Goal: Task Accomplishment & Management: Manage account settings

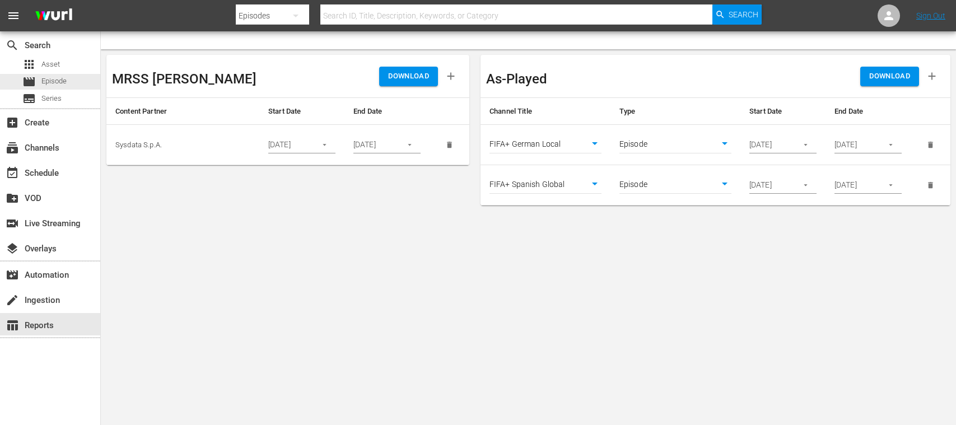
click at [53, 85] on span "Episode" at bounding box center [53, 81] width 25 height 11
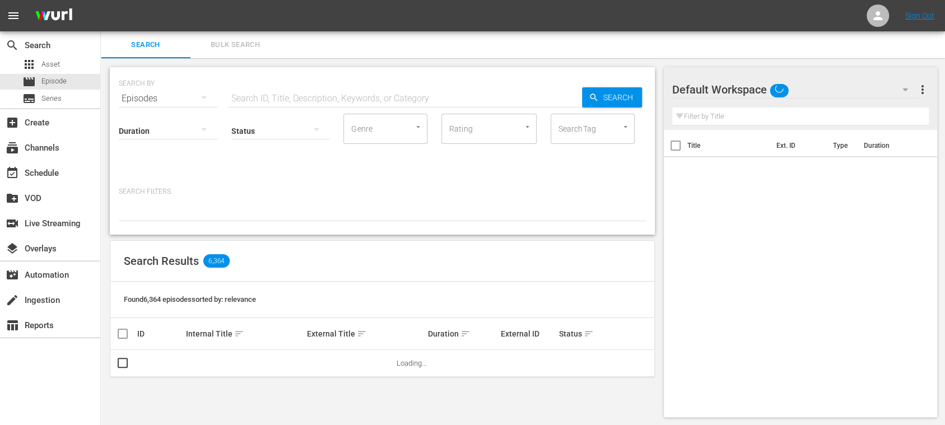
click at [256, 85] on div "SEARCH BY Search By Episodes Search ID, Title, Description, Keywords, or Catego…" at bounding box center [382, 92] width 527 height 40
click at [256, 86] on input "text" at bounding box center [404, 98] width 353 height 27
paste input "14777"
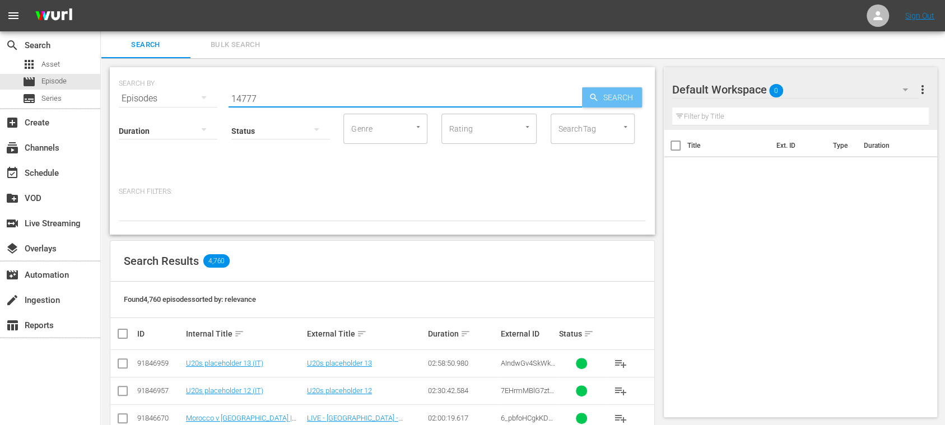
click at [624, 103] on span "Search" at bounding box center [620, 97] width 43 height 20
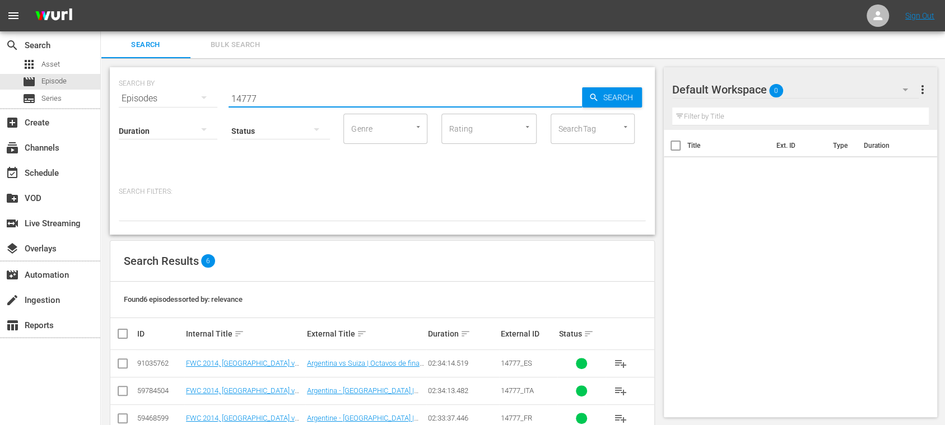
drag, startPoint x: 267, startPoint y: 96, endPoint x: 131, endPoint y: 90, distance: 135.6
click at [132, 90] on div "SEARCH BY Search By Episodes Search ID, Title, Description, Keywords, or Catego…" at bounding box center [382, 92] width 527 height 40
paste input "5bJzS3JTN2yxSugTf8mGu9"
type input "5bJzS3JTN2yxSugTf8mGu9"
click at [597, 99] on icon "button" at bounding box center [593, 97] width 10 height 10
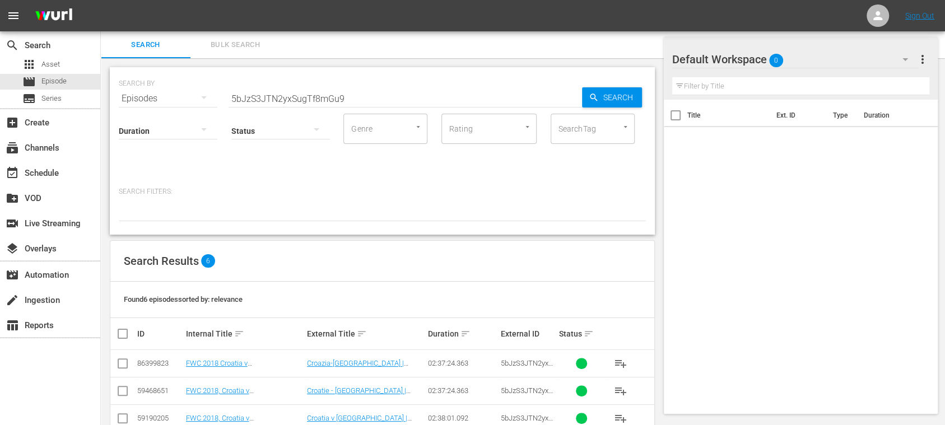
scroll to position [109, 0]
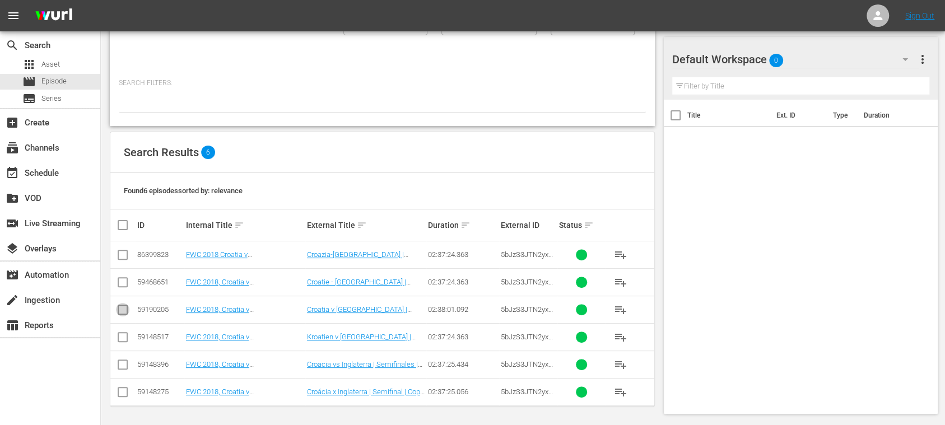
click at [119, 310] on input "checkbox" at bounding box center [122, 311] width 13 height 13
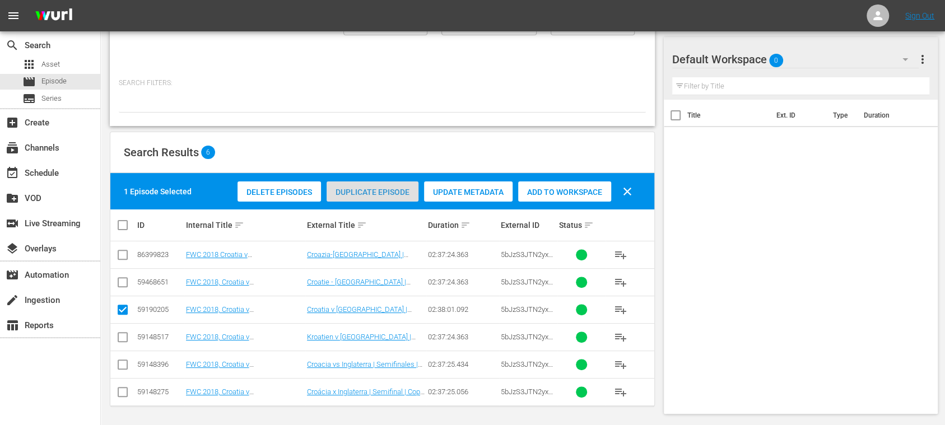
click at [367, 190] on span "Duplicate Episode" at bounding box center [372, 192] width 92 height 9
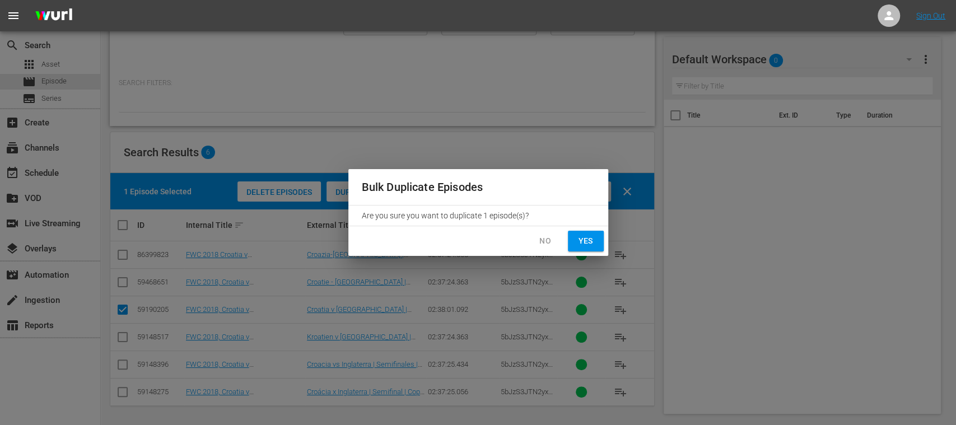
click at [581, 242] on span "Yes" at bounding box center [586, 241] width 18 height 14
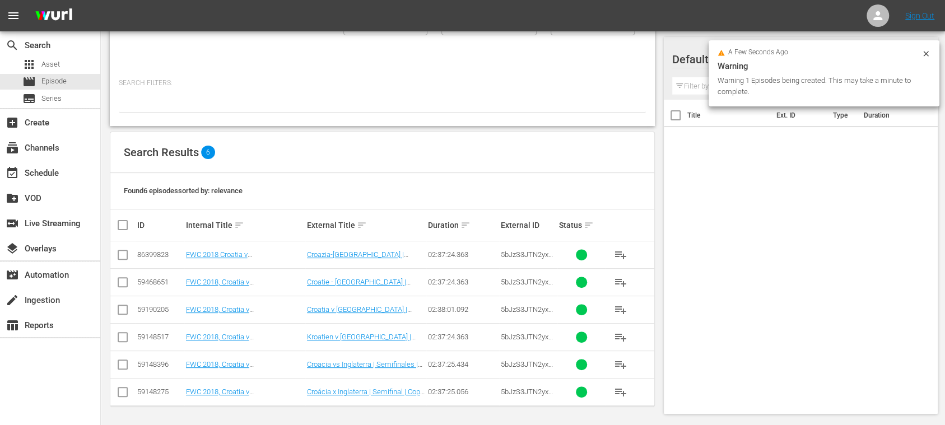
click at [125, 312] on input "checkbox" at bounding box center [122, 311] width 13 height 13
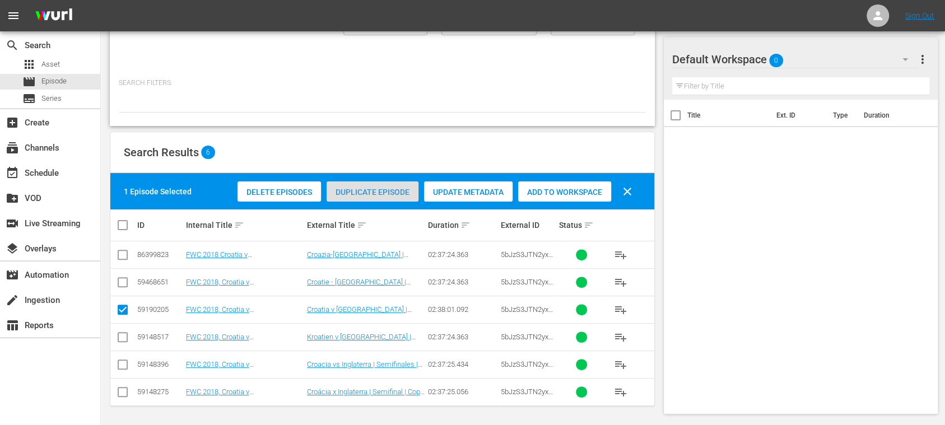
click at [378, 194] on span "Duplicate Episode" at bounding box center [372, 192] width 92 height 9
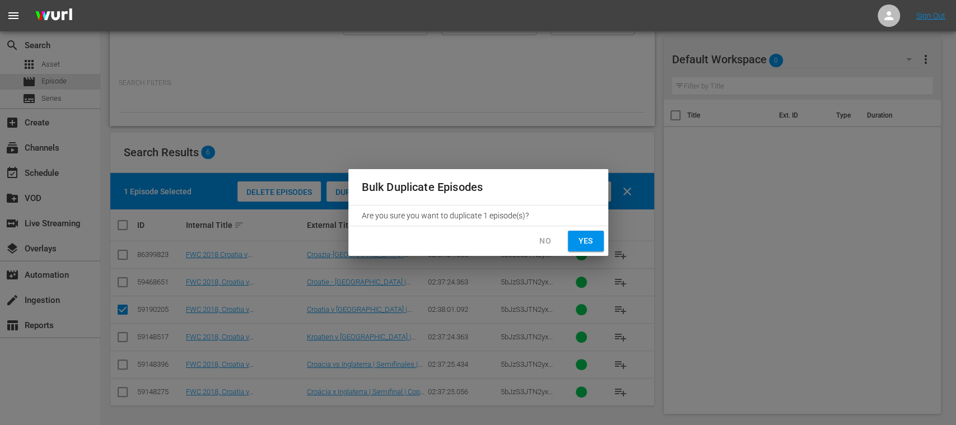
click at [582, 241] on span "Yes" at bounding box center [586, 241] width 18 height 14
checkbox input "false"
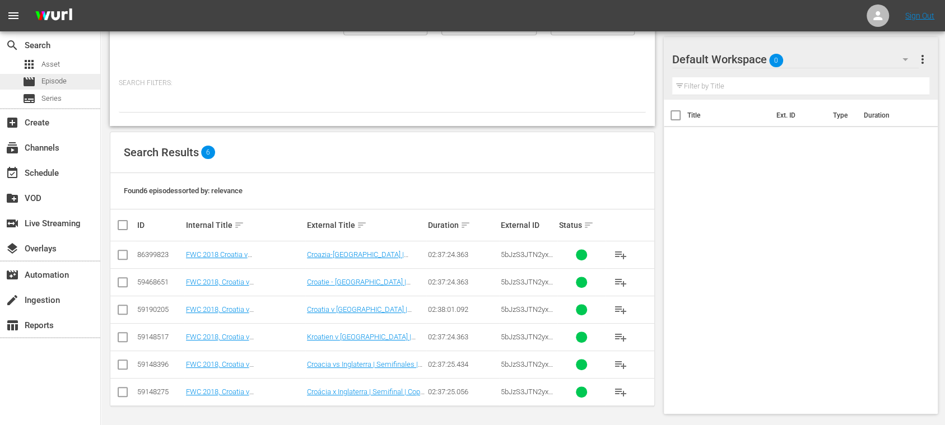
click at [62, 81] on span "Episode" at bounding box center [53, 81] width 25 height 11
click at [43, 104] on span "Series" at bounding box center [51, 98] width 20 height 11
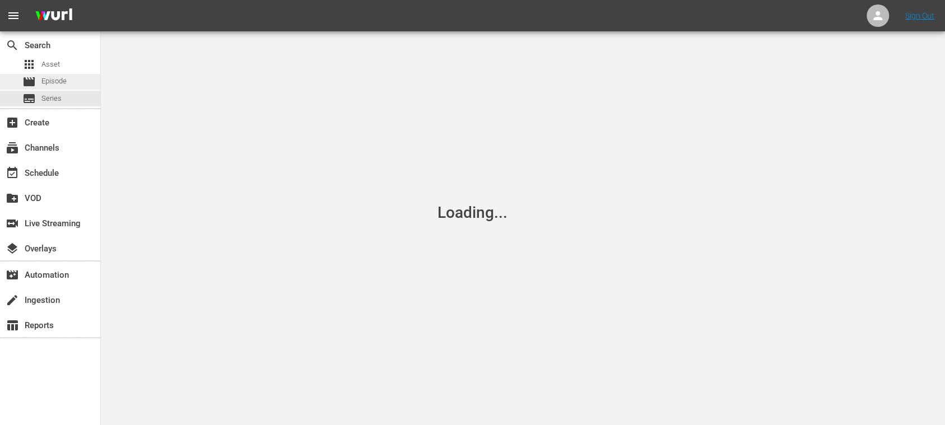
click at [58, 83] on span "Episode" at bounding box center [53, 81] width 25 height 11
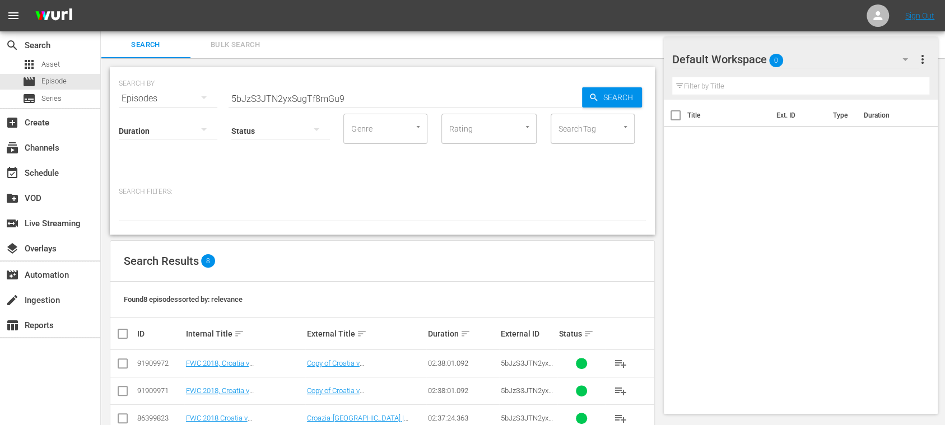
scroll to position [163, 0]
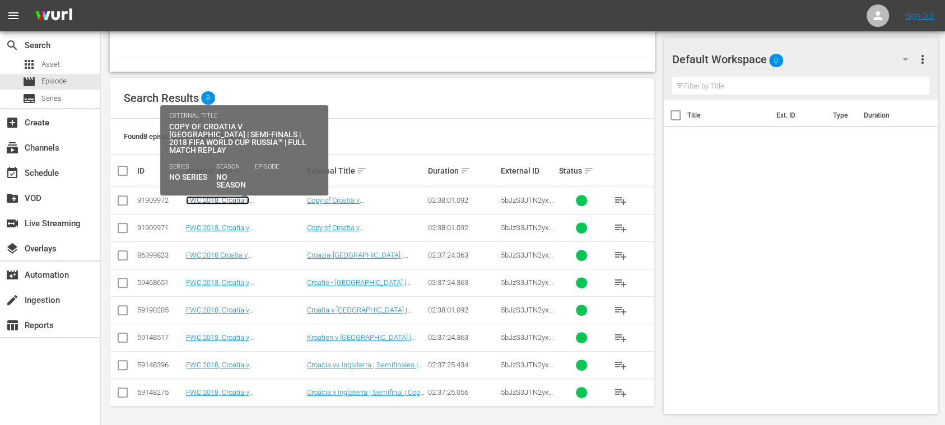
click at [269, 200] on link "FWC 2018, Croatia v England (EN)" at bounding box center [227, 204] width 83 height 17
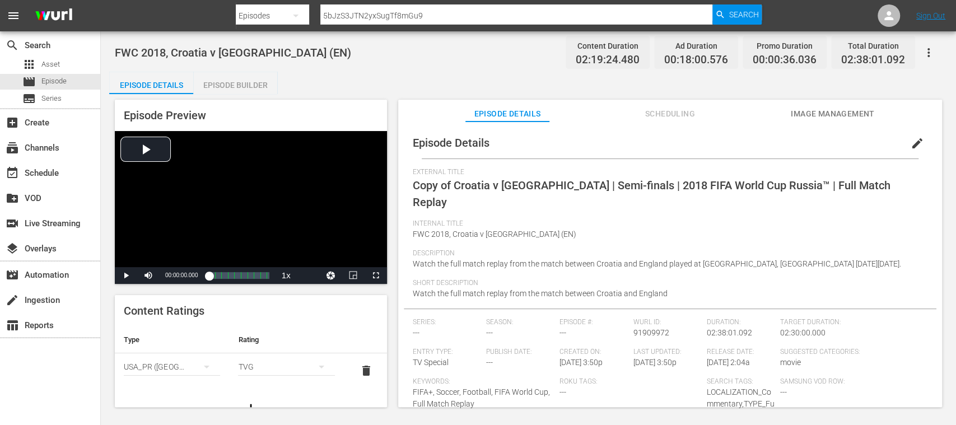
click at [911, 139] on span "edit" at bounding box center [916, 143] width 13 height 13
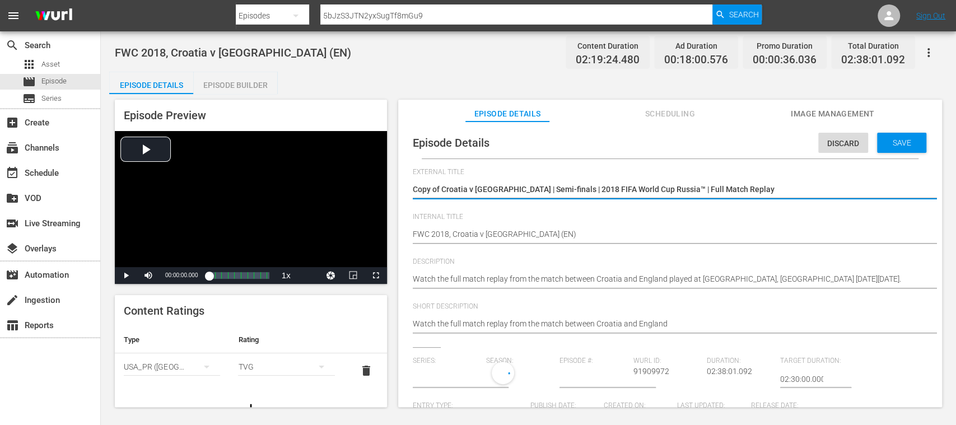
type input "No Series"
drag, startPoint x: 768, startPoint y: 184, endPoint x: 363, endPoint y: 193, distance: 405.5
click at [363, 193] on div "Episode Preview Video Player is loading. Play Video Play Mute Current Time 00:0…" at bounding box center [528, 255] width 838 height 322
type textarea "U-20 FWC Quarter-Finals 1"
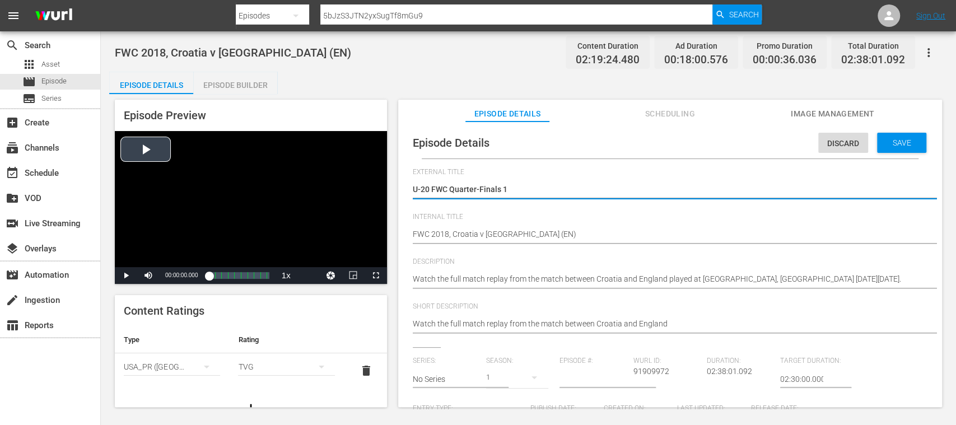
type textarea "U-20 FWC Quarter-Finals 1"
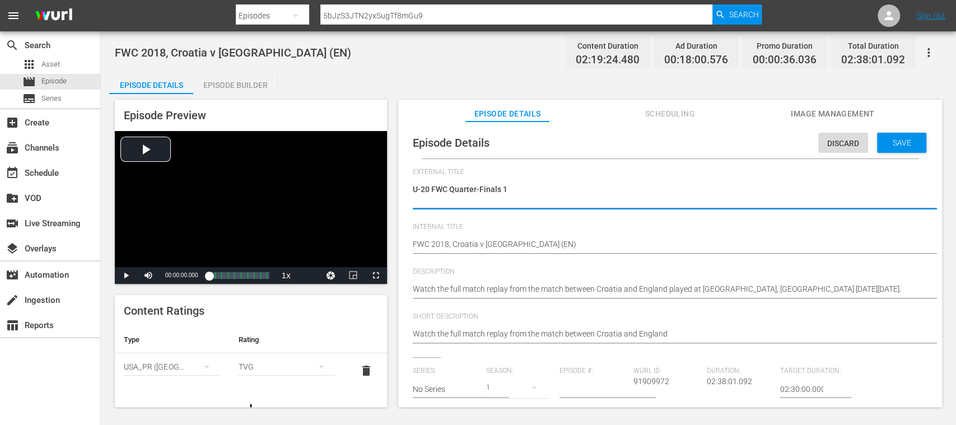
type textarea "U-20 FWC Quarter-Finals 1"
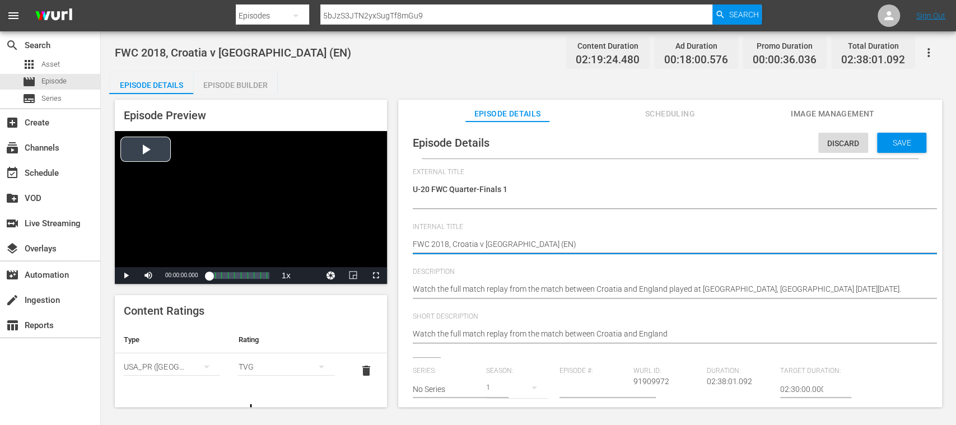
drag, startPoint x: 511, startPoint y: 245, endPoint x: 358, endPoint y: 240, distance: 152.9
paste textarea "U-20 FWC Quarter-Finals 1"
type textarea "U-20 FWC Quarter-Finals 1 (EN)"
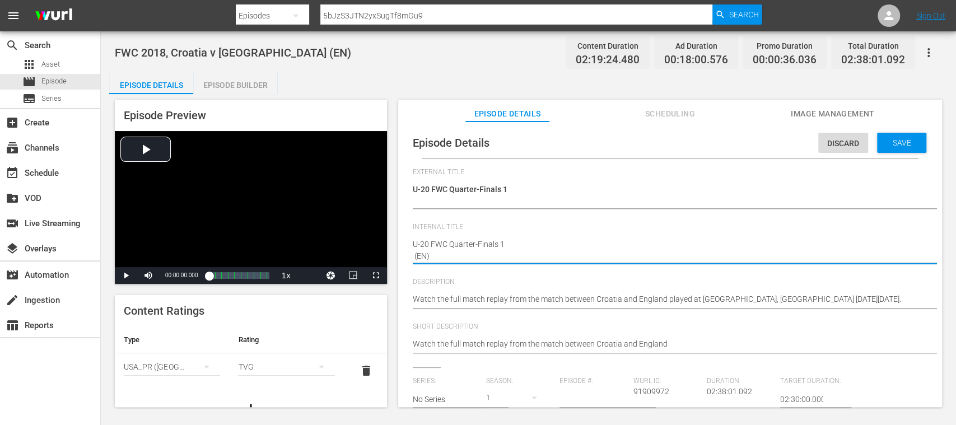
click at [415, 252] on textarea "FWC 2018, Croatia v England (EN)" at bounding box center [667, 251] width 509 height 24
type textarea "U-20 FWC Quarter-Finals 1 EN)"
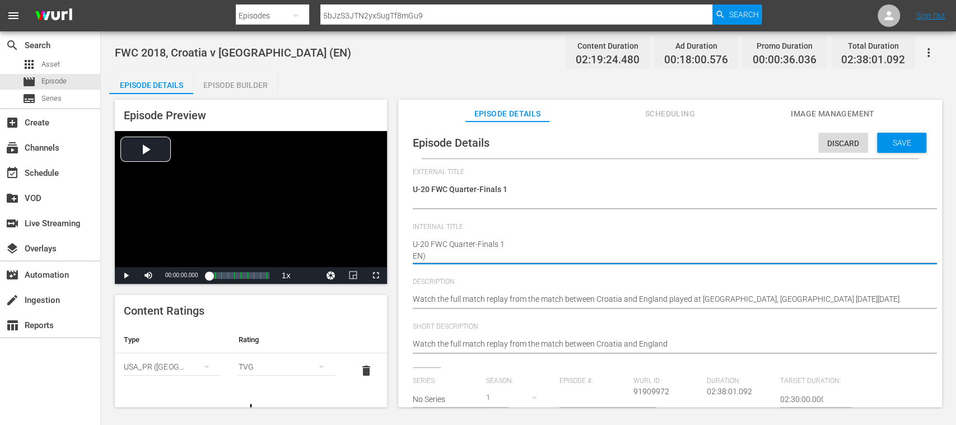
type textarea "U-20 FWC Quarter-Finals 1EN)"
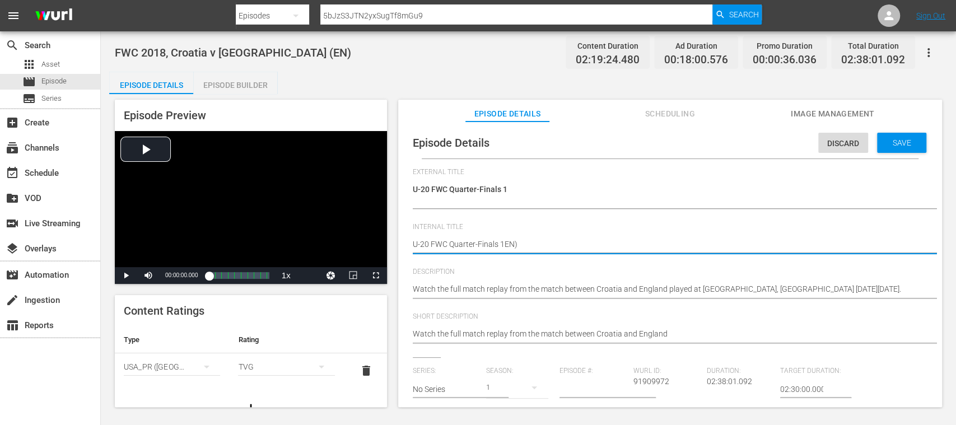
type textarea "U-20 FWC Quarter-Finals 1 EN)"
type textarea "U-20 FWC Quarter-Finals 1 (EN)"
type textarea "U-20 FWC Quarter-Finals 1 (EEN)"
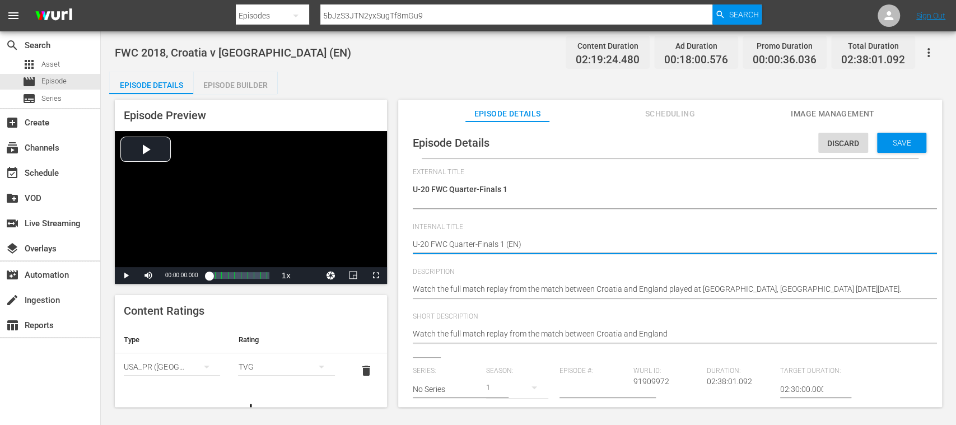
type textarea "U-20 FWC Quarter-Finals 1 (EEN)"
type textarea "U-20 FWC Quarter-Finals 1 (EN)"
click at [517, 243] on textarea "FWC 2018, Croatia v England (EN)" at bounding box center [667, 245] width 509 height 13
type textarea "U-20 FWC Quarter-Finals 1 (E)"
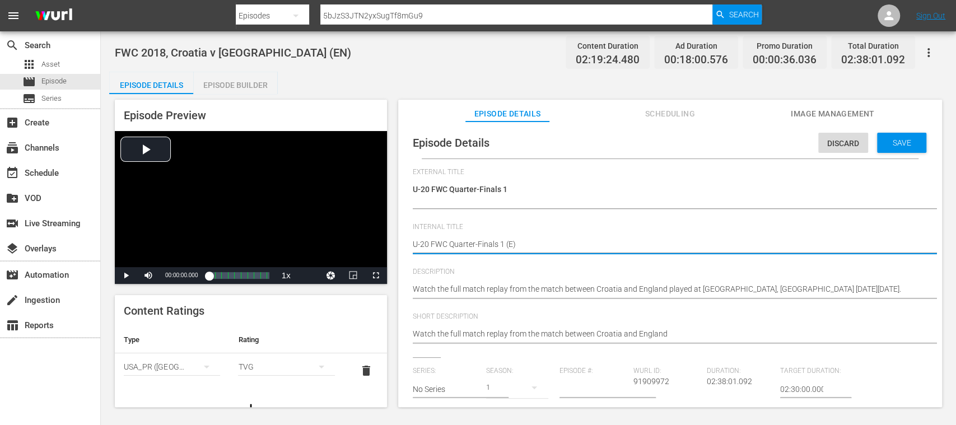
type textarea "U-20 FWC Quarter-Finals 1 (ES)"
click at [540, 235] on div "FWC 2018, Croatia v England (EN) FWC 2018, Croatia v England (EN)" at bounding box center [667, 245] width 509 height 27
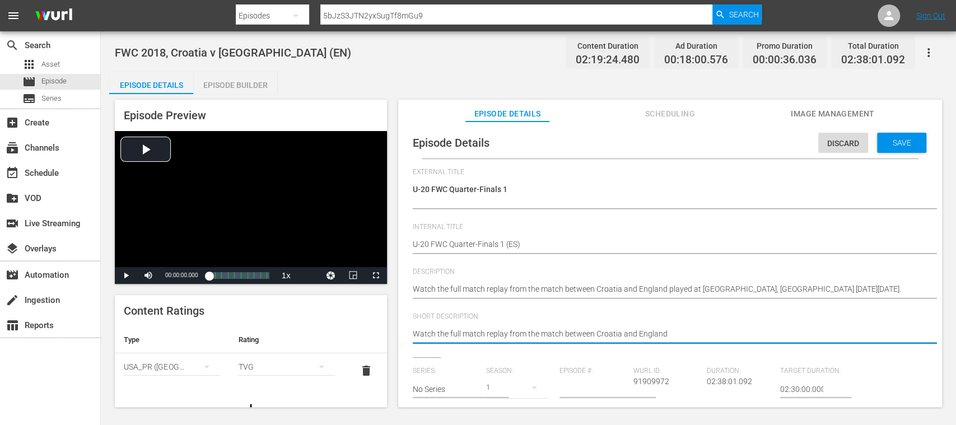
drag, startPoint x: 664, startPoint y: 336, endPoint x: 408, endPoint y: 329, distance: 256.5
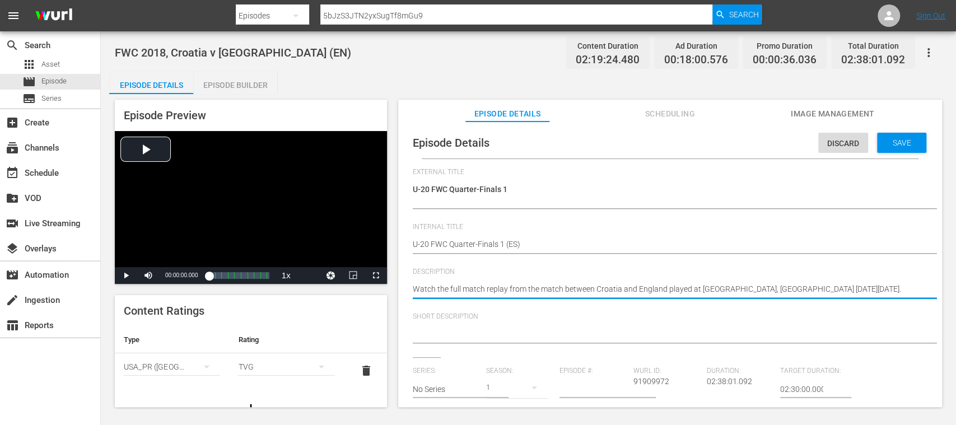
drag, startPoint x: 672, startPoint y: 287, endPoint x: 384, endPoint y: 286, distance: 288.9
click at [200, 365] on icon "simple table" at bounding box center [206, 366] width 13 height 13
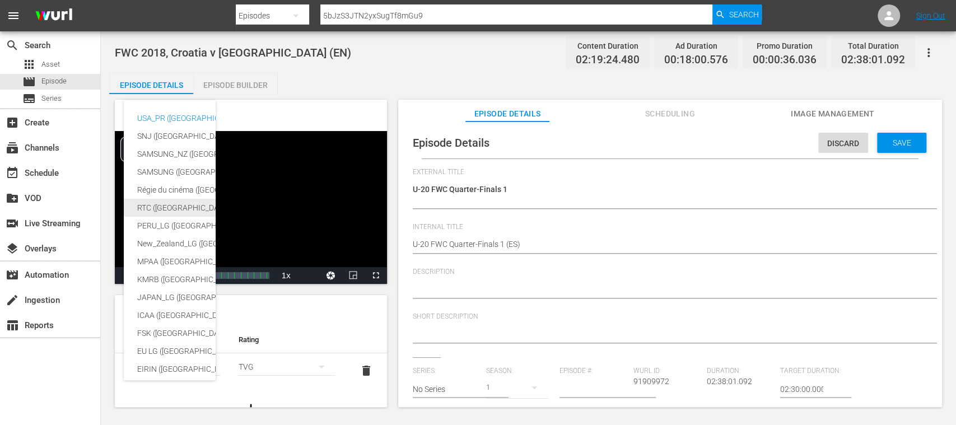
click at [158, 206] on div "RTC (Mexico)" at bounding box center [274, 208] width 275 height 18
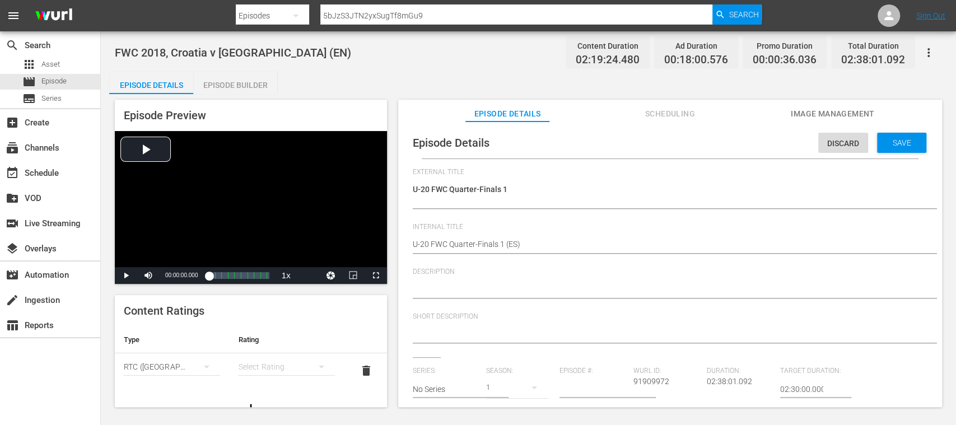
click at [308, 367] on button "simple table" at bounding box center [321, 366] width 27 height 27
click at [255, 288] on div "A" at bounding box center [279, 291] width 65 height 18
click at [906, 142] on span "Save" at bounding box center [902, 142] width 36 height 9
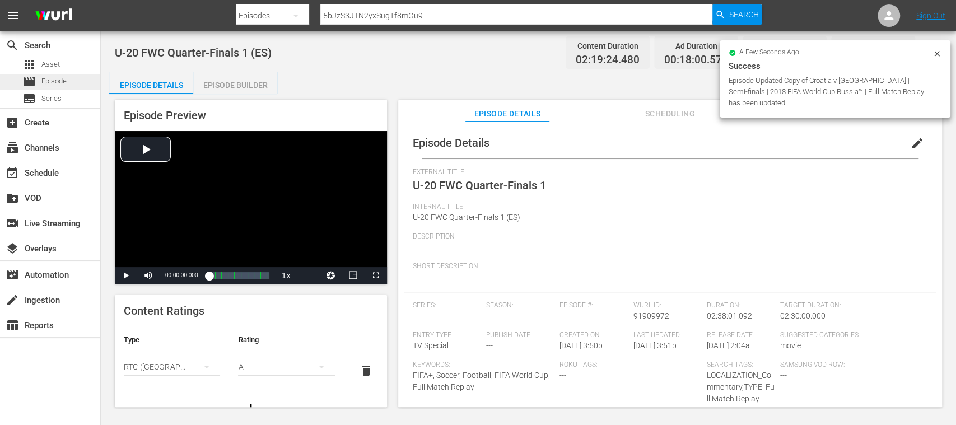
click at [59, 81] on span "Episode" at bounding box center [53, 81] width 25 height 11
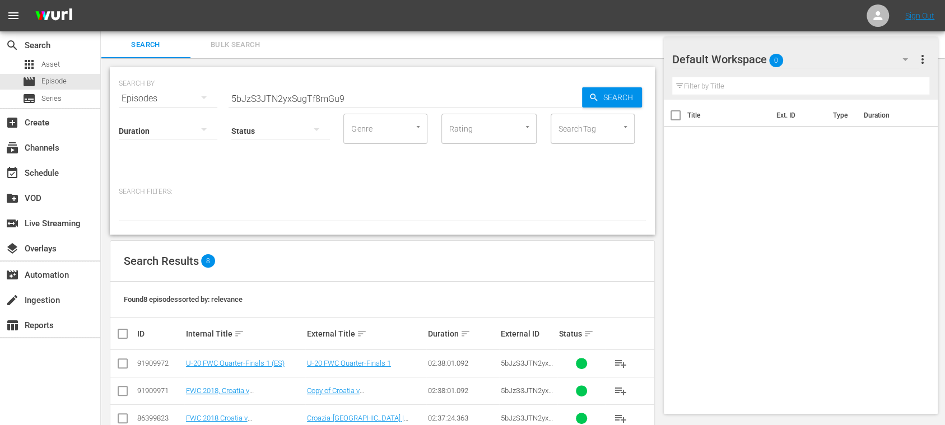
scroll to position [163, 0]
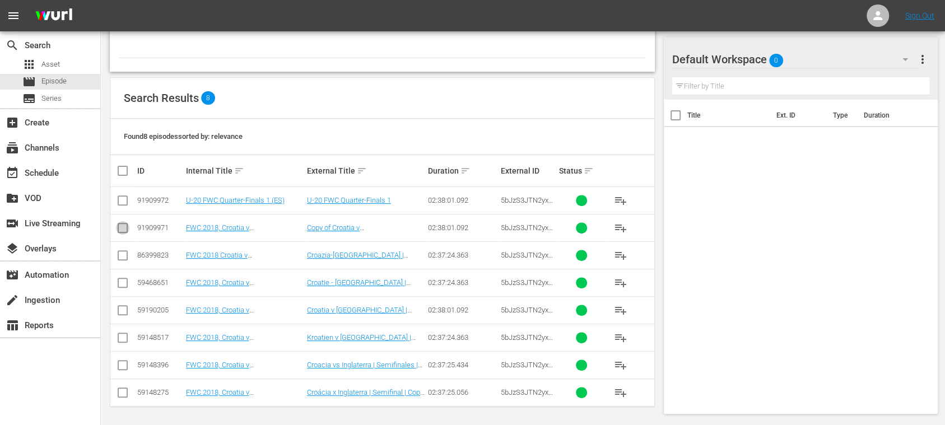
click at [123, 228] on input "checkbox" at bounding box center [122, 229] width 13 height 13
checkbox input "true"
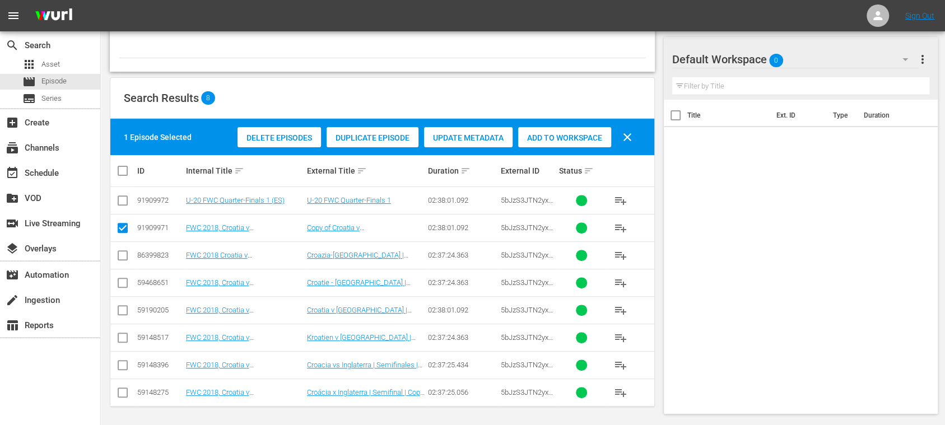
click at [271, 133] on span "Delete Episodes" at bounding box center [278, 137] width 83 height 9
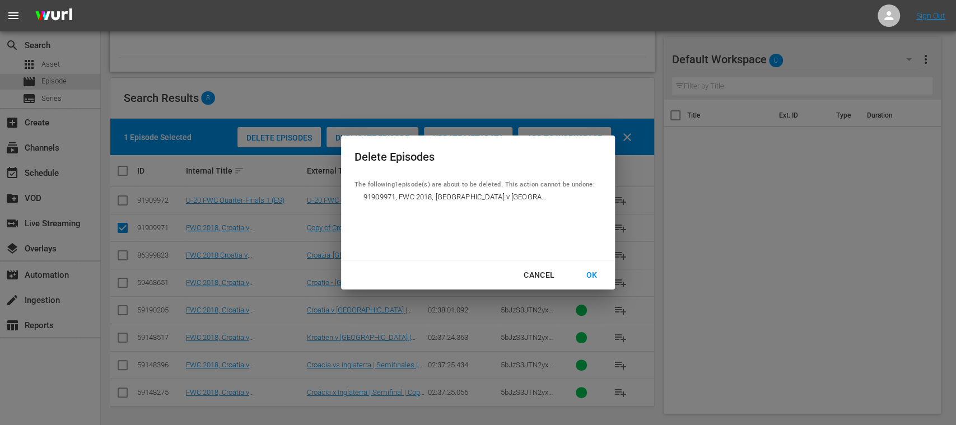
click at [593, 272] on div "OK" at bounding box center [591, 275] width 29 height 14
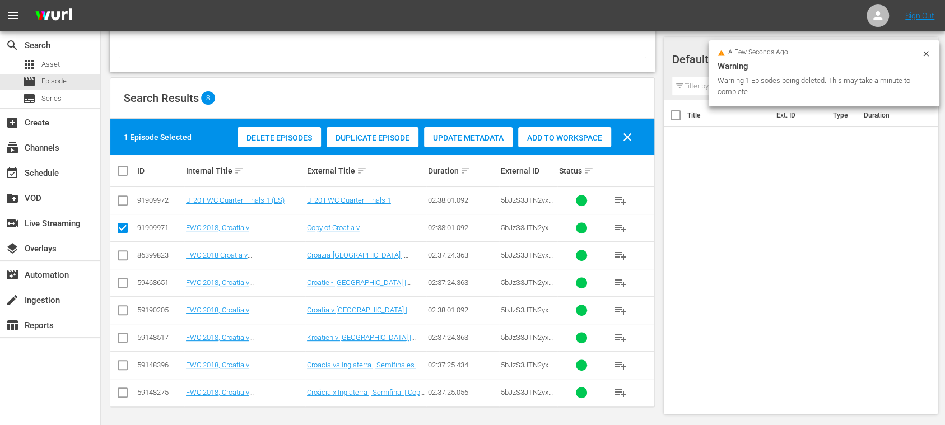
click at [123, 198] on input "checkbox" at bounding box center [122, 202] width 13 height 13
checkbox input "true"
click at [122, 223] on input "checkbox" at bounding box center [122, 229] width 13 height 13
checkbox input "false"
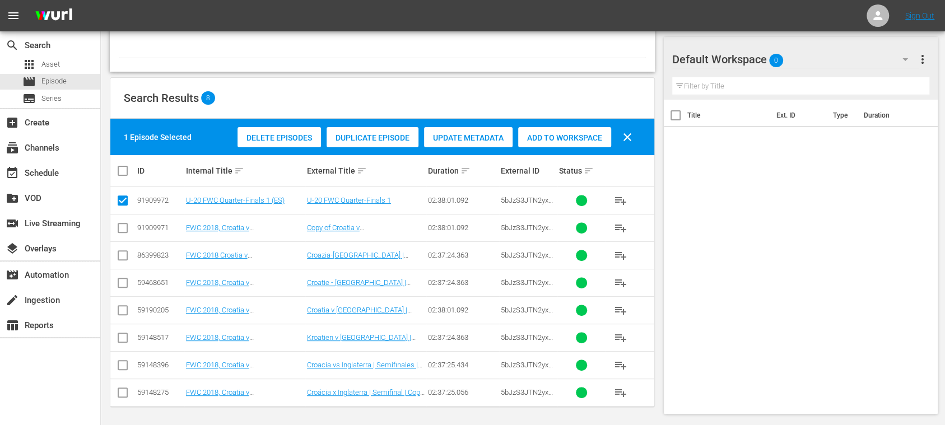
click at [363, 135] on span "Duplicate Episode" at bounding box center [372, 137] width 92 height 9
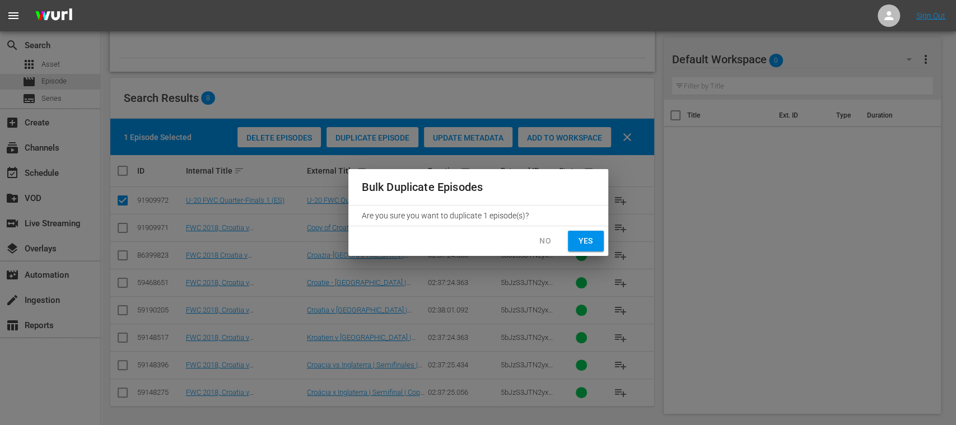
click at [586, 244] on span "Yes" at bounding box center [586, 241] width 18 height 14
checkbox input "false"
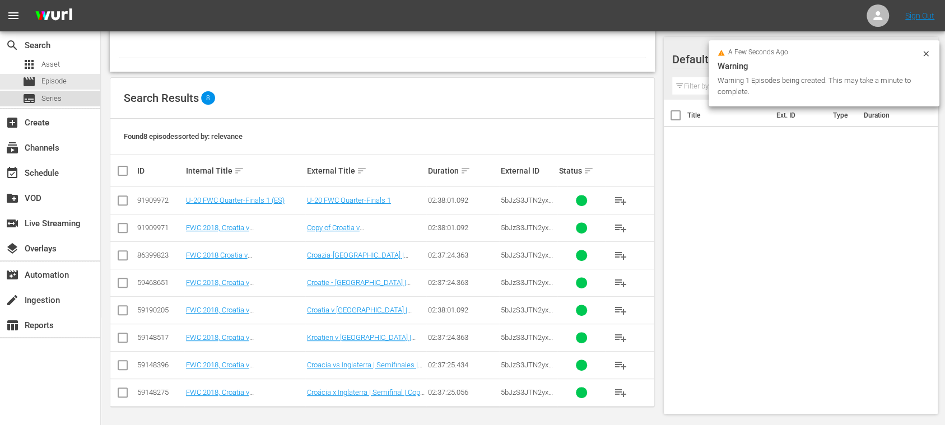
click at [52, 94] on span "Series" at bounding box center [51, 98] width 20 height 11
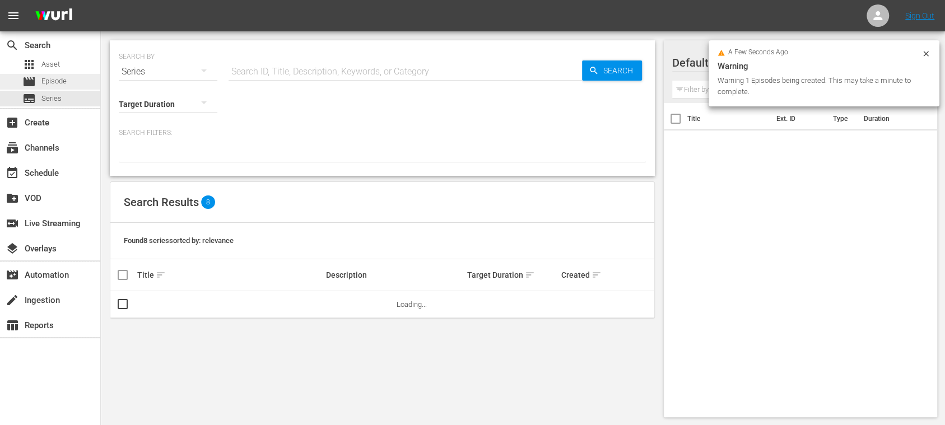
click at [57, 84] on span "Episode" at bounding box center [53, 81] width 25 height 11
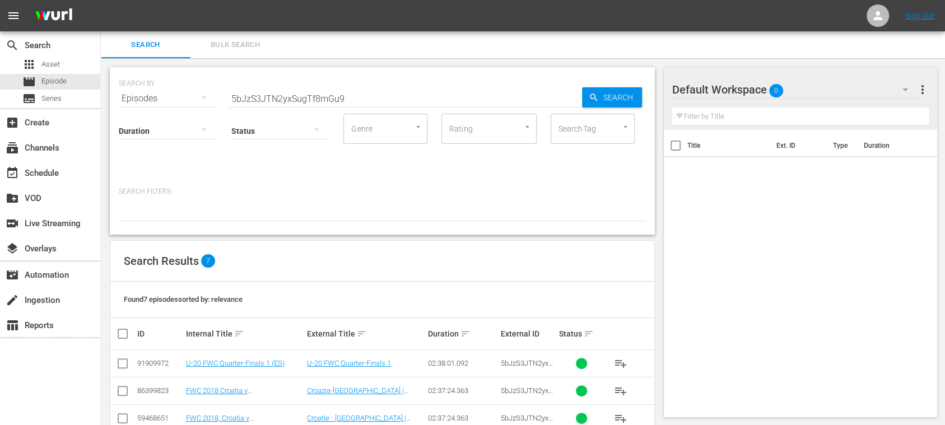
scroll to position [135, 0]
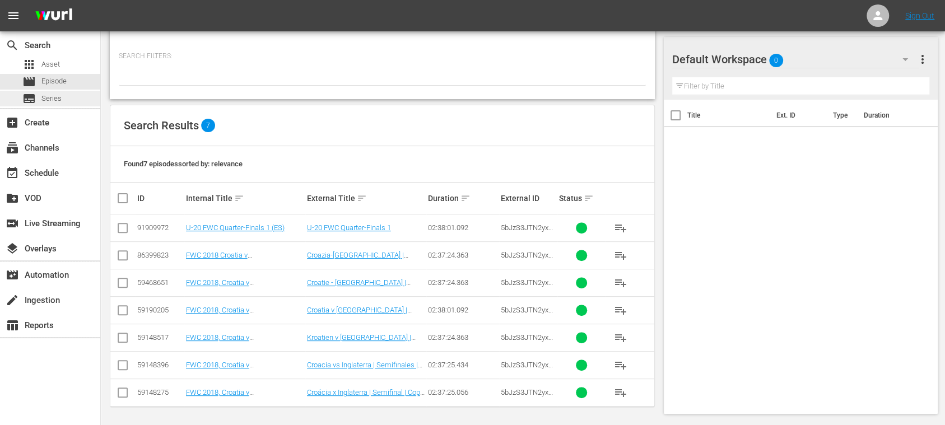
click at [64, 95] on div "subtitles Series" at bounding box center [50, 99] width 100 height 16
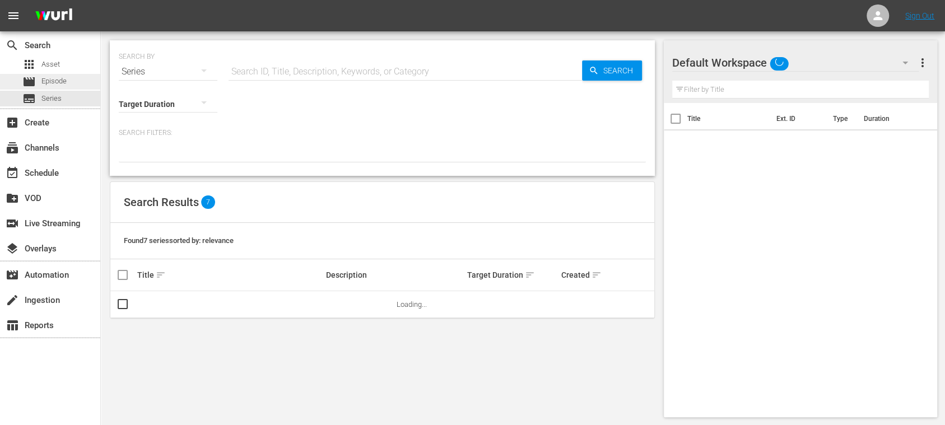
click at [66, 82] on span "Episode" at bounding box center [53, 81] width 25 height 11
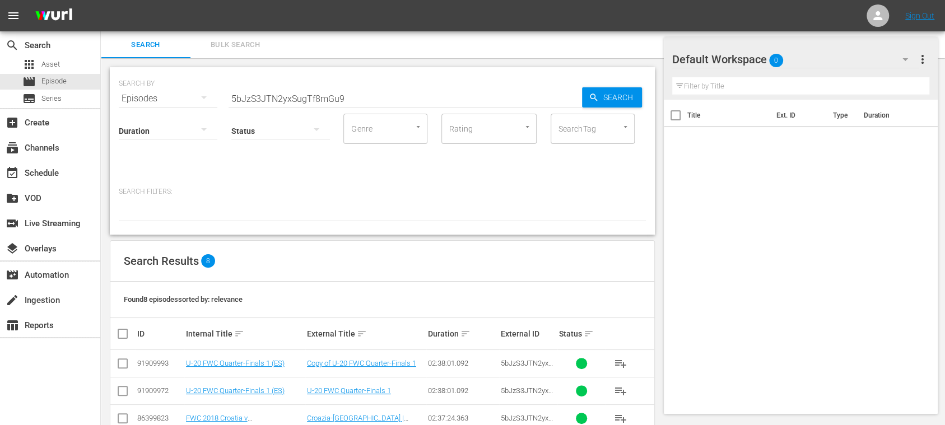
scroll to position [163, 0]
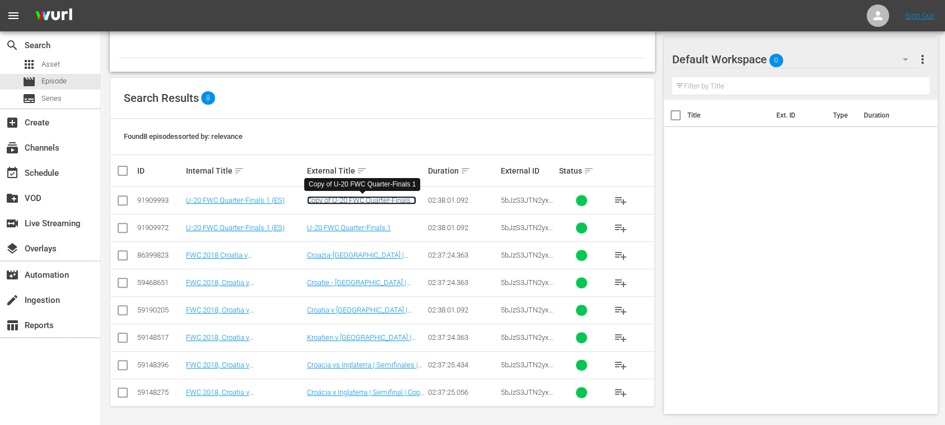
click at [338, 199] on link "Copy of U-20 FWC Quarter-Finals 1" at bounding box center [361, 200] width 109 height 8
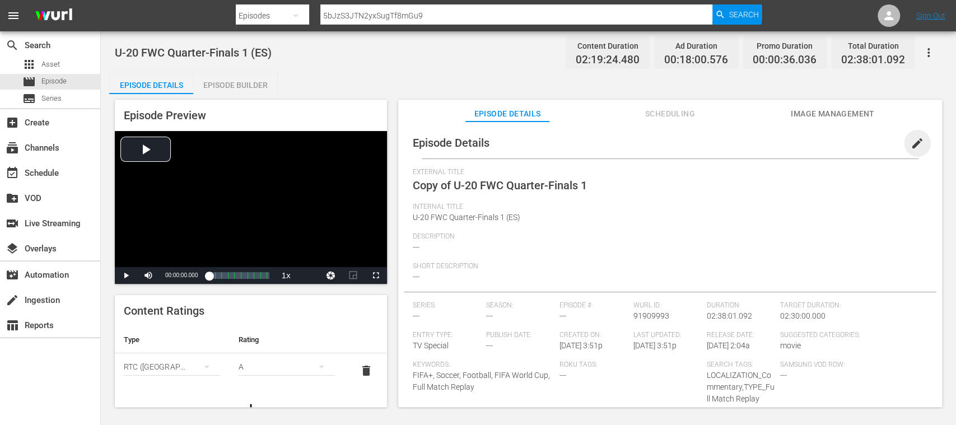
click at [912, 141] on span "edit" at bounding box center [916, 143] width 13 height 13
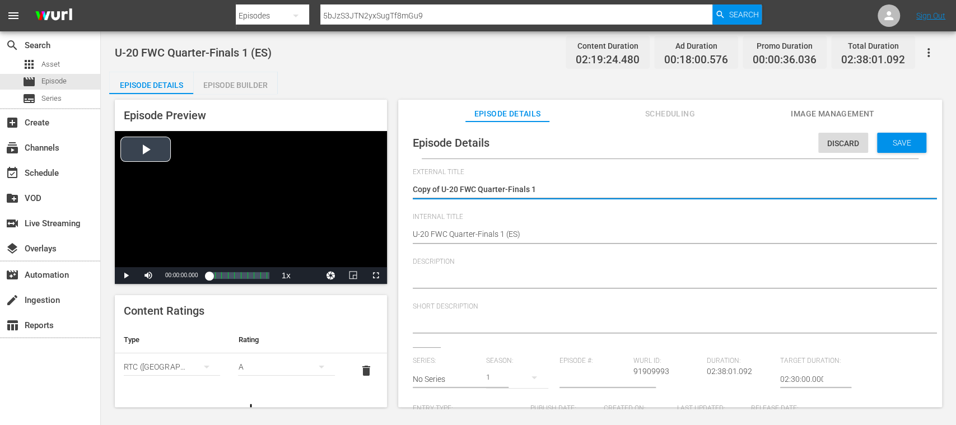
drag, startPoint x: 441, startPoint y: 188, endPoint x: 362, endPoint y: 184, distance: 79.6
click at [362, 184] on div "Episode Preview Video Player is loading. Play Video Play Mute Current Time 00:0…" at bounding box center [528, 255] width 838 height 322
type textarea "U-20 FWC Quarter-Finals 1"
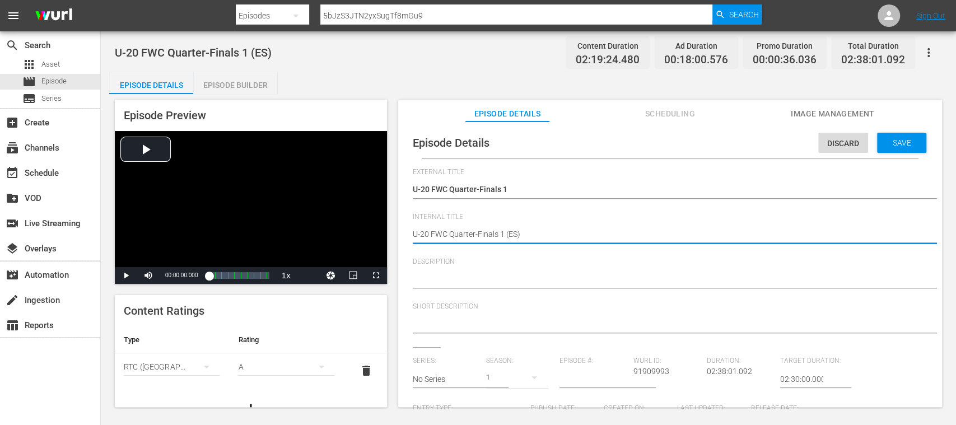
type textarea "U-20 FWC Quarter-Finals 1 (E)"
type textarea "U-20 FWC Quarter-Finals 1 ()"
type textarea "U-20 FWC Quarter-Finals 1 (D)"
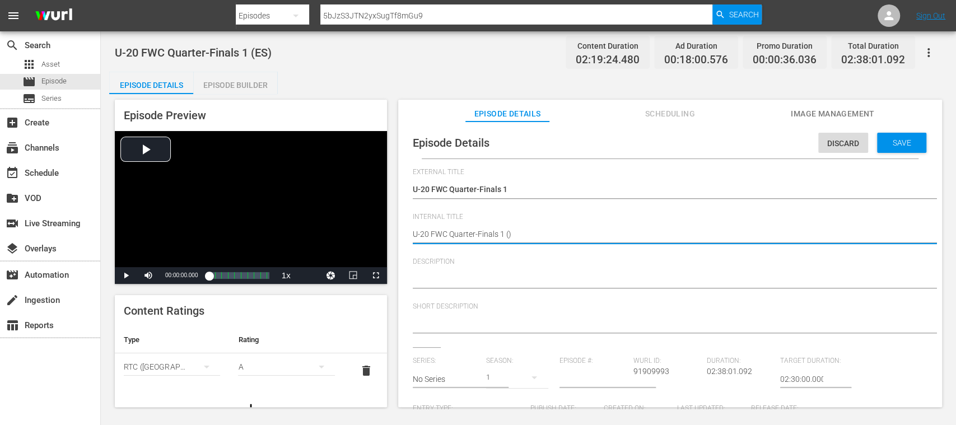
type textarea "U-20 FWC Quarter-Finals 1 (D)"
type textarea "U-20 FWC Quarter-Finals 1 (DE)"
drag, startPoint x: 898, startPoint y: 142, endPoint x: 885, endPoint y: 157, distance: 19.5
click at [898, 142] on span "Save" at bounding box center [902, 142] width 36 height 9
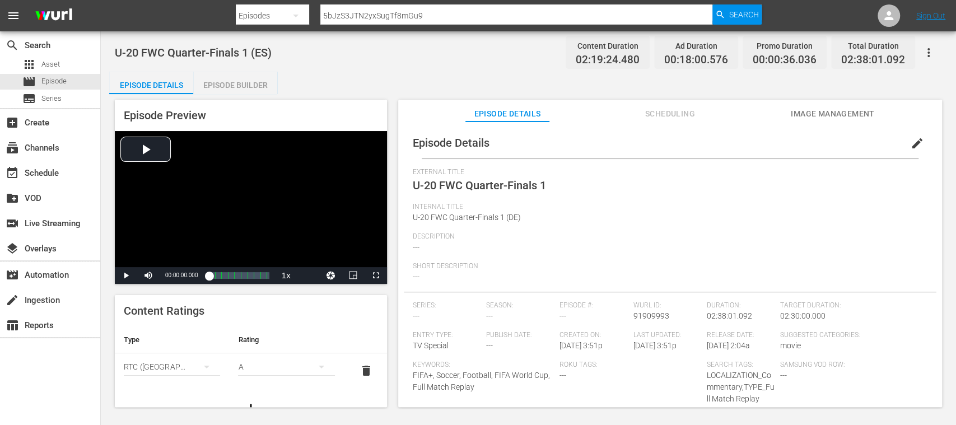
click at [353, 366] on button "delete" at bounding box center [366, 370] width 27 height 27
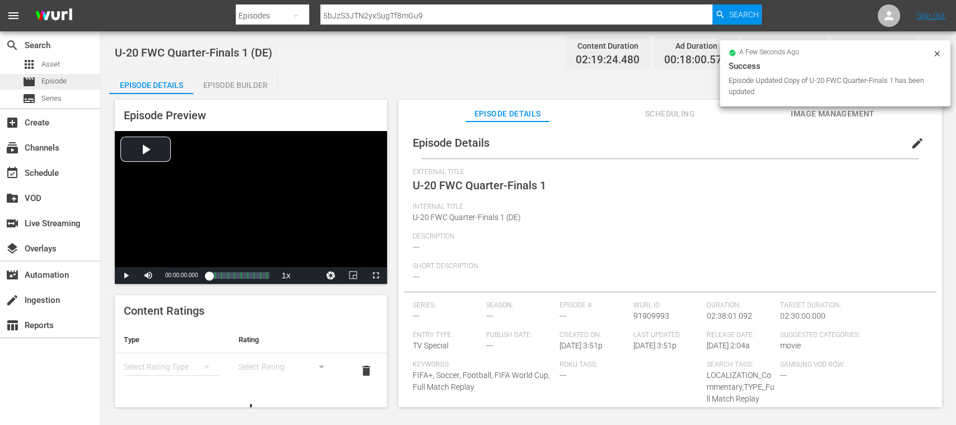
click at [57, 80] on span "Episode" at bounding box center [53, 81] width 25 height 11
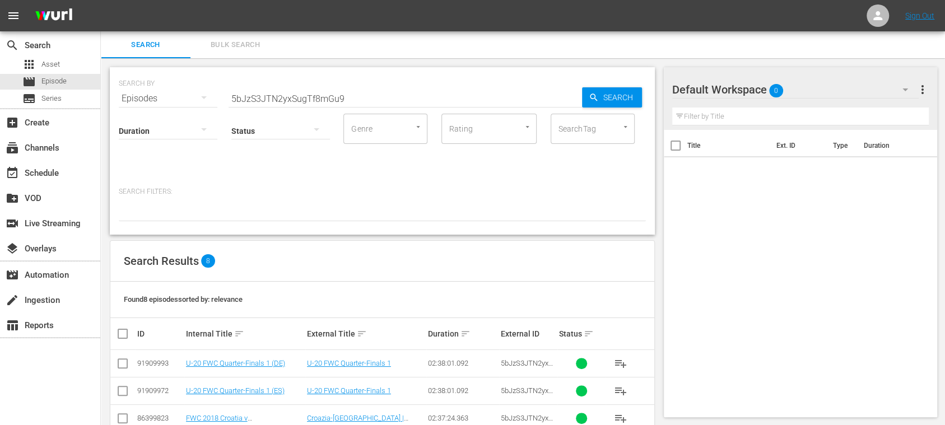
click at [66, 81] on span "Episode" at bounding box center [53, 81] width 25 height 11
click at [246, 43] on span "Bulk Search" at bounding box center [235, 45] width 76 height 13
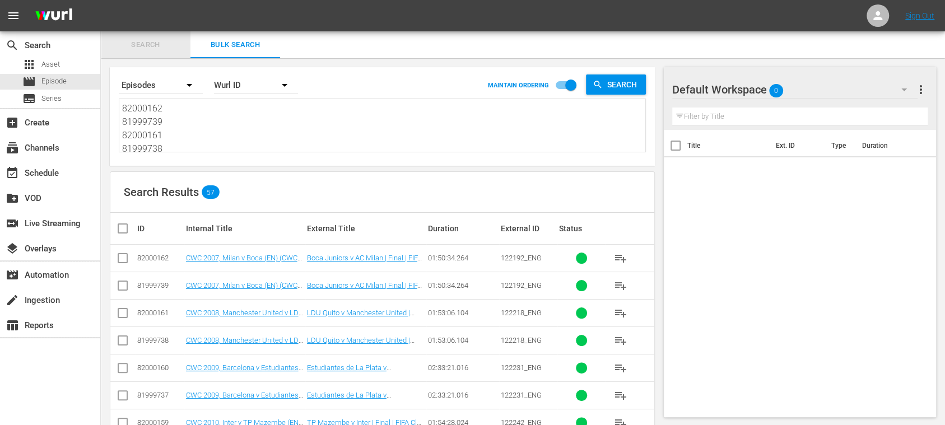
click at [151, 48] on span "Search" at bounding box center [146, 45] width 76 height 13
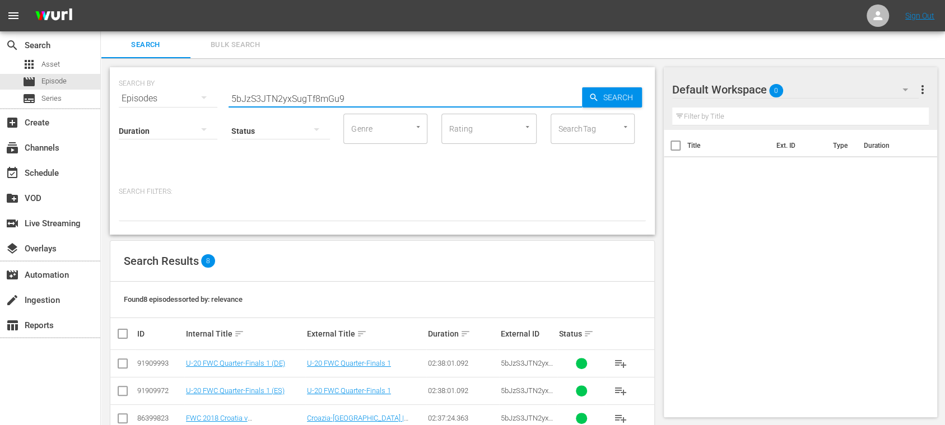
drag, startPoint x: 356, startPoint y: 99, endPoint x: 106, endPoint y: 101, distance: 249.7
click at [106, 101] on div "SEARCH BY Search By Episodes Search ID, Title, Description, Keywords, or Catego…" at bounding box center [382, 324] width 563 height 532
paste input "40980"
type input "40980"
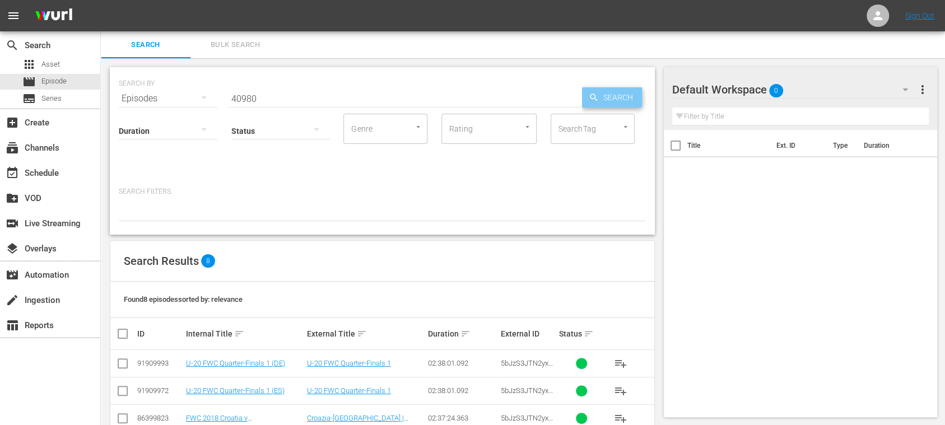
click at [615, 99] on span "Search" at bounding box center [620, 97] width 43 height 20
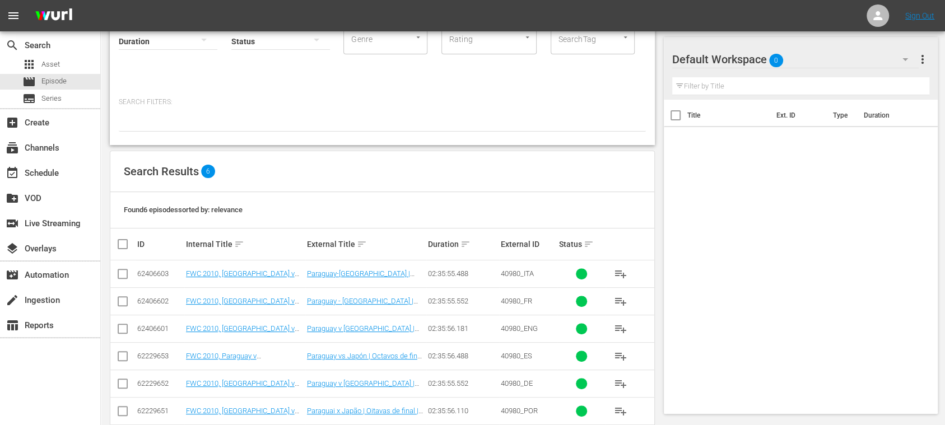
scroll to position [109, 0]
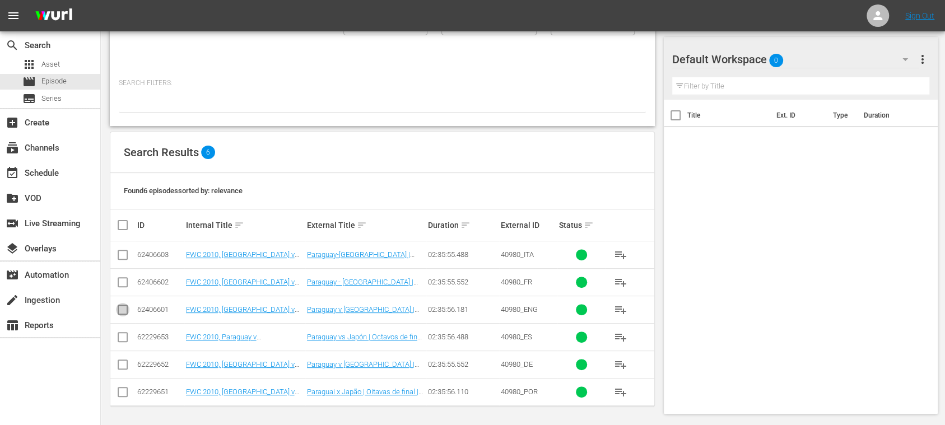
click at [125, 307] on input "checkbox" at bounding box center [122, 311] width 13 height 13
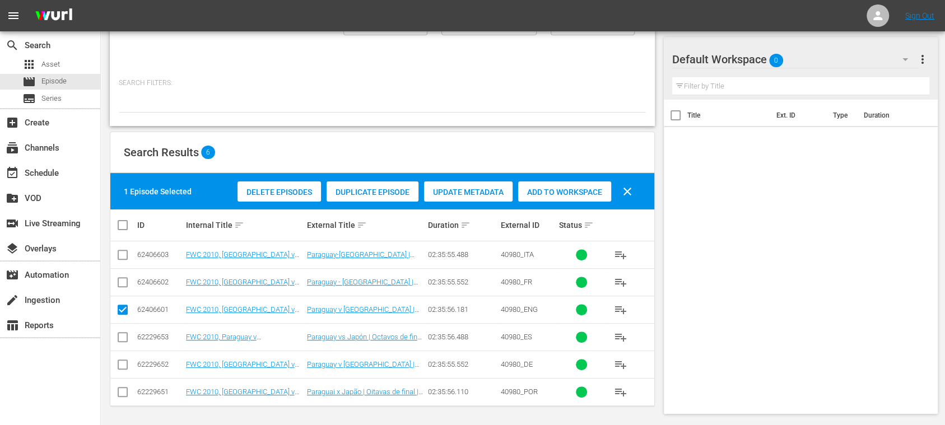
click at [363, 191] on span "Duplicate Episode" at bounding box center [372, 192] width 92 height 9
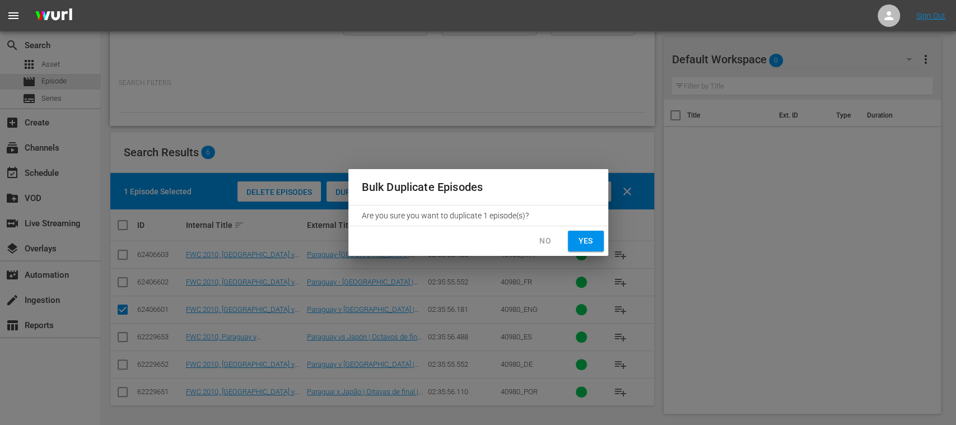
click at [589, 241] on span "Yes" at bounding box center [586, 241] width 18 height 14
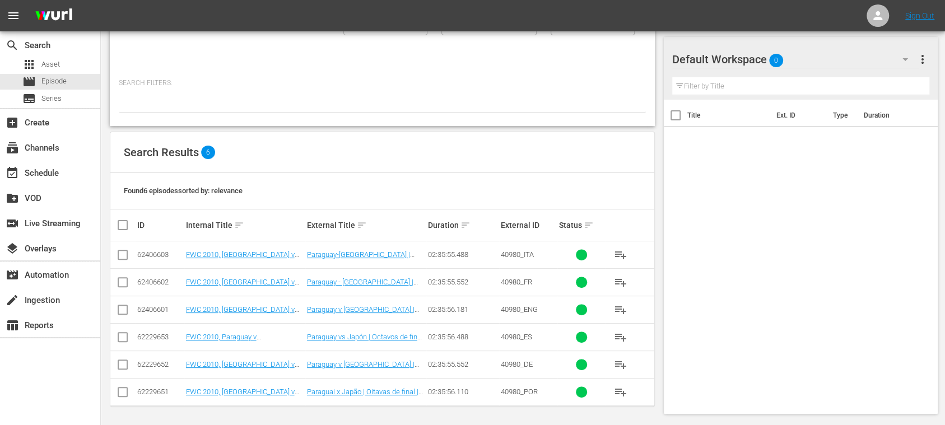
click at [120, 310] on input "checkbox" at bounding box center [122, 311] width 13 height 13
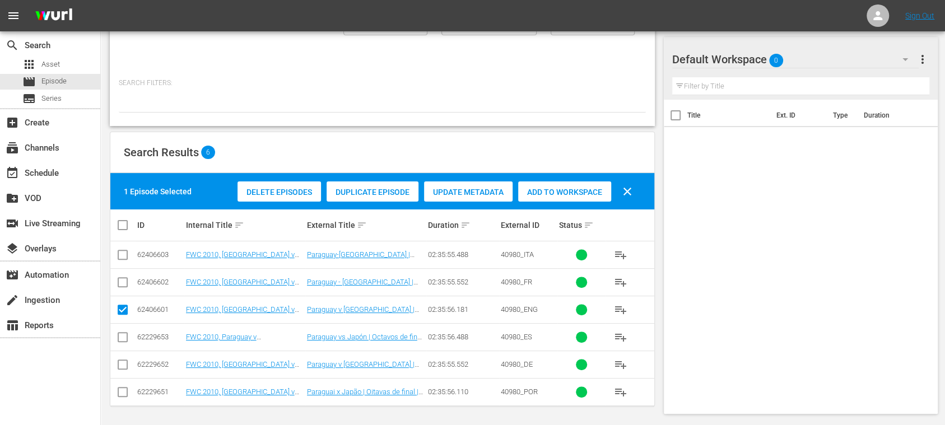
click at [377, 196] on span "Duplicate Episode" at bounding box center [372, 192] width 92 height 9
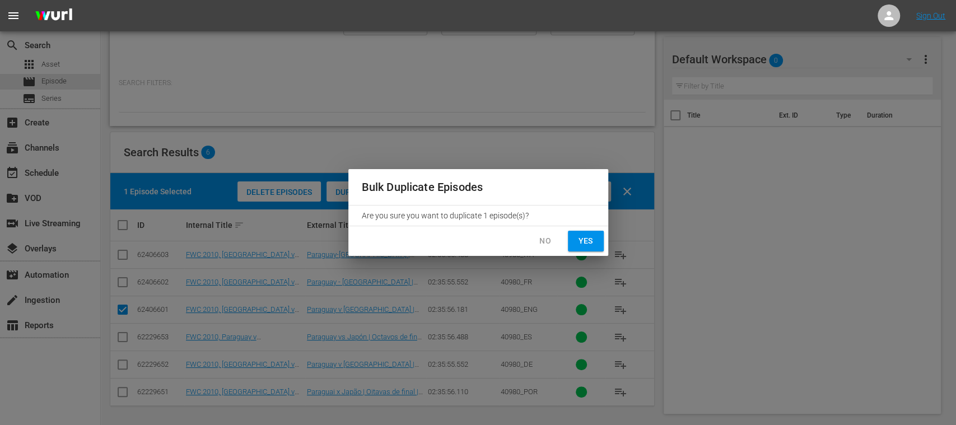
click at [595, 243] on button "Yes" at bounding box center [586, 241] width 36 height 21
checkbox input "false"
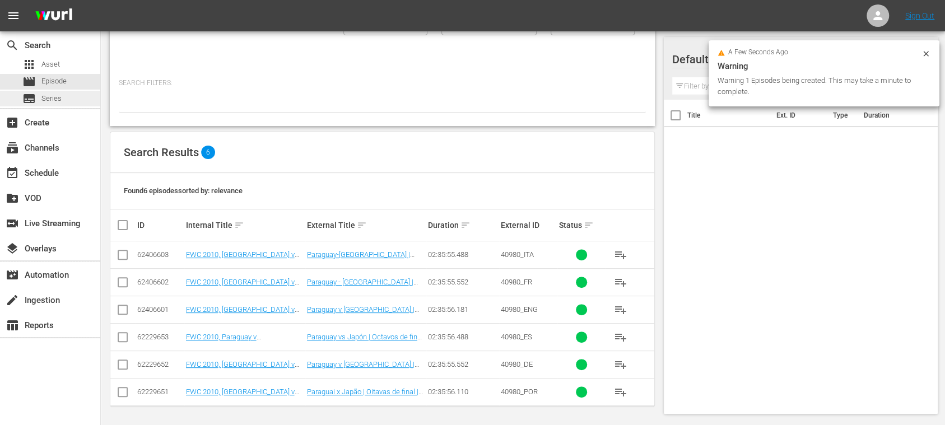
click at [54, 93] on span "Series" at bounding box center [51, 98] width 20 height 11
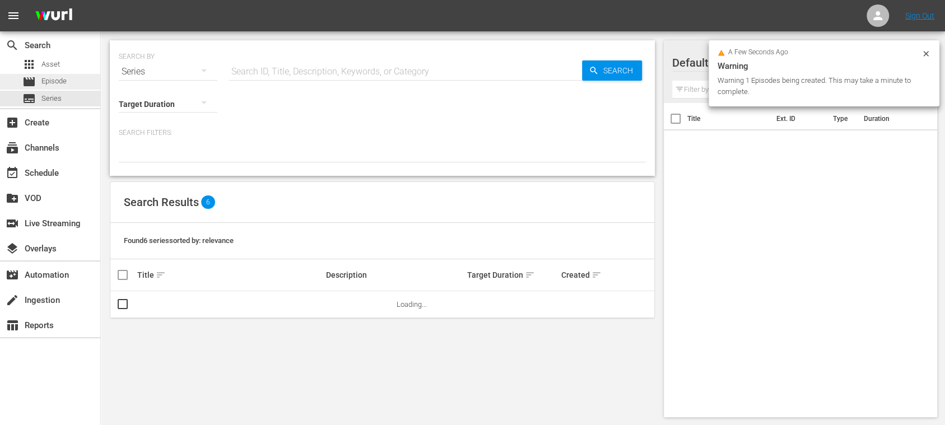
click at [62, 77] on span "Episode" at bounding box center [53, 81] width 25 height 11
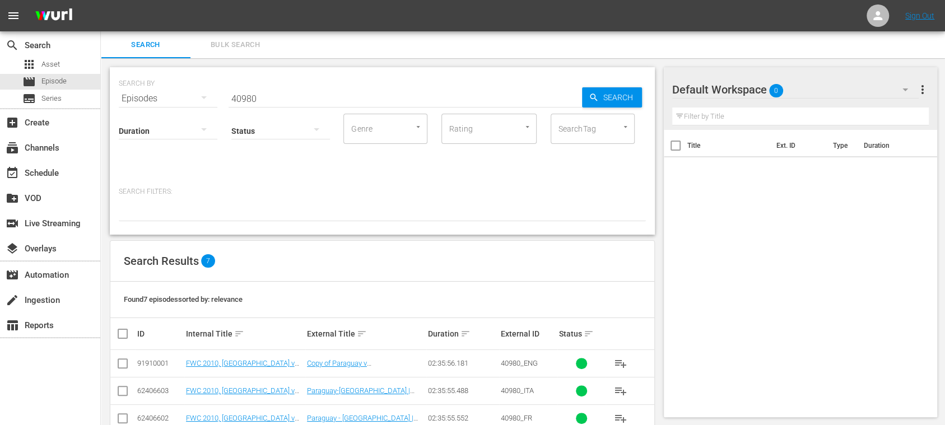
scroll to position [135, 0]
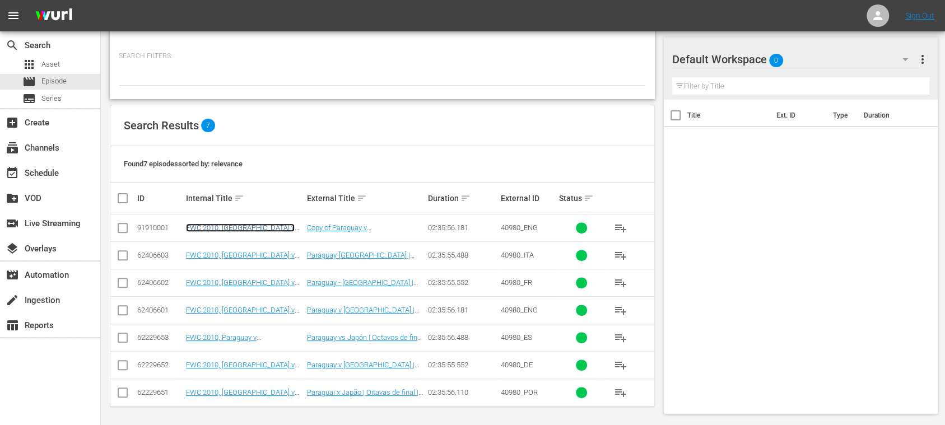
click at [263, 223] on link "FWC 2010, Paraguay v Japan (EN)" at bounding box center [240, 231] width 109 height 17
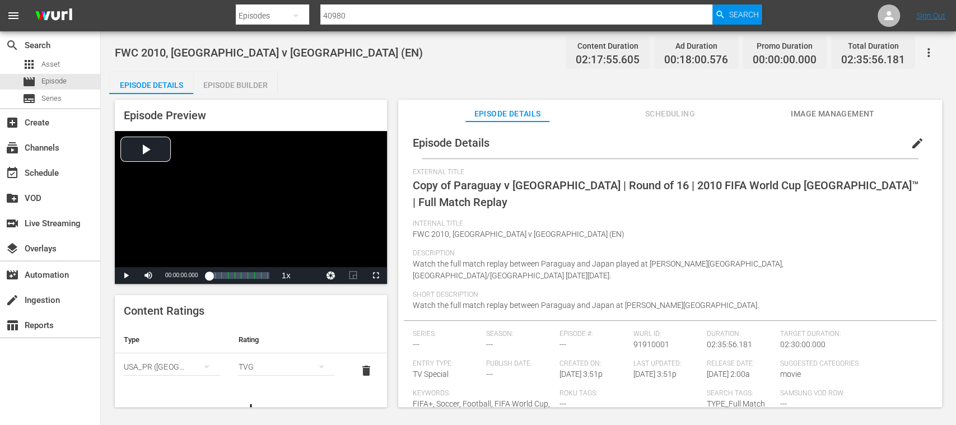
click at [910, 144] on span "edit" at bounding box center [916, 143] width 13 height 13
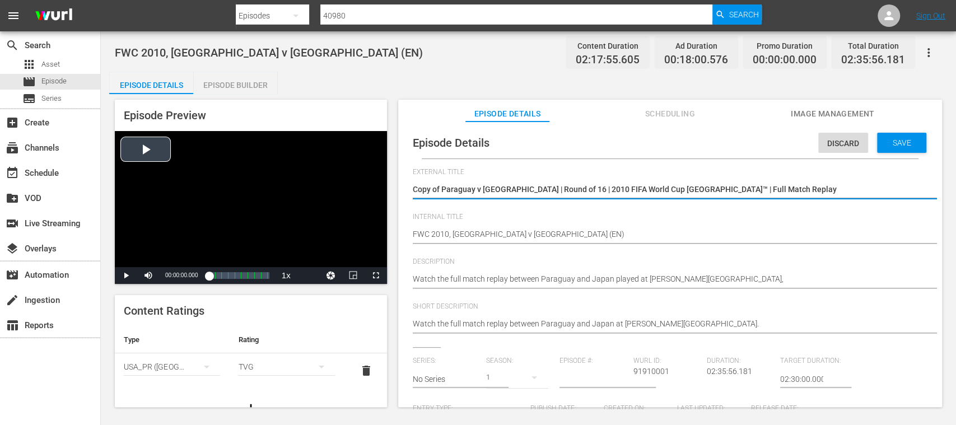
drag, startPoint x: 761, startPoint y: 185, endPoint x: 352, endPoint y: 190, distance: 409.3
click at [352, 190] on div "Episode Preview Video Player is loading. Play Video Play Mute Current Time 00:0…" at bounding box center [528, 255] width 838 height 322
type textarea "U-20 FWC Quarter-Finals 2"
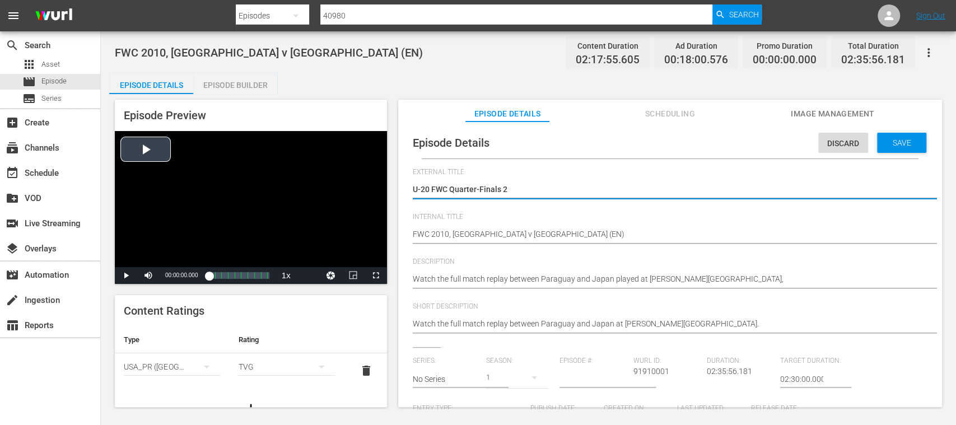
type textarea "U-20 FWC Quarter-Finals 2"
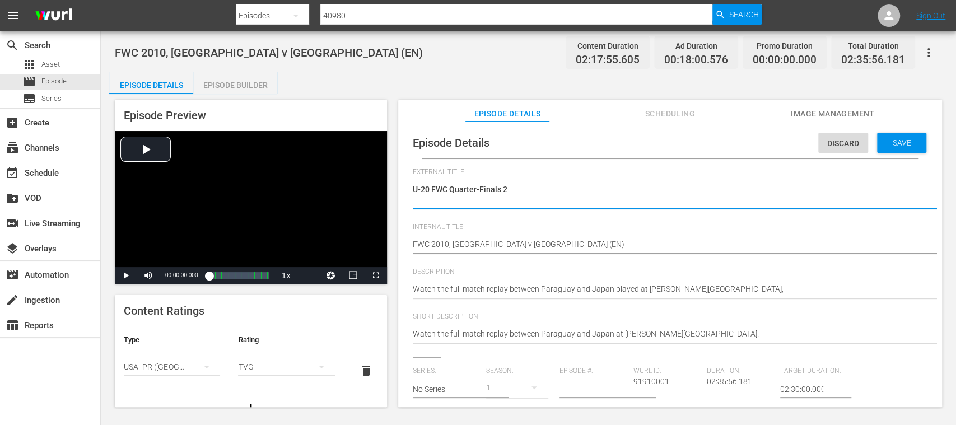
type textarea "U-20 FWC Quarter-Finals 2"
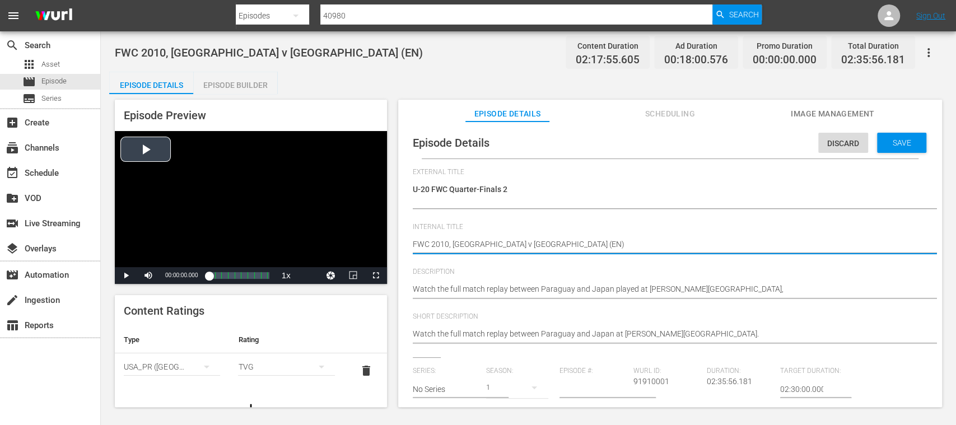
drag, startPoint x: 536, startPoint y: 246, endPoint x: 352, endPoint y: 240, distance: 184.3
paste textarea "U-20 FWC Quarter-Finals 2"
type textarea "U-20 FWC Quarter-Finals 2"
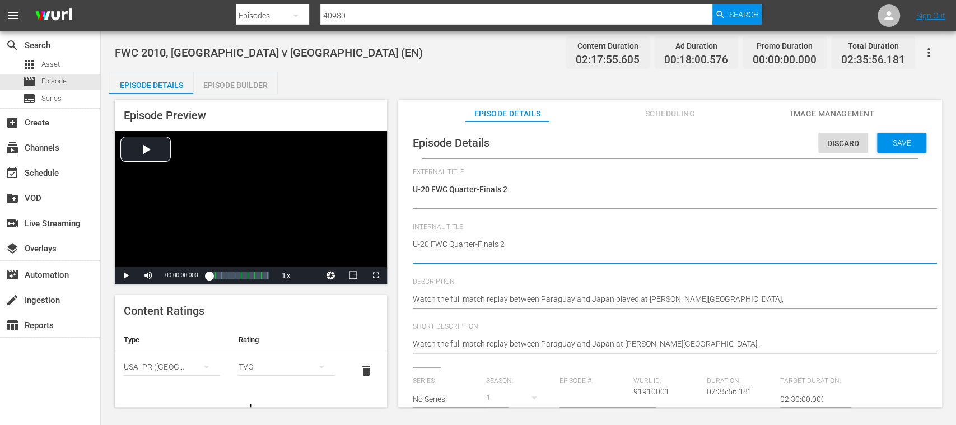
type textarea "U-20 FWC Quarter-Finals 2"
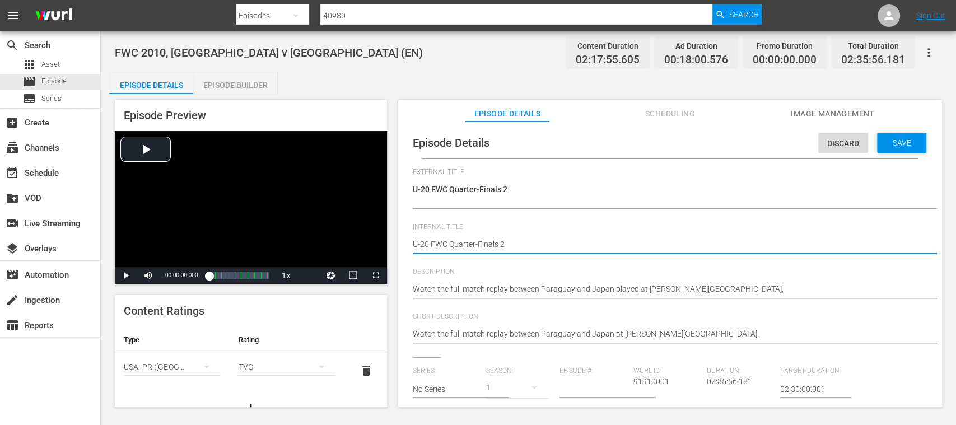
type textarea "U-20 FWC Quarter-Finals 2M"
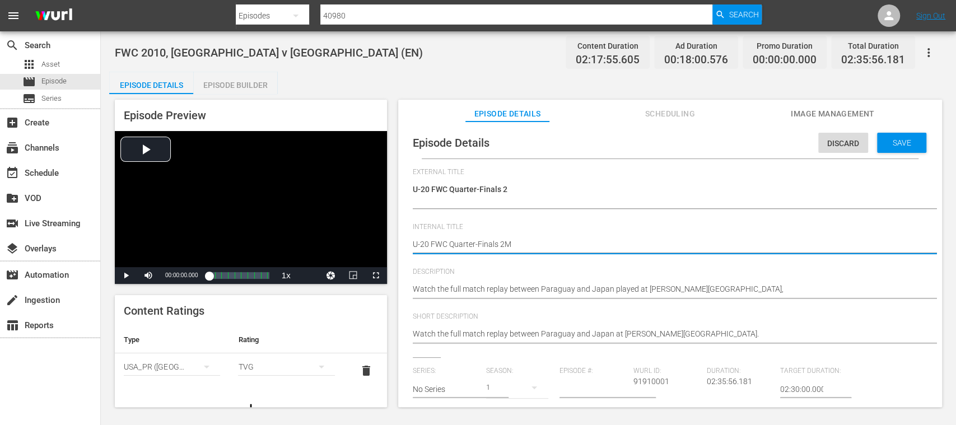
type textarea "U-20 FWC Quarter-Finals 2M"
type textarea "U-20 FWC Quarter-Finals 2"
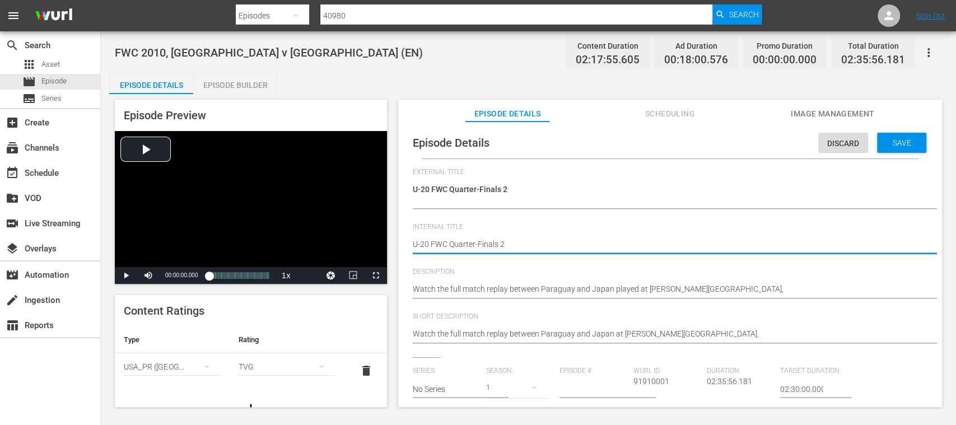
type textarea "U-20 FWC Quarter-Finals 2 ("
type textarea "U-20 FWC Quarter-Finals 2 (E"
type textarea "U-20 FWC Quarter-Finals 2 (ES"
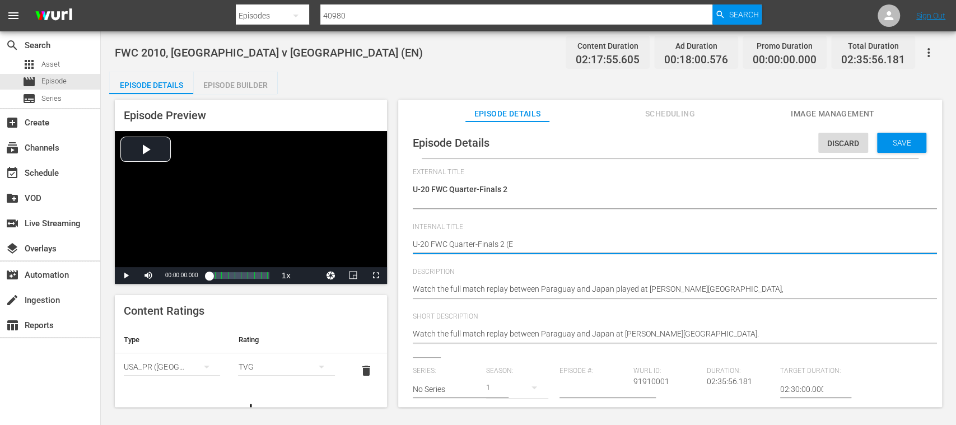
type textarea "U-20 FWC Quarter-Finals 2 (ES"
type textarea "U-20 FWC Quarter-Finals 2 (ES)"
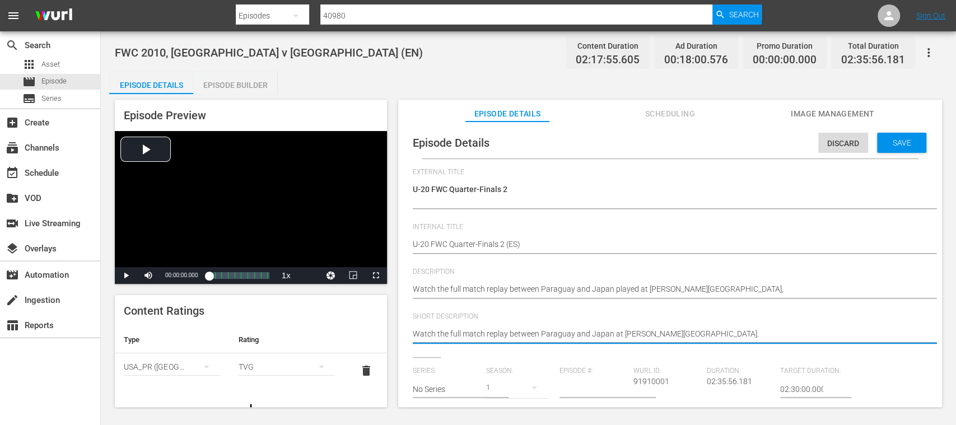
drag, startPoint x: 716, startPoint y: 337, endPoint x: 410, endPoint y: 328, distance: 306.4
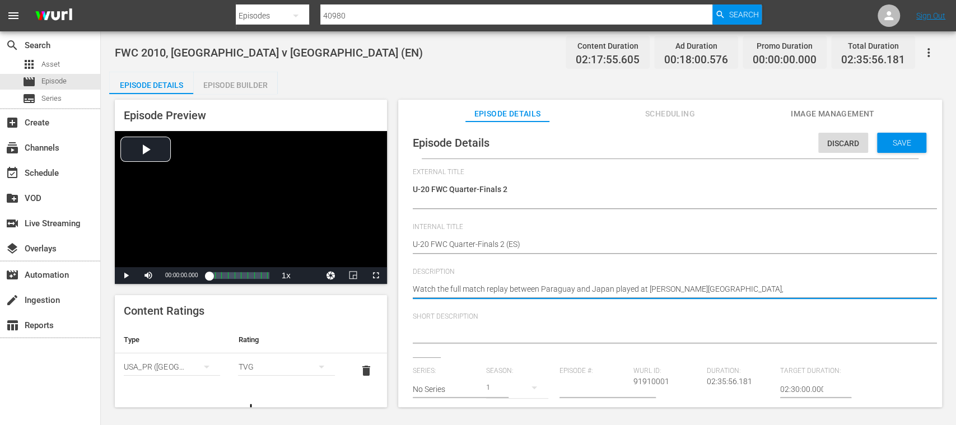
drag, startPoint x: 653, startPoint y: 290, endPoint x: 345, endPoint y: 289, distance: 308.5
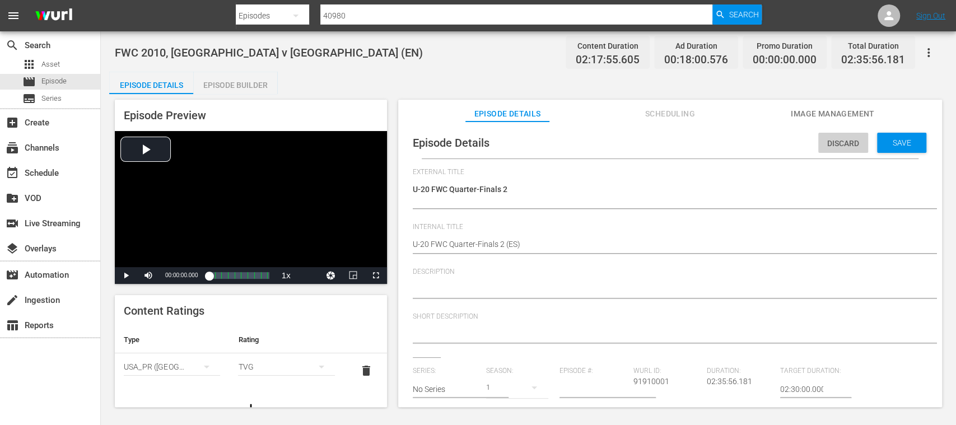
click at [831, 139] on span "Discard" at bounding box center [843, 143] width 50 height 9
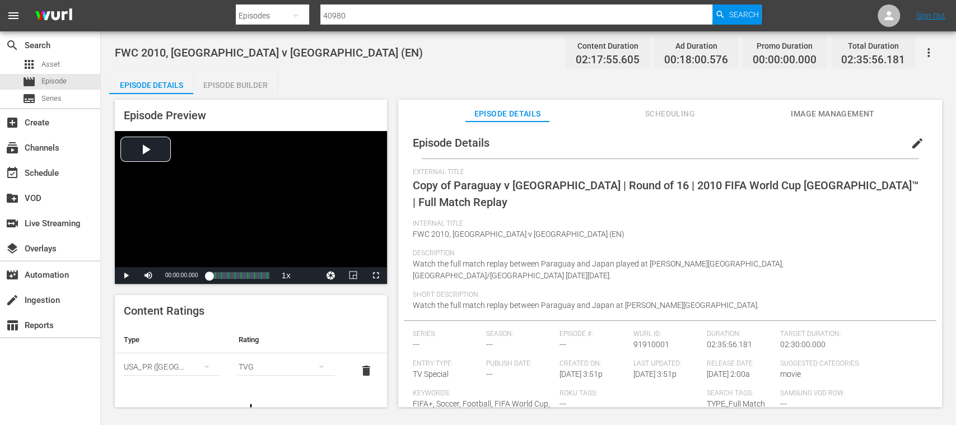
click at [910, 143] on span "edit" at bounding box center [916, 143] width 13 height 13
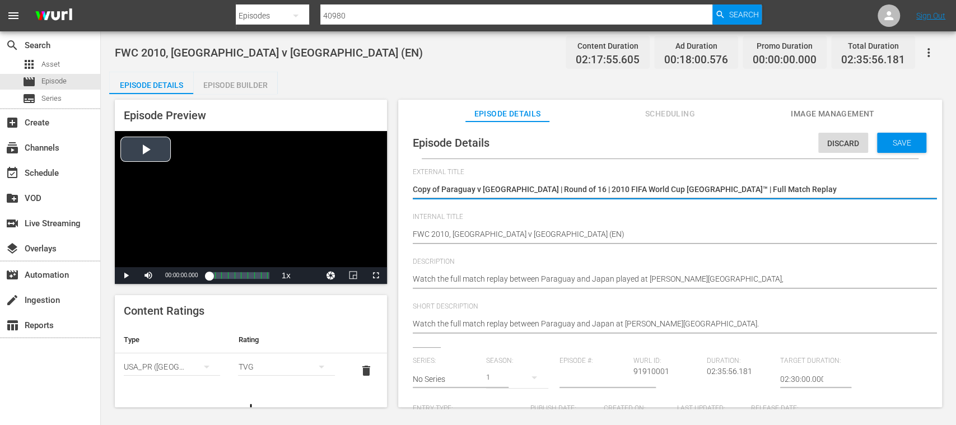
drag, startPoint x: 771, startPoint y: 188, endPoint x: 323, endPoint y: 182, distance: 448.0
click at [323, 182] on div "Episode Preview Video Player is loading. Play Video Play Mute Current Time 00:0…" at bounding box center [528, 255] width 838 height 322
type textarea "U-20 FWC Quarter-Finals 2"
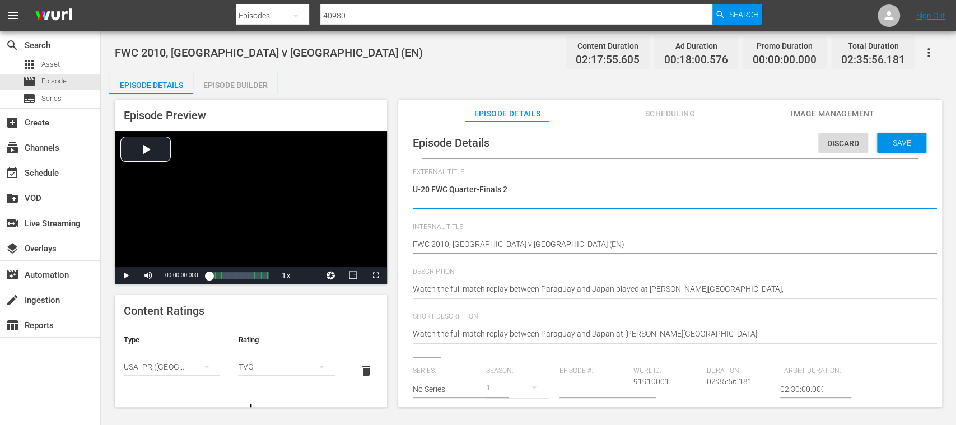
type textarea "U-20 FWC Quarter-Finals 2"
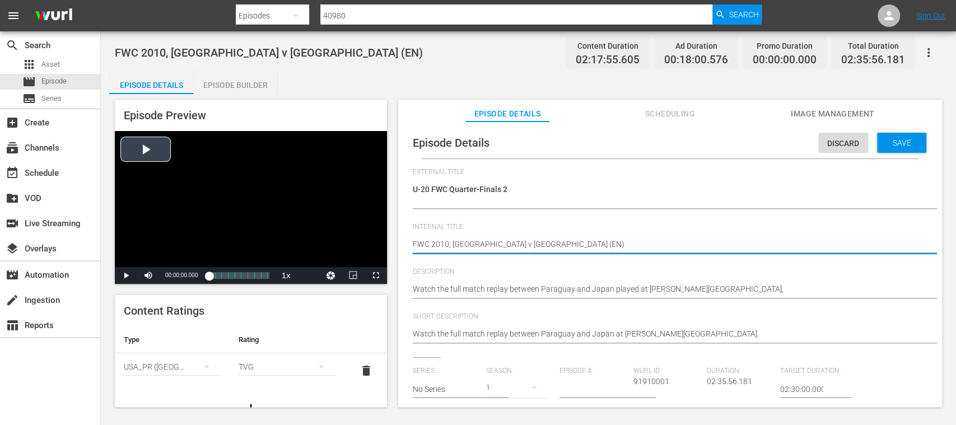
drag, startPoint x: 511, startPoint y: 243, endPoint x: 348, endPoint y: 242, distance: 162.9
paste textarea "U-20 FWC Quarter-Finals 2"
type textarea "U-20 FWC Quarter-Finals 2 (EN)"
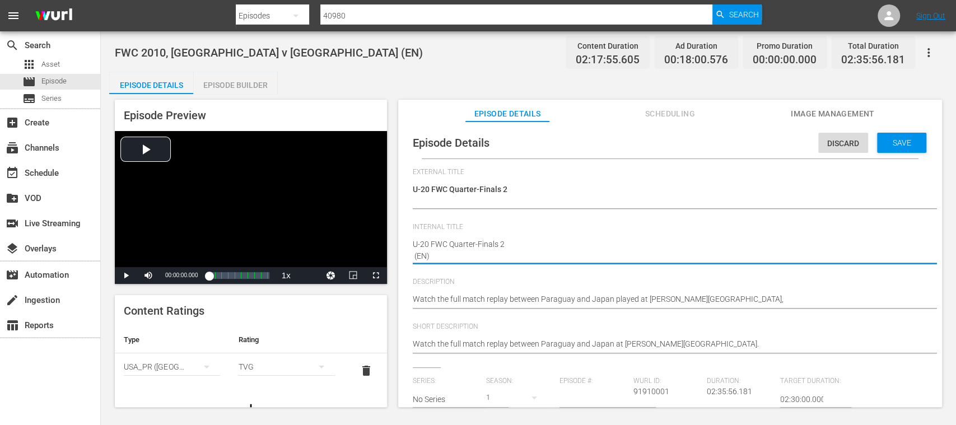
type textarea "U-20 FWC Quarter-Finals 2 (EN)"
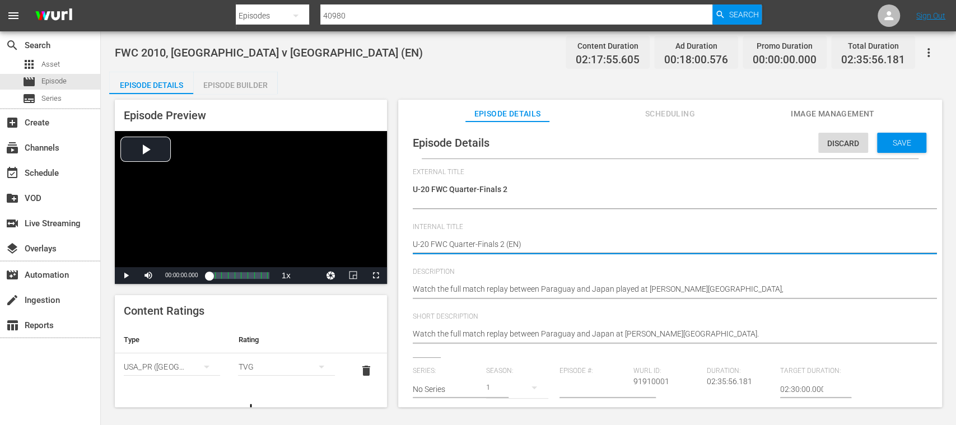
click at [518, 242] on textarea "FWC 2010, Paraguay v Japan (EN)" at bounding box center [667, 245] width 509 height 13
type textarea "U-20 FWC Quarter-Finals 2 (E)"
type textarea "U-20 FWC Quarter-Finals 2 (ES)"
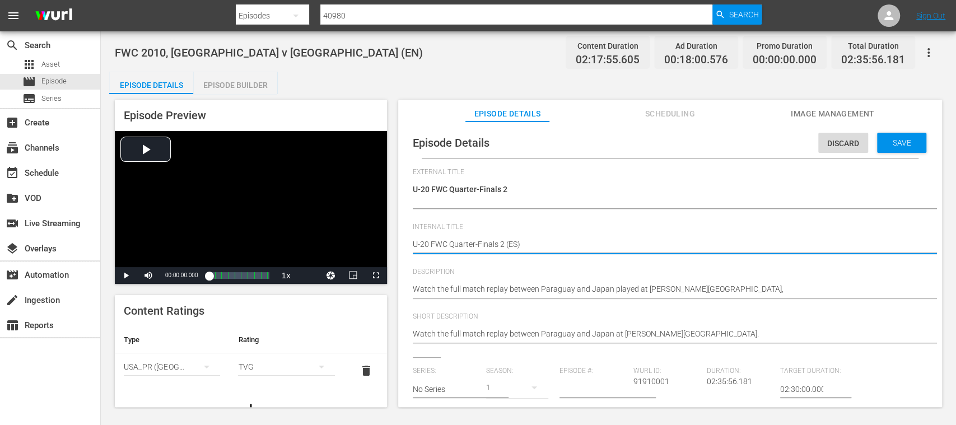
click at [203, 365] on icon "simple table" at bounding box center [206, 366] width 13 height 13
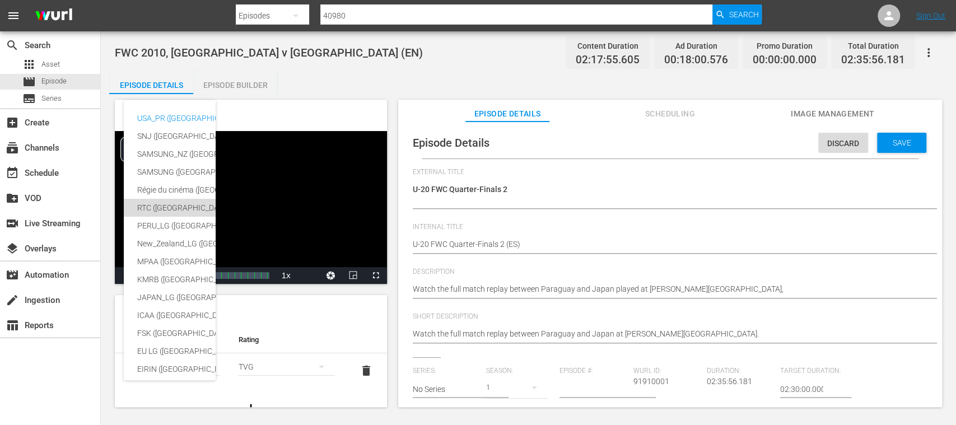
click at [167, 206] on div "RTC (Mexico)" at bounding box center [274, 208] width 275 height 18
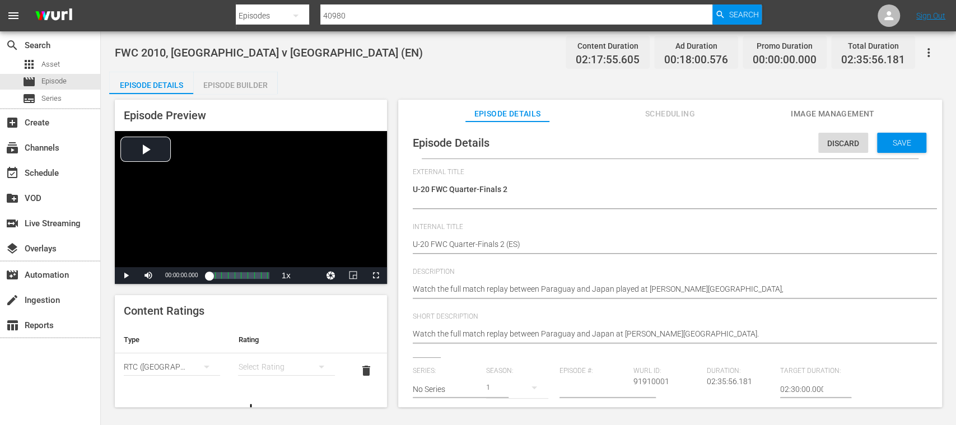
click at [291, 365] on div "simple table" at bounding box center [286, 366] width 96 height 31
click at [261, 291] on div "A" at bounding box center [279, 291] width 65 height 18
click at [901, 142] on span "Save" at bounding box center [902, 142] width 36 height 9
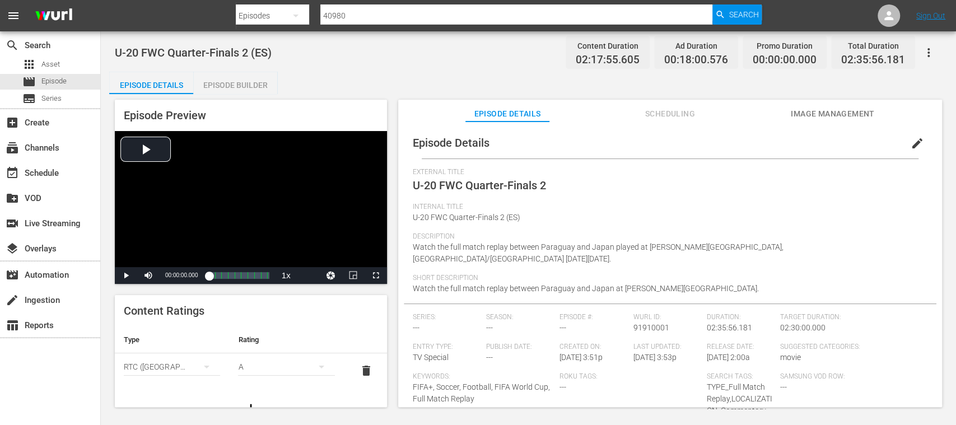
drag, startPoint x: 253, startPoint y: 203, endPoint x: 634, endPoint y: 199, distance: 380.7
click at [634, 199] on div "External Title U-20 FWC Quarter-Finals 2" at bounding box center [670, 185] width 515 height 35
click at [563, 203] on span "Internal Title" at bounding box center [667, 207] width 509 height 9
click at [44, 95] on span "Series" at bounding box center [51, 98] width 20 height 11
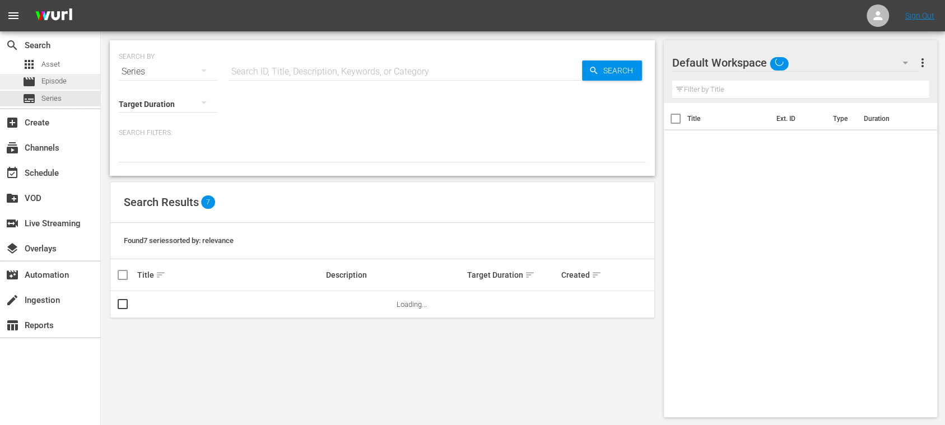
click at [60, 81] on span "Episode" at bounding box center [53, 81] width 25 height 11
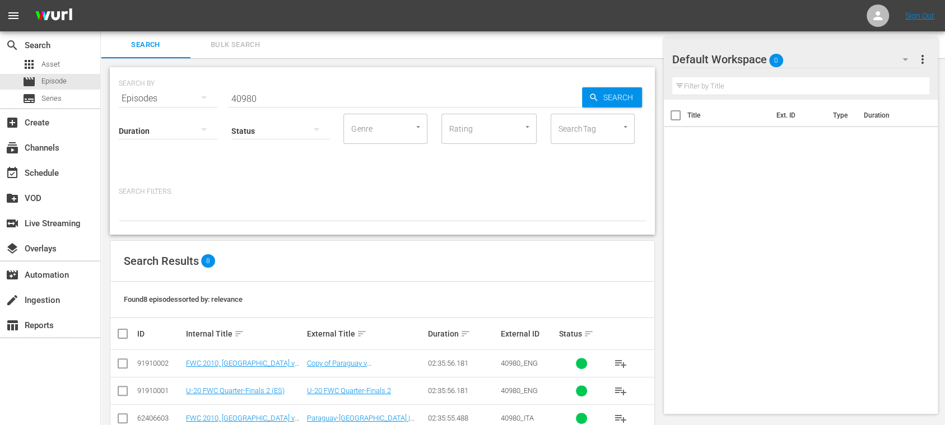
scroll to position [163, 0]
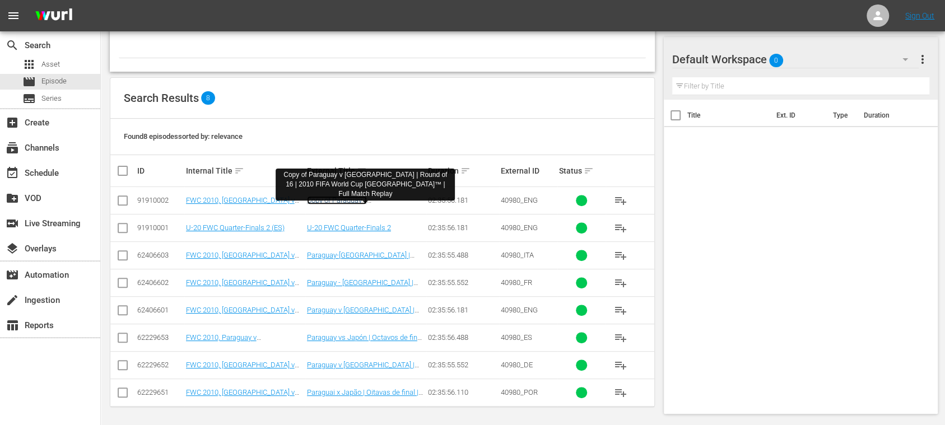
click at [340, 199] on link "Copy of Paraguay v Japan | Round of 16 | 2010 FIFA World Cup South Africa™ | Fu…" at bounding box center [364, 217] width 114 height 42
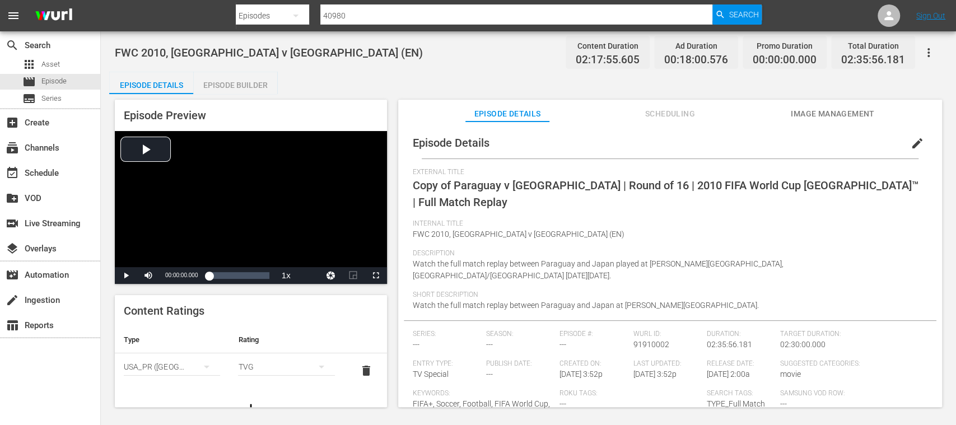
click at [912, 139] on span "edit" at bounding box center [916, 143] width 13 height 13
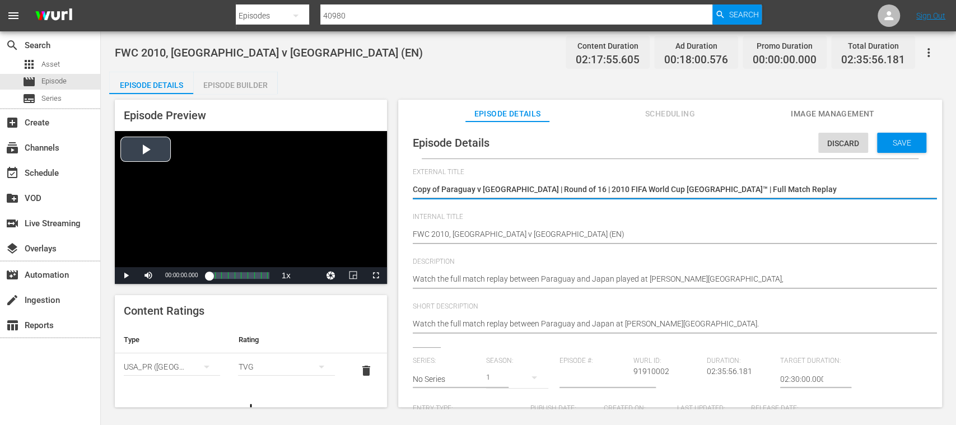
drag, startPoint x: 756, startPoint y: 190, endPoint x: 342, endPoint y: 185, distance: 413.8
click at [342, 185] on div "Episode Preview Video Player is loading. Play Video Play Mute Current Time 00:0…" at bounding box center [528, 255] width 838 height 322
type textarea "U-20 FWC Quarter-Finals 2"
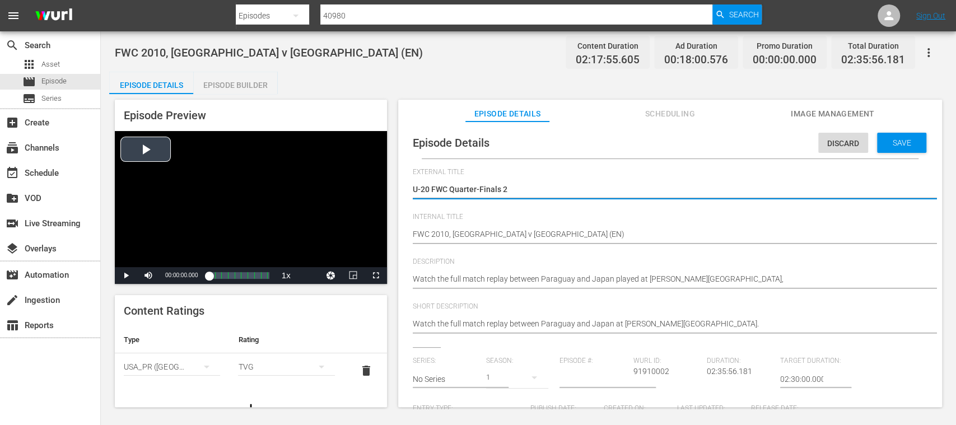
type textarea "U-20 FWC Quarter-Finals 2"
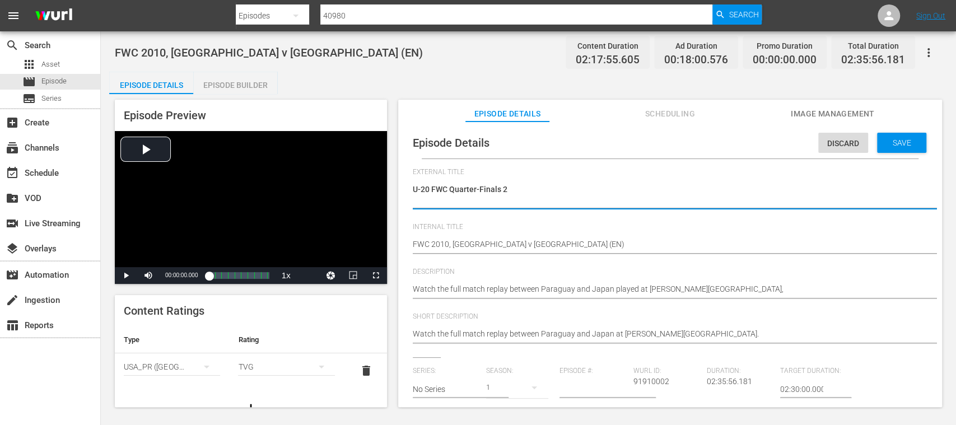
type textarea "U-20 FWC Quarter-Finals 2"
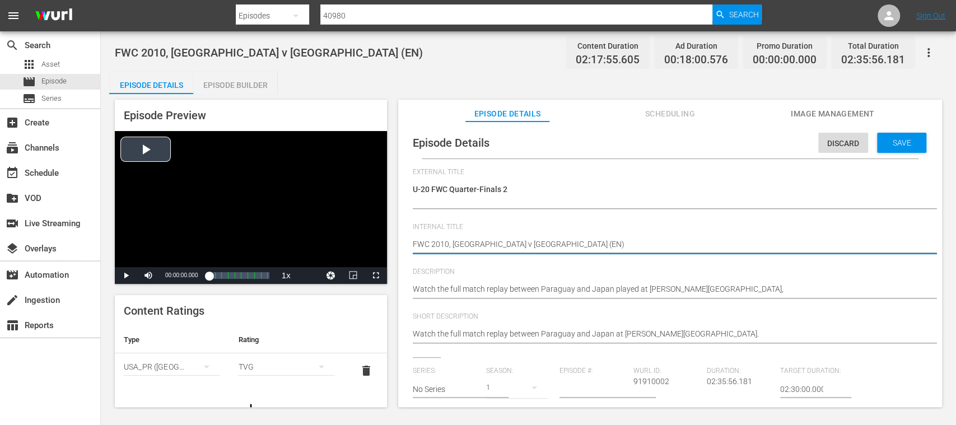
drag, startPoint x: 512, startPoint y: 244, endPoint x: 212, endPoint y: 229, distance: 299.9
paste textarea "U-20 FWC Quarter-Finals 2"
type textarea "U-20 FWC Quarter-Finals 2 (EN)"
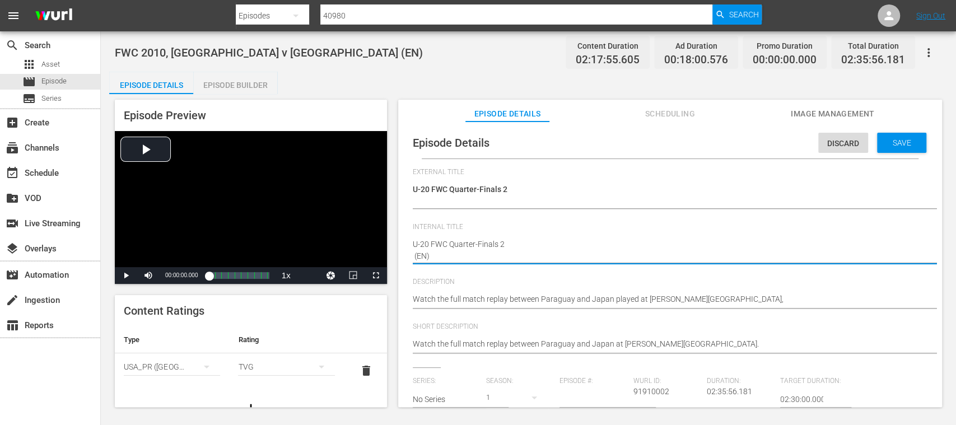
type textarea "U-20 FWC Quarter-Finals 2 (EN)"
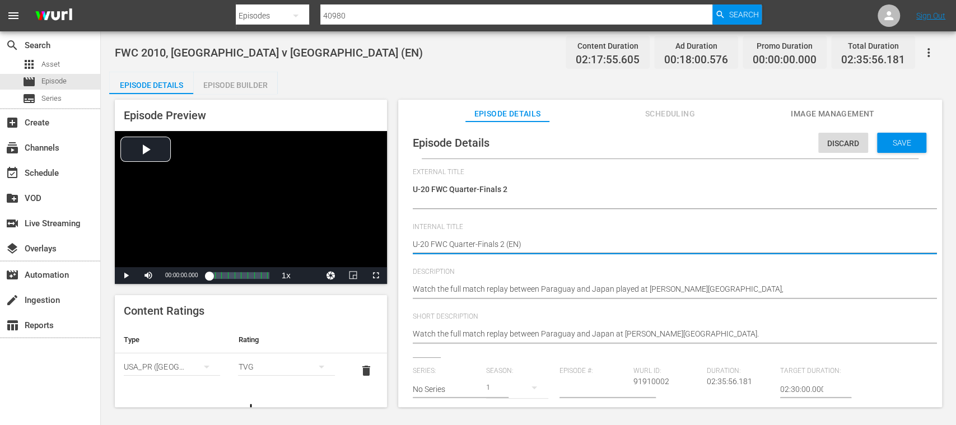
click at [518, 245] on textarea "FWC 2010, Paraguay v Japan (EN)" at bounding box center [667, 245] width 509 height 13
type textarea "U-20 FWC Quarter-Finals 2 (E)"
type textarea "U-20 FWC Quarter-Finals 2 ()"
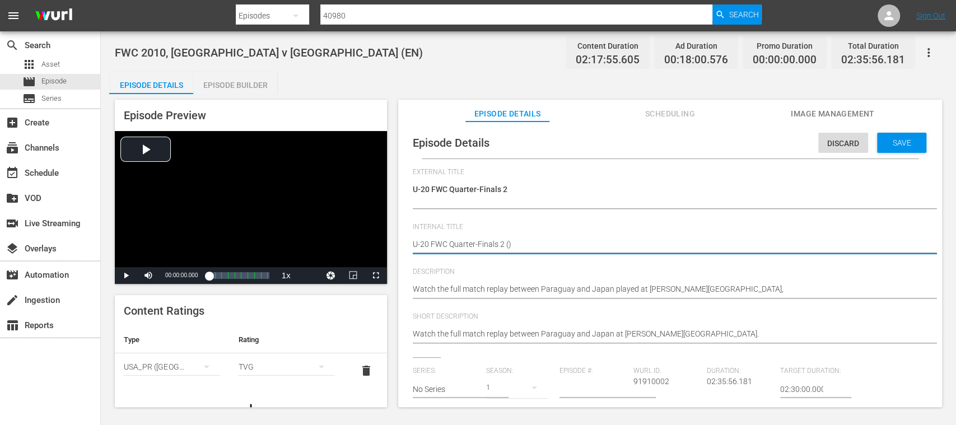
type textarea "U-20 FWC Quarter-Finals 2 (D)"
type textarea "U-20 FWC Quarter-Finals 2 (DE)"
click at [359, 371] on span "delete" at bounding box center [365, 370] width 13 height 13
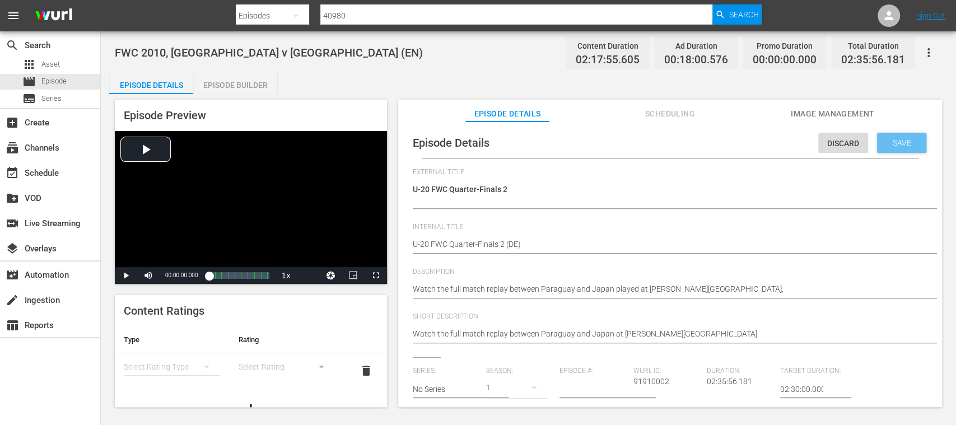
click at [901, 142] on span "Save" at bounding box center [902, 142] width 36 height 9
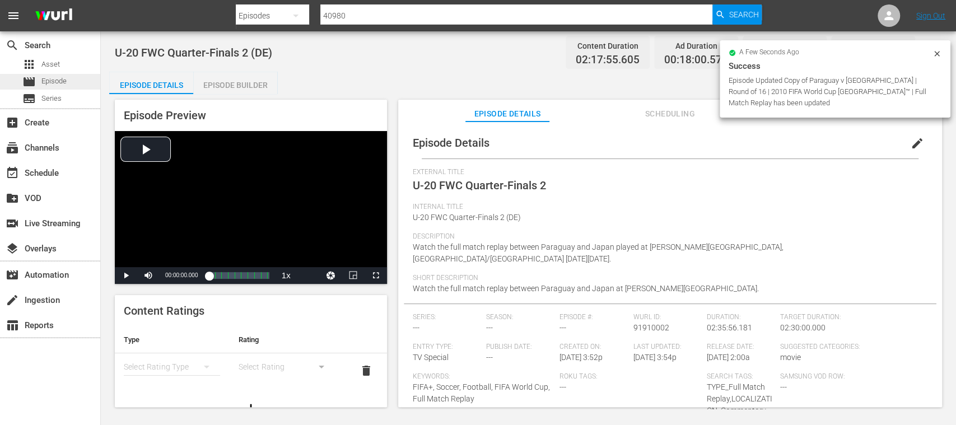
click at [50, 78] on span "Episode" at bounding box center [53, 81] width 25 height 11
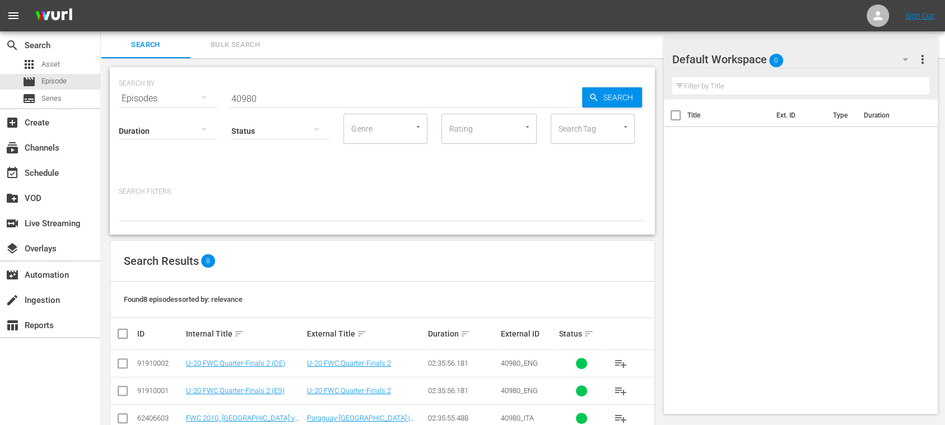
scroll to position [163, 0]
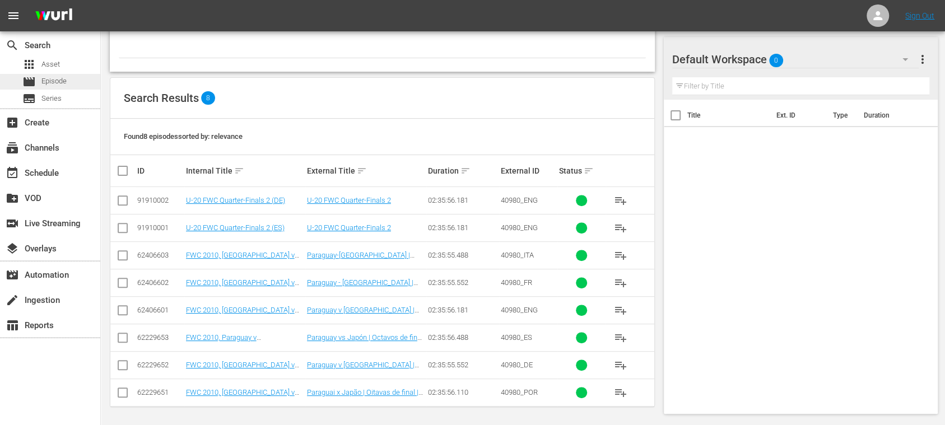
click at [59, 84] on span "Episode" at bounding box center [53, 81] width 25 height 11
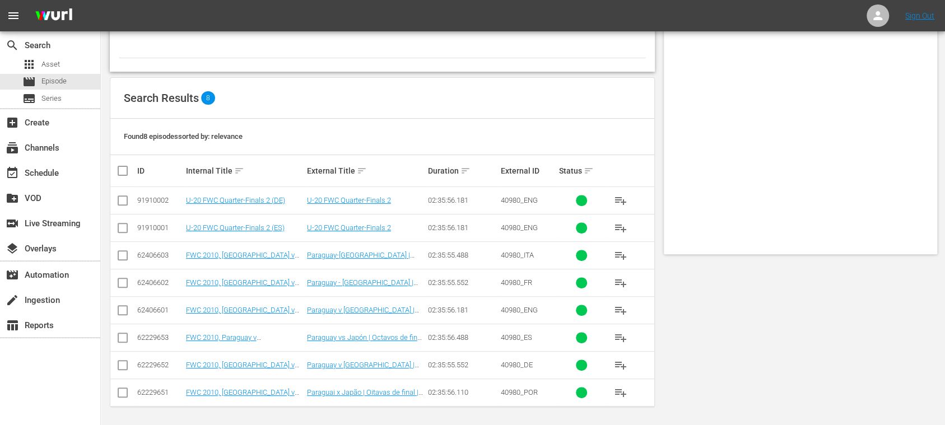
scroll to position [0, 0]
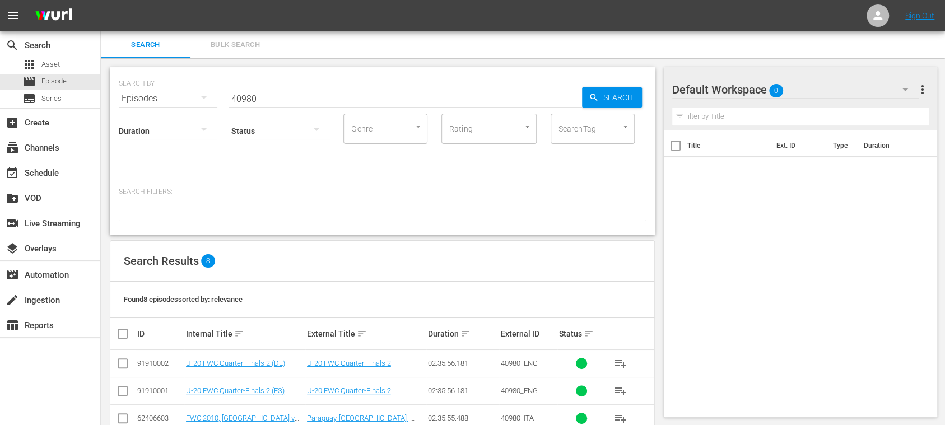
click at [247, 45] on span "Bulk Search" at bounding box center [235, 45] width 76 height 13
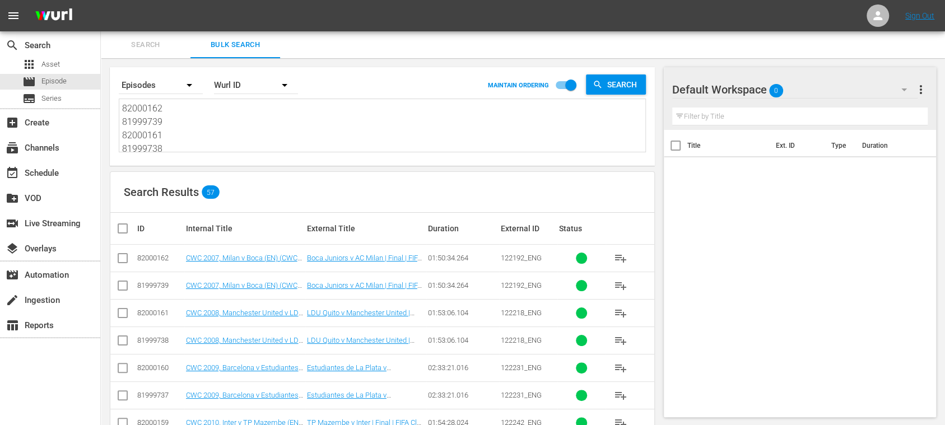
drag, startPoint x: 377, startPoint y: 206, endPoint x: 386, endPoint y: 205, distance: 9.0
click at [208, 134] on textarea "82000162 81999739 82000161 81999738 82000160 81999737 82000159 81999736 8200015…" at bounding box center [383, 127] width 523 height 51
drag, startPoint x: 120, startPoint y: 109, endPoint x: 163, endPoint y: 130, distance: 48.1
click at [163, 130] on div "82000162 81999739 82000161 81999738 82000160 81999737 82000159 81999736 8200015…" at bounding box center [382, 125] width 526 height 53
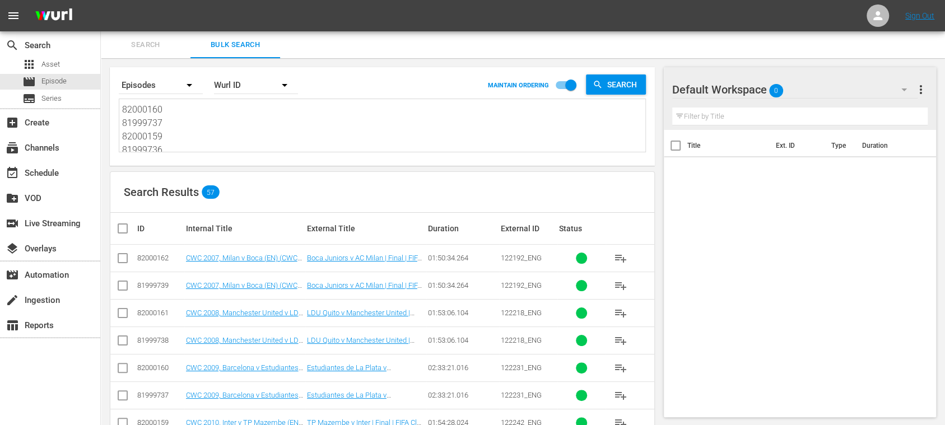
scroll to position [755, 0]
drag, startPoint x: 124, startPoint y: 111, endPoint x: 512, endPoint y: 243, distance: 410.4
paste textarea "64543_ES 138199_ES 138772_ES 139896_ES 26230_ES 136965_ES 4GACfxC1pBCX7UlMpcQlF…"
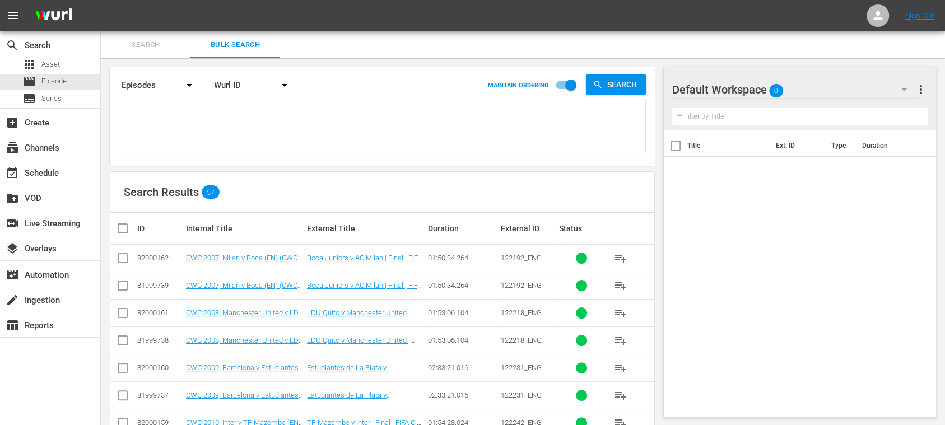
type textarea "64543_ES 138199_ES 138772_ES 139896_ES 26230_ES 136965_ES 4GACfxC1pBCX7UlMpcQlF…"
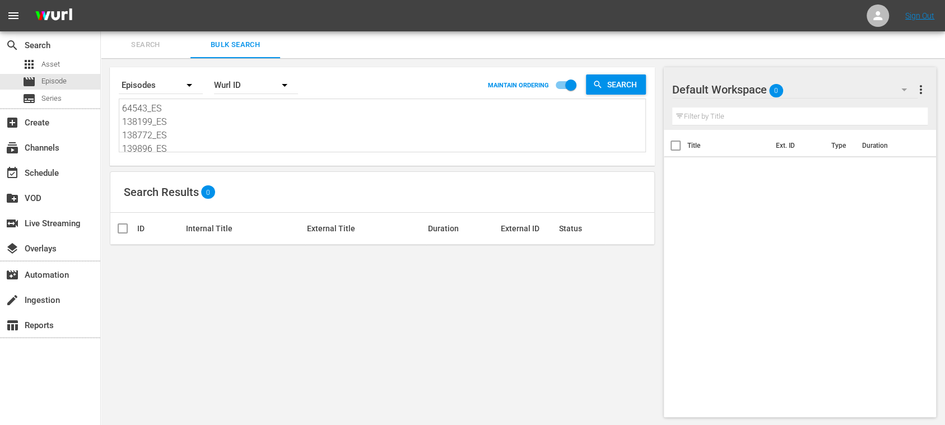
type textarea "64543_ES 138199_ES 138772_ES 139896_ES 26230_ES 136965_ES 4GACfxC1pBCX7UlMpcQlF…"
click at [261, 87] on div "Wurl ID" at bounding box center [256, 84] width 84 height 31
click at [256, 116] on div "External ID" at bounding box center [249, 117] width 45 height 18
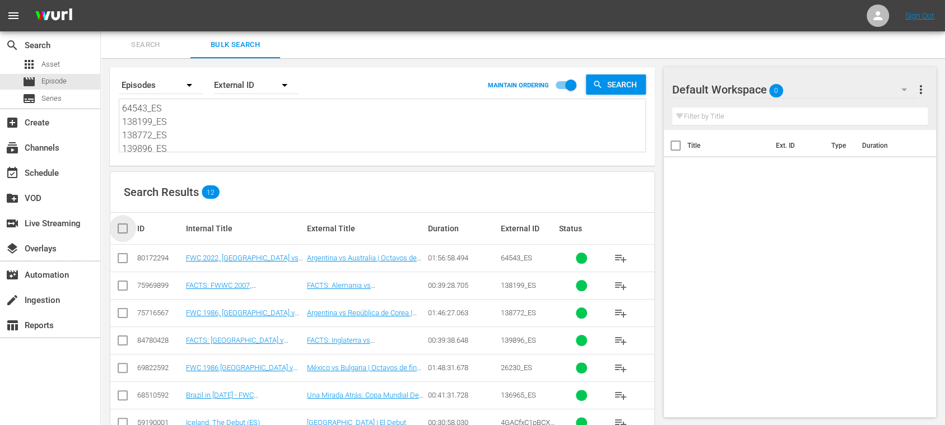
click at [123, 227] on input "checkbox" at bounding box center [127, 228] width 22 height 13
checkbox input "true"
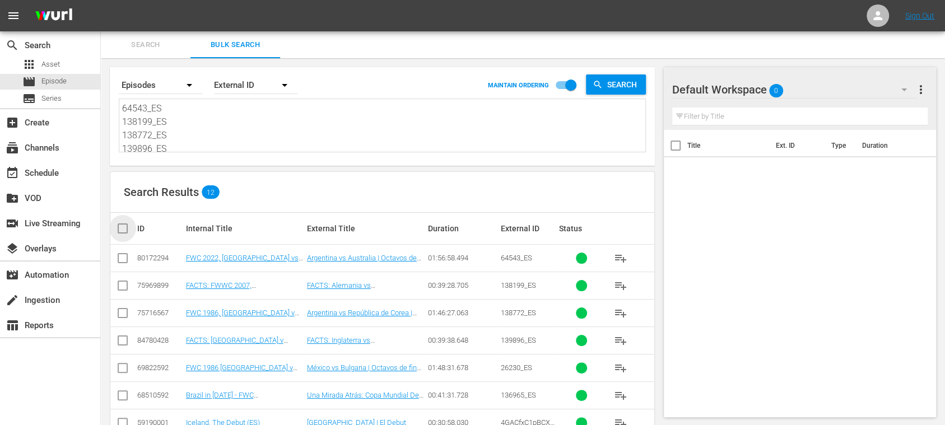
checkbox input "true"
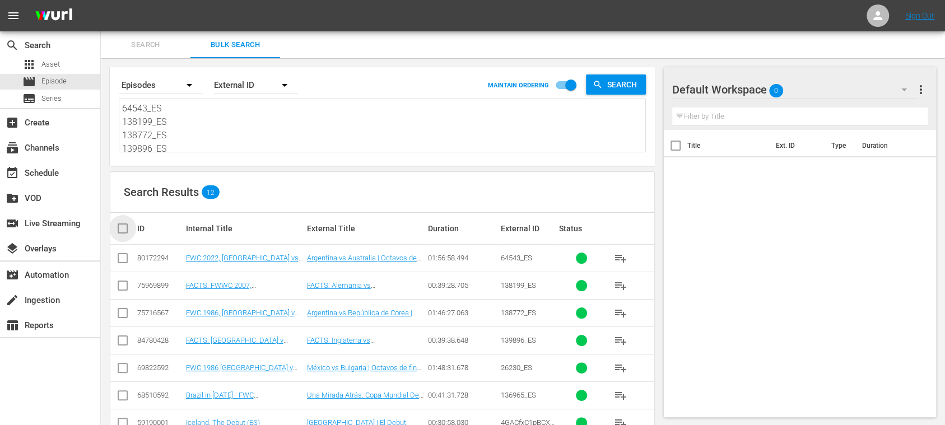
checkbox input "true"
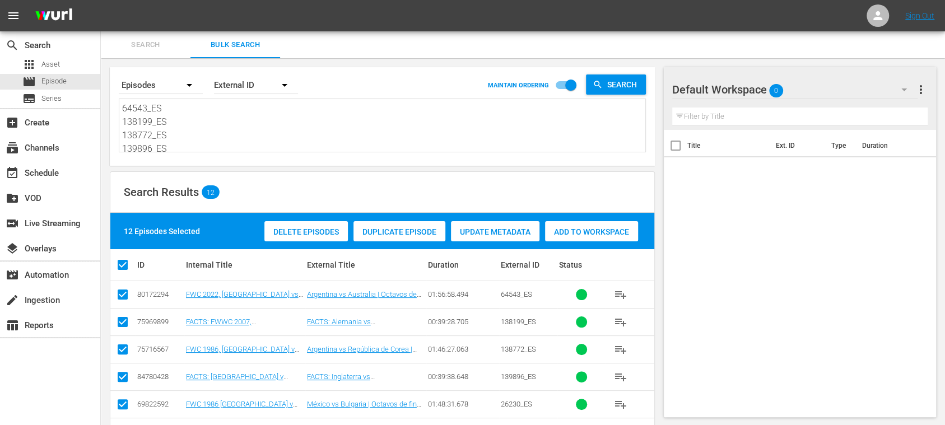
click at [600, 233] on span "Add to Workspace" at bounding box center [591, 231] width 93 height 9
click at [154, 46] on span "Search" at bounding box center [146, 45] width 76 height 13
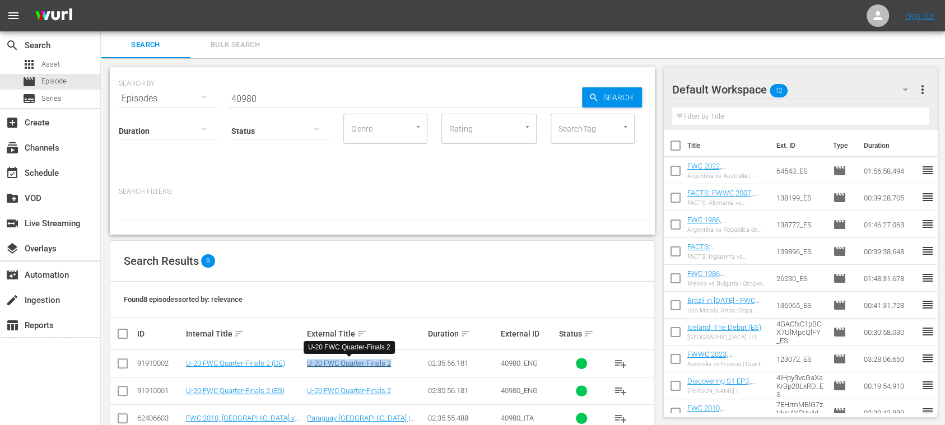
drag, startPoint x: 300, startPoint y: 365, endPoint x: 390, endPoint y: 365, distance: 90.7
click at [390, 365] on tr "91910002 U-20 FWC Quarter-Finals 2 (DE) U-20 FWC Quarter-Finals 2 02:35:56.181 …" at bounding box center [382, 363] width 544 height 27
copy tr "U-20 FWC Quarter-Finals 2"
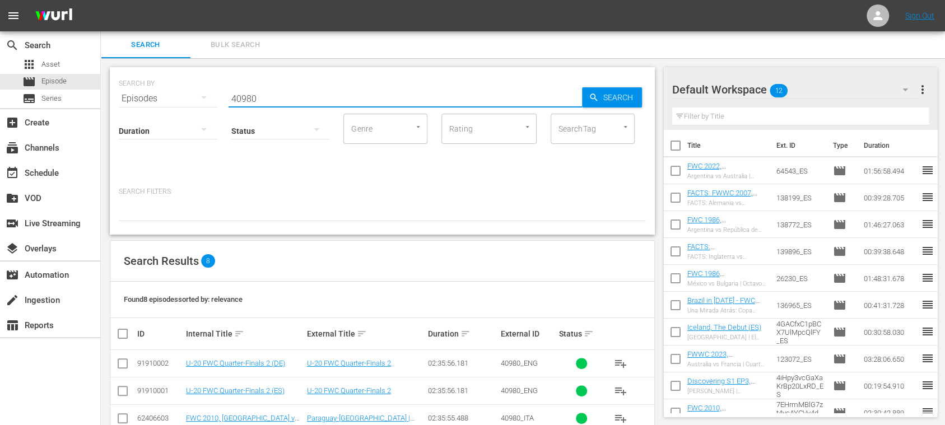
drag, startPoint x: 270, startPoint y: 98, endPoint x: 175, endPoint y: 90, distance: 95.5
click at [175, 90] on div "SEARCH BY Search By Episodes Search ID, Title, Description, Keywords, or Catego…" at bounding box center [382, 92] width 527 height 40
paste input "U-20 FWC Quarter-Finals 2"
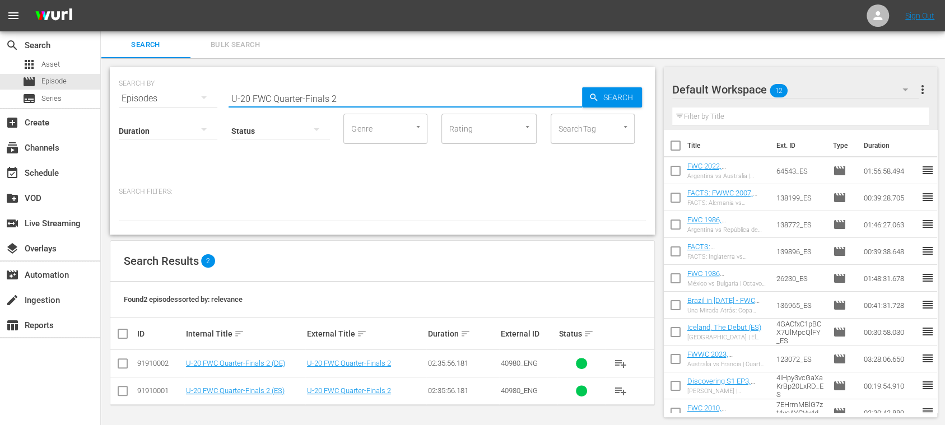
click at [620, 389] on span "playlist_add" at bounding box center [620, 390] width 13 height 13
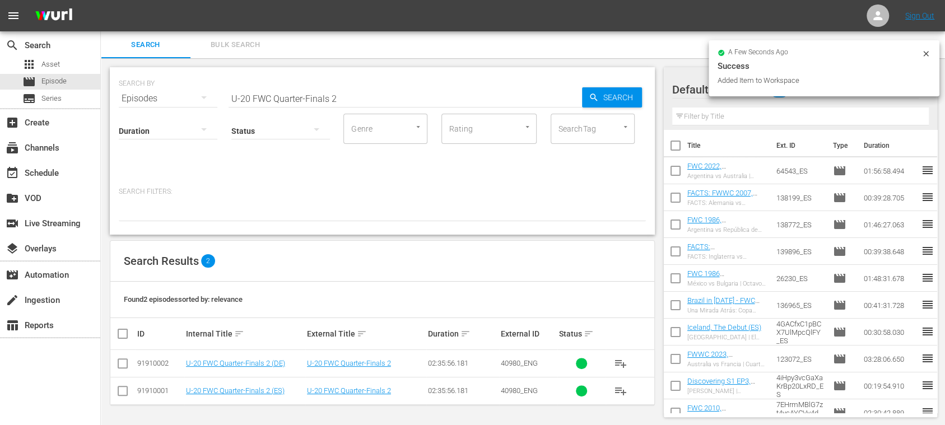
click at [378, 101] on input "U-20 FWC Quarter-Finals 2" at bounding box center [404, 98] width 353 height 27
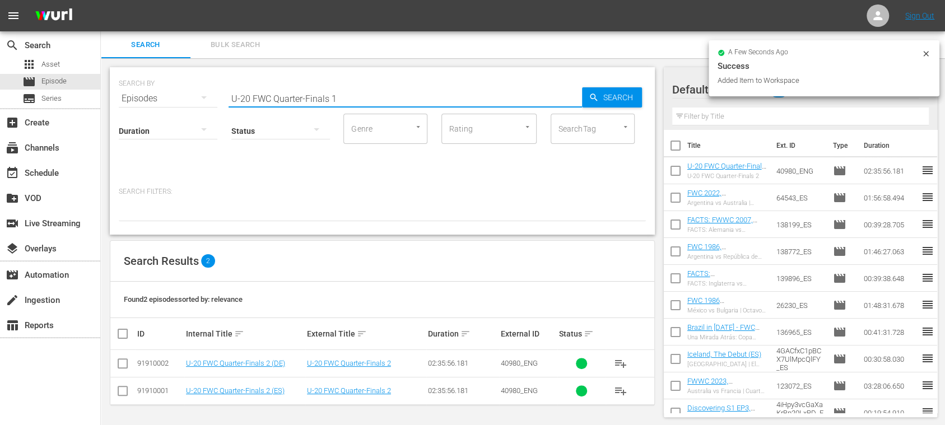
type input "U-20 FWC Quarter-Finals 1"
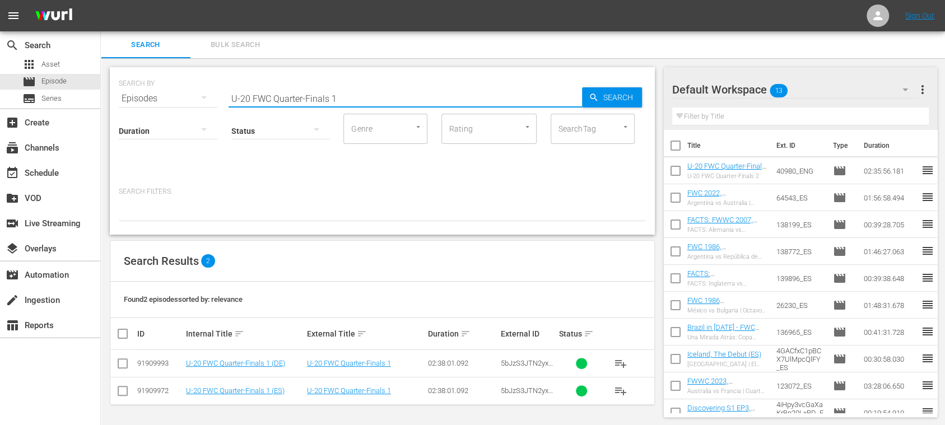
click at [621, 388] on span "playlist_add" at bounding box center [620, 390] width 13 height 13
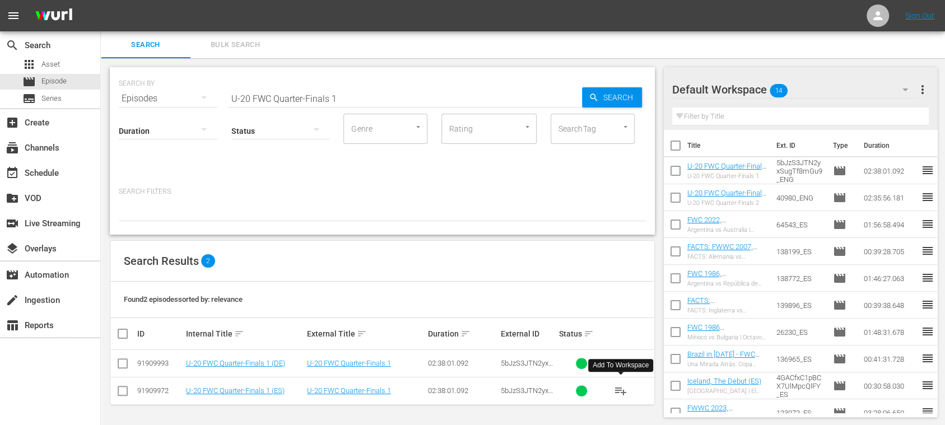
click at [241, 45] on span "Bulk Search" at bounding box center [235, 45] width 76 height 13
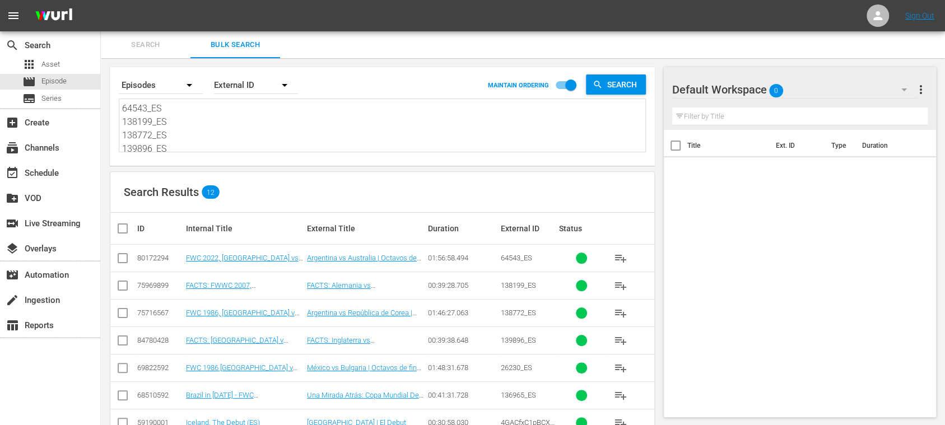
click at [126, 228] on input "checkbox" at bounding box center [127, 228] width 22 height 13
checkbox input "true"
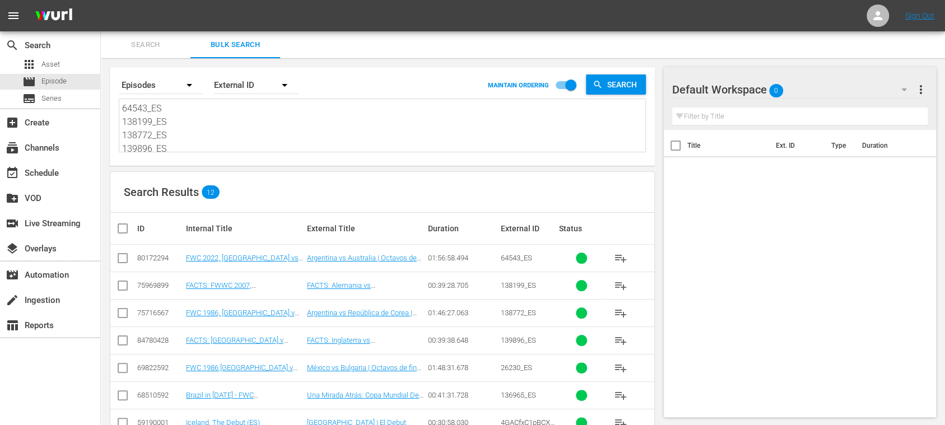
checkbox input "true"
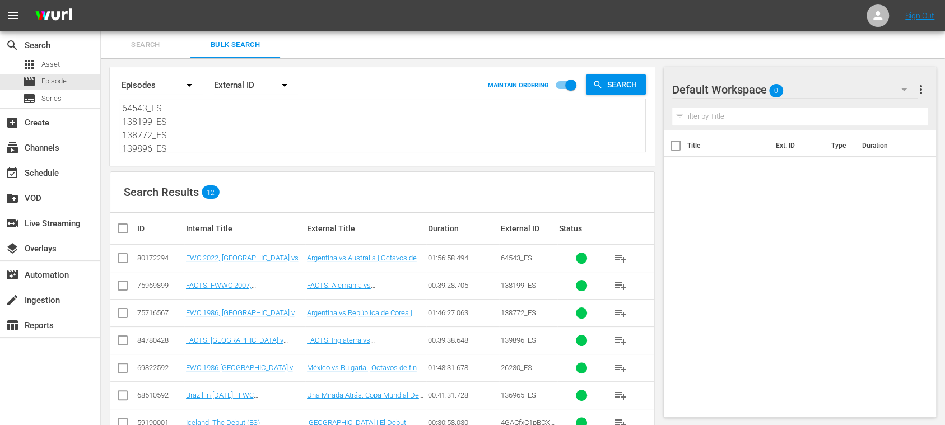
checkbox input "true"
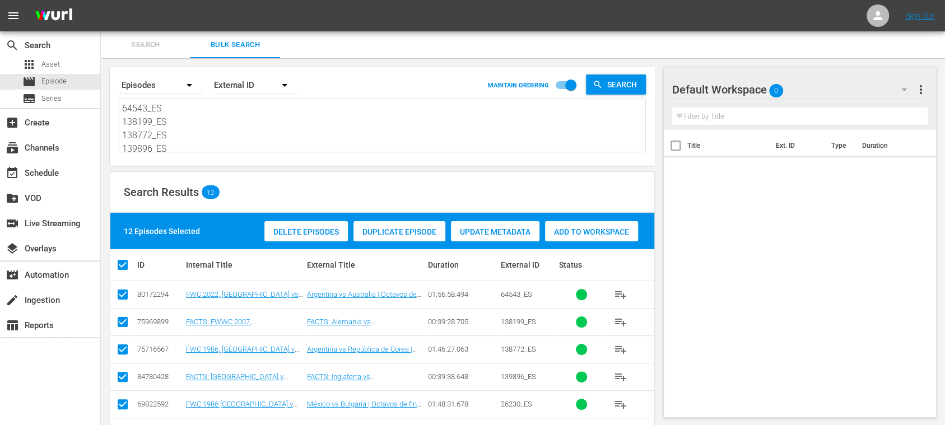
click at [597, 231] on span "Add to Workspace" at bounding box center [591, 231] width 93 height 9
click at [149, 41] on span "Search" at bounding box center [146, 45] width 76 height 13
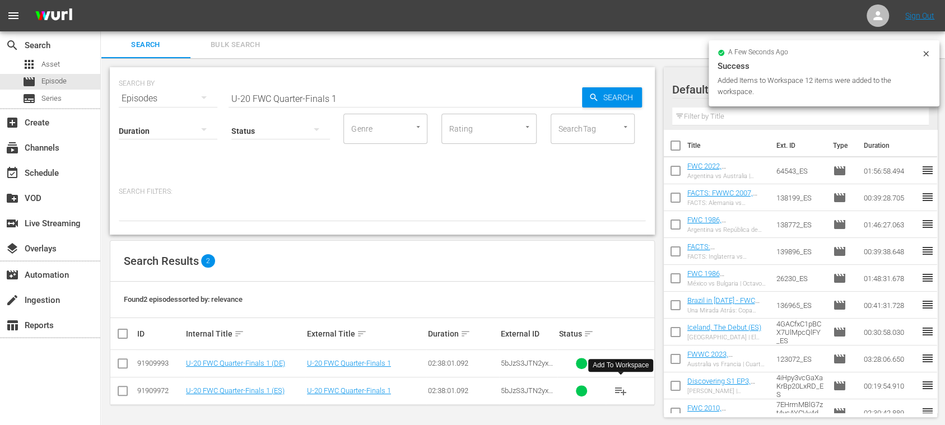
click at [622, 389] on span "playlist_add" at bounding box center [620, 390] width 13 height 13
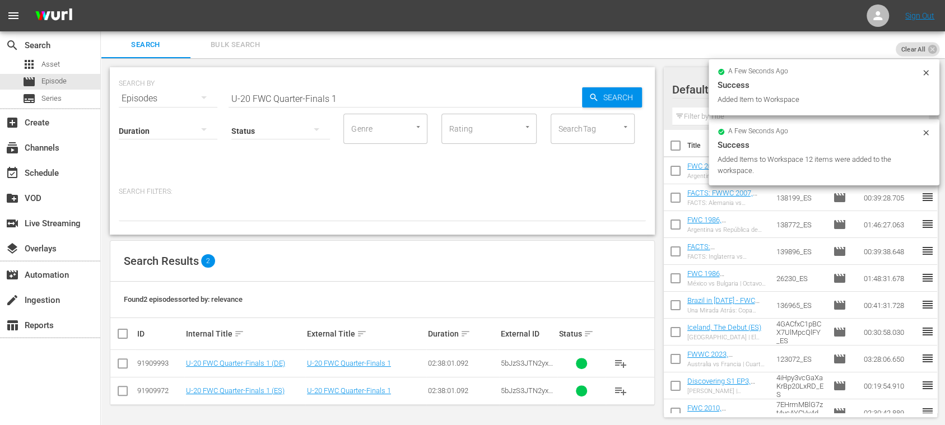
click at [358, 101] on input "U-20 FWC Quarter-Finals 1" at bounding box center [404, 98] width 353 height 27
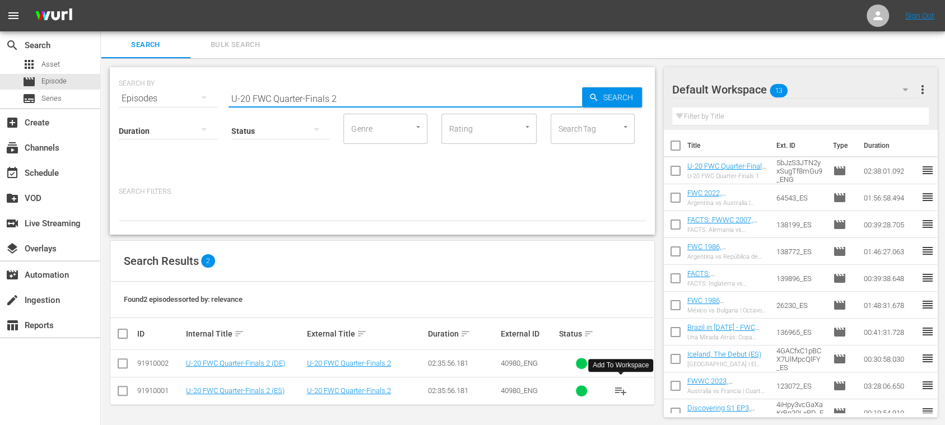
click at [624, 392] on span "playlist_add" at bounding box center [620, 390] width 13 height 13
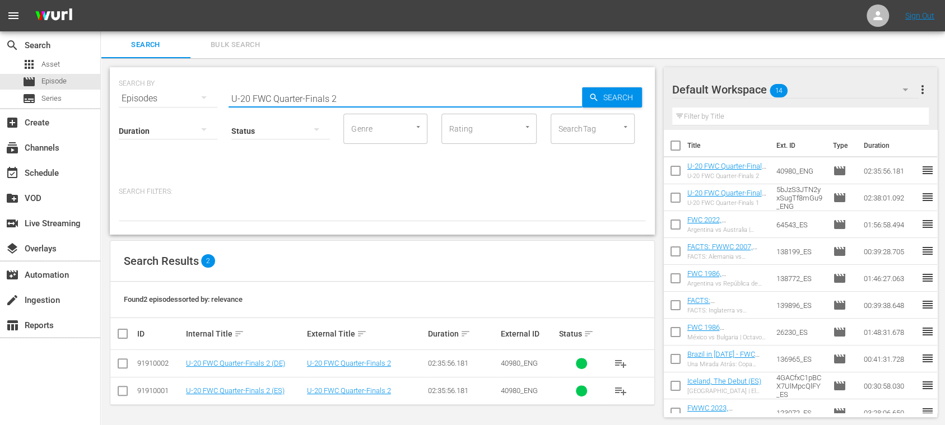
drag, startPoint x: 366, startPoint y: 99, endPoint x: 189, endPoint y: 100, distance: 176.4
click at [189, 100] on div "SEARCH BY Search By Episodes Search ID, Title, Description, Keywords, or Catego…" at bounding box center [382, 92] width 527 height 40
type input "U-20"
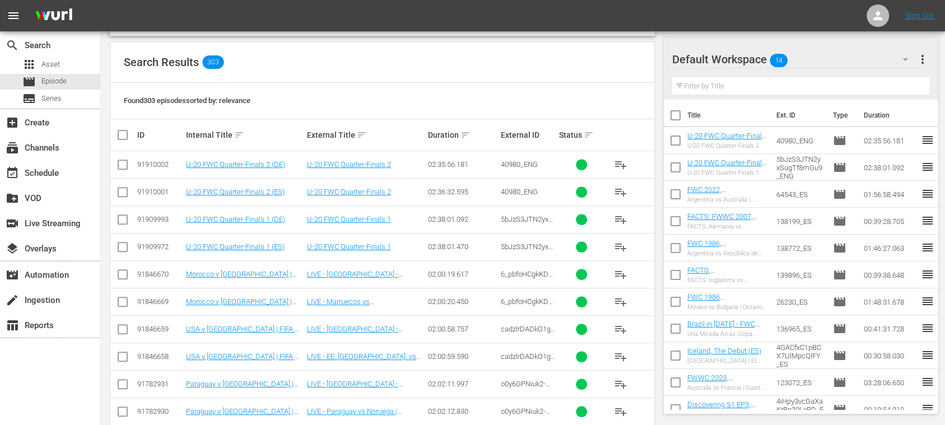
scroll to position [398, 0]
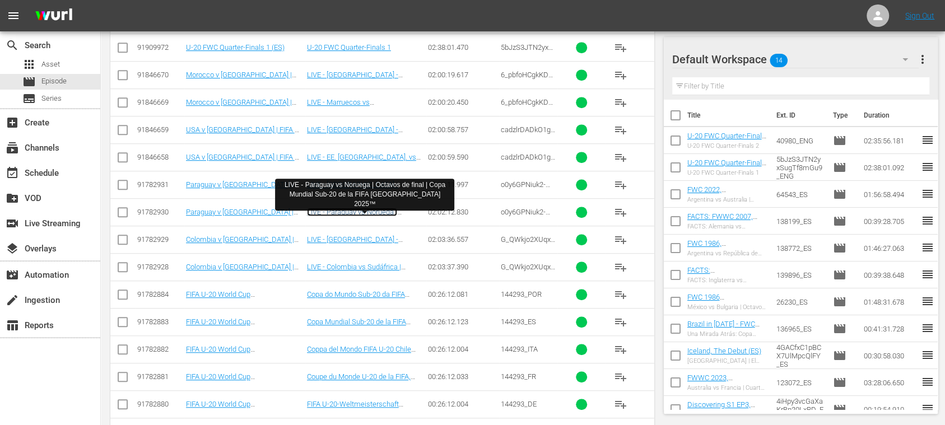
click at [378, 208] on link "LIVE - Paraguay vs Noruega | Octavos de final | Copa Mundial Sub-20 de la FIFA …" at bounding box center [364, 225] width 115 height 34
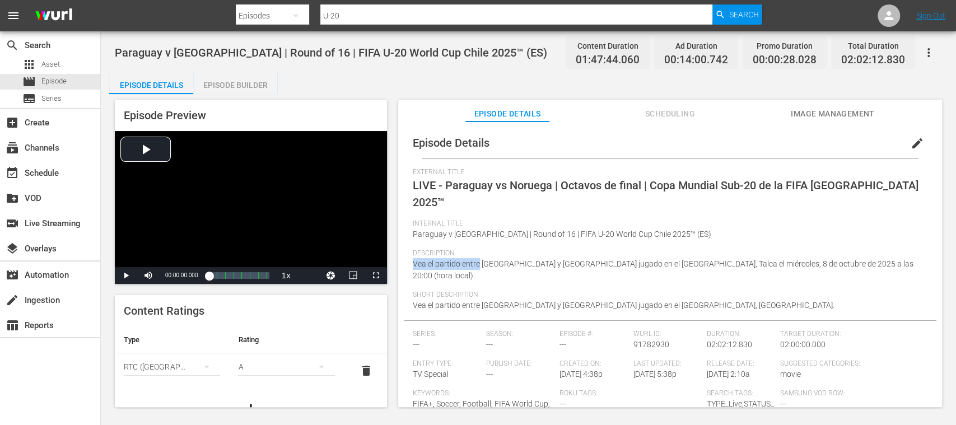
drag, startPoint x: 412, startPoint y: 246, endPoint x: 479, endPoint y: 246, distance: 67.2
click at [479, 259] on span "Vea el partido entre Paraguay y Noruega jugado en el Estadio Fiscal, Talca el m…" at bounding box center [663, 269] width 501 height 21
copy span "Vea el partido entre"
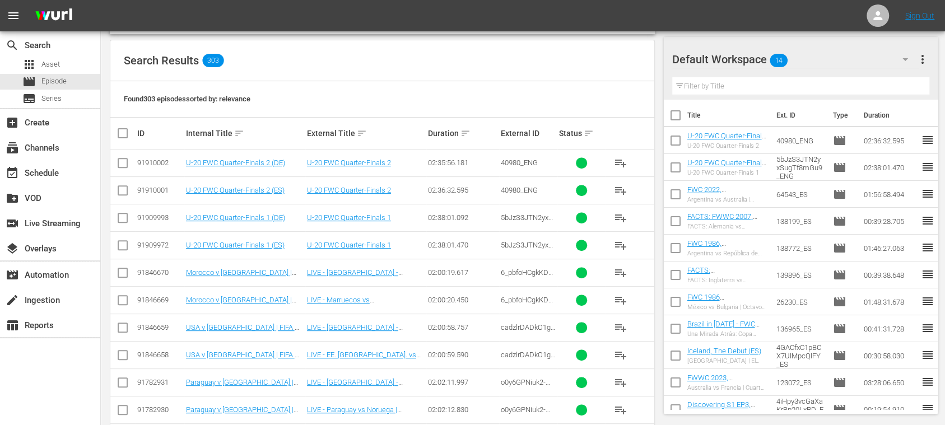
scroll to position [400, 0]
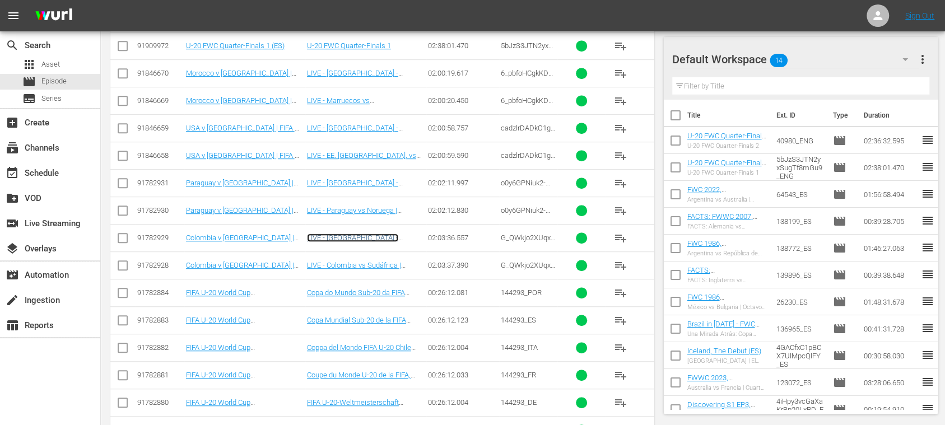
click at [379, 235] on link "LIVE - Kolumbien - Südafrika | Achtelfinale | FIFA U-20-Weltmeisterschaft Chile…" at bounding box center [364, 250] width 114 height 34
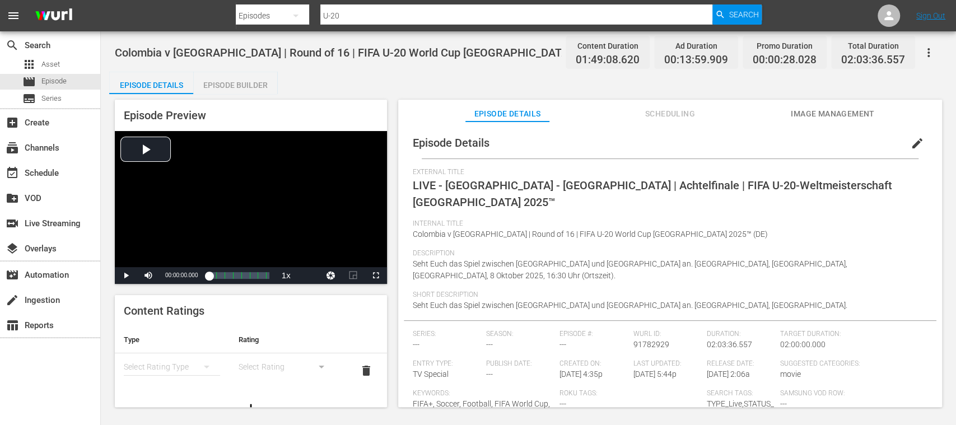
click at [910, 140] on span "edit" at bounding box center [916, 143] width 13 height 13
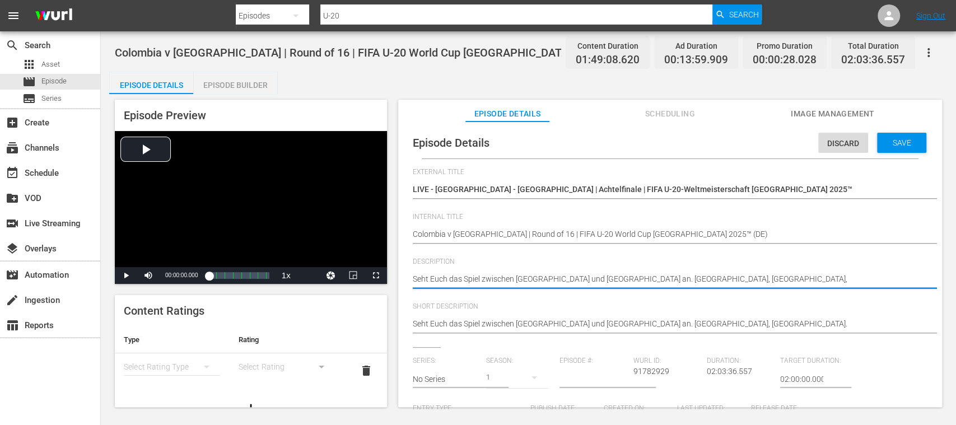
drag, startPoint x: 412, startPoint y: 280, endPoint x: 513, endPoint y: 279, distance: 100.8
click at [55, 80] on span "Episode" at bounding box center [53, 81] width 25 height 11
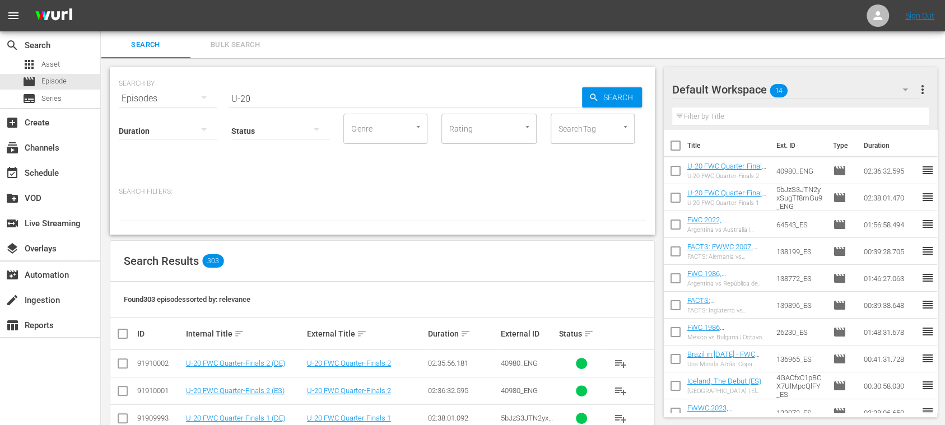
scroll to position [199, 0]
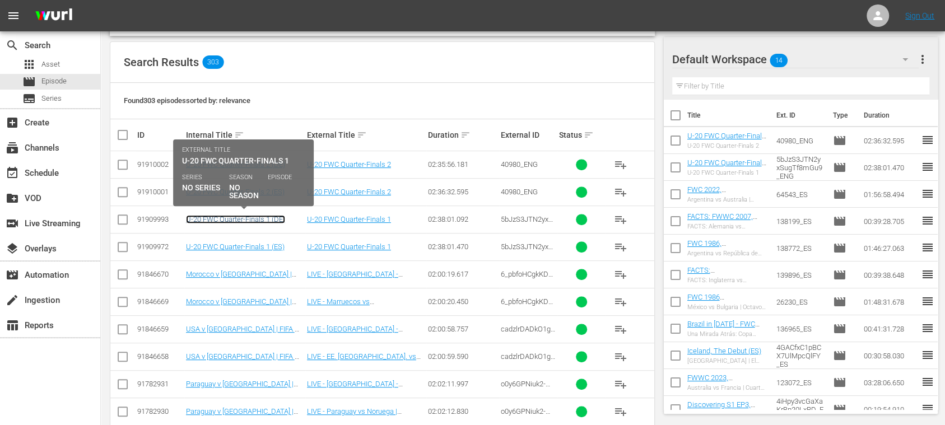
click at [273, 217] on link "U-20 FWC Quarter-Finals 1 (DE)" at bounding box center [235, 219] width 99 height 8
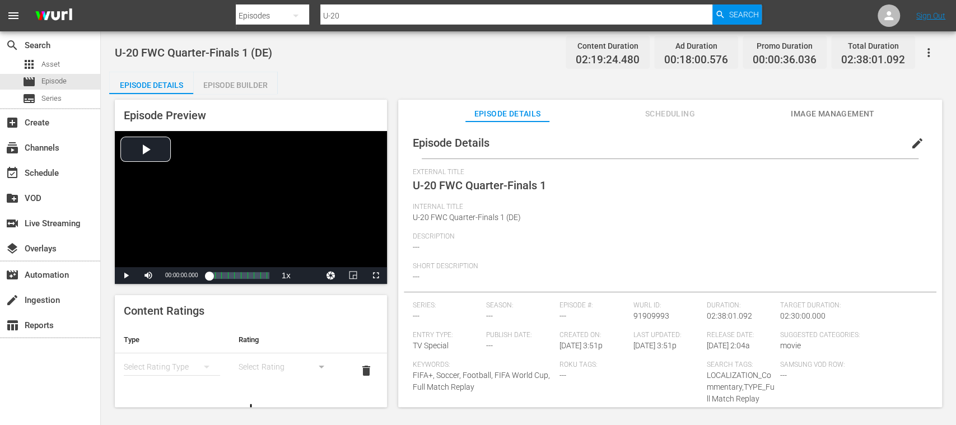
click at [910, 142] on span "edit" at bounding box center [916, 143] width 13 height 13
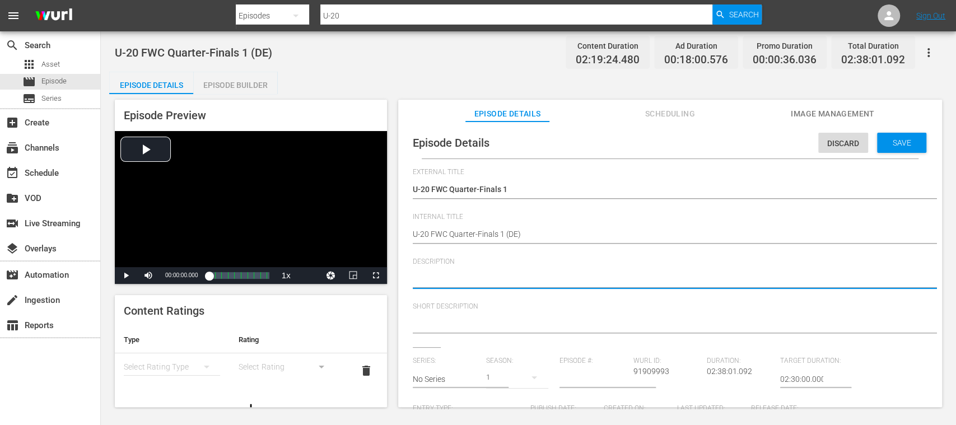
click at [514, 274] on textarea at bounding box center [667, 279] width 509 height 13
paste textarea "Seht Euch das Spiel zwischen"
type textarea "Seht Euch das Spiel zwischen"
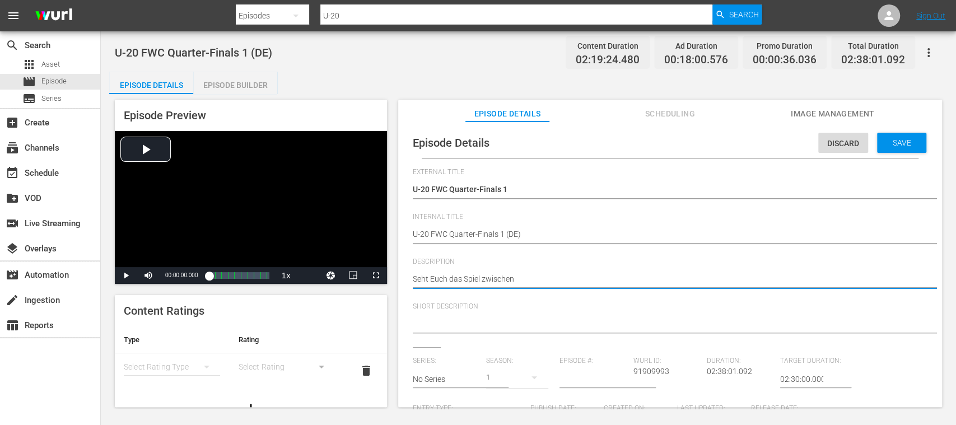
click at [494, 328] on textarea at bounding box center [667, 324] width 509 height 13
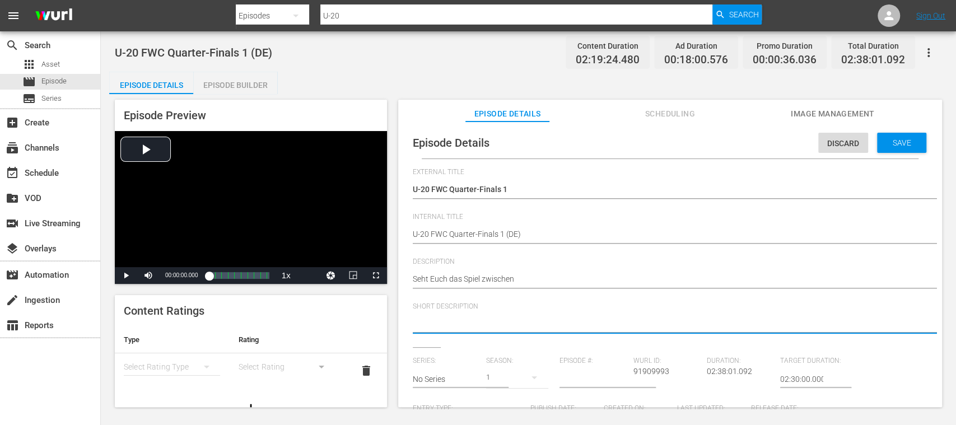
paste textarea "Seht Euch das Spiel zwischen"
type textarea "Seht Euch das Spiel zwischen"
click at [897, 144] on span "Save" at bounding box center [902, 142] width 36 height 9
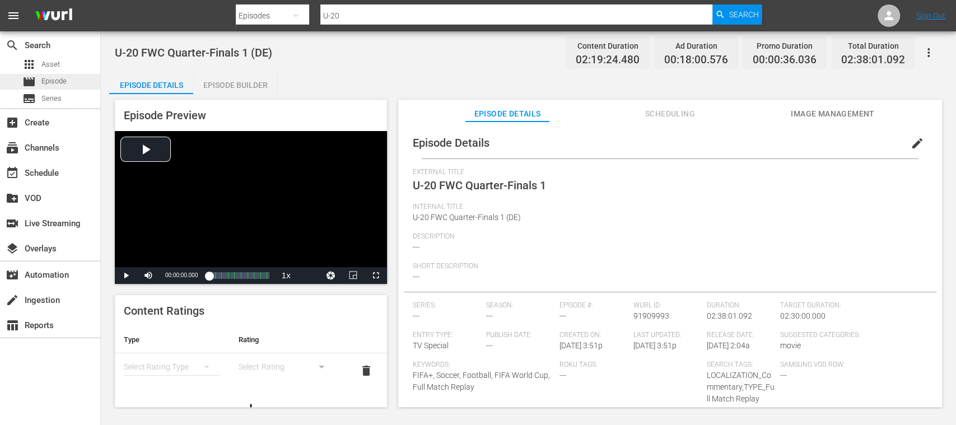
click at [62, 82] on span "Episode" at bounding box center [53, 81] width 25 height 11
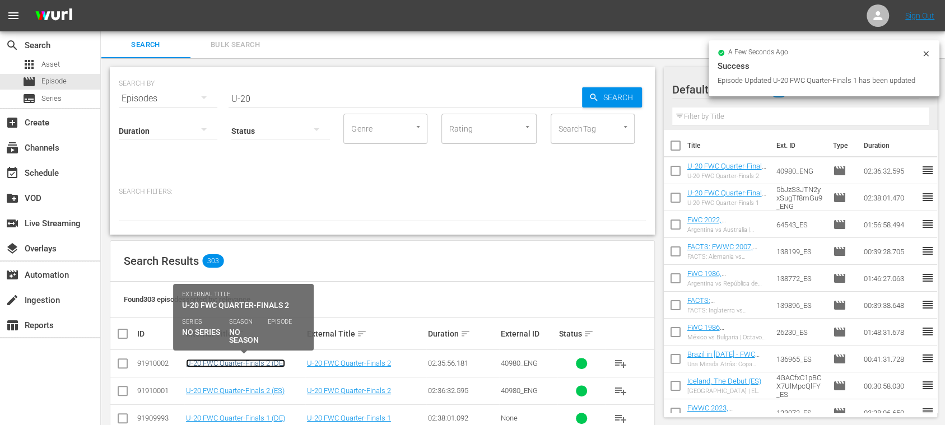
click at [244, 364] on link "U-20 FWC Quarter-Finals 2 (DE)" at bounding box center [235, 363] width 99 height 8
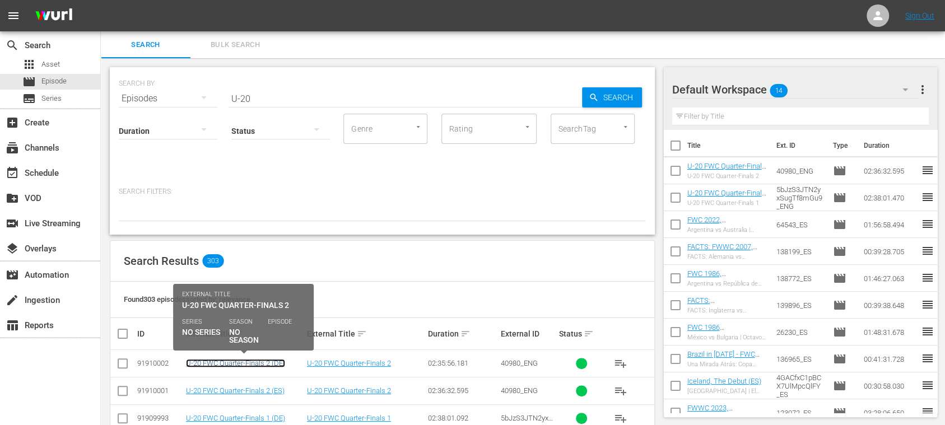
click at [269, 359] on link "U-20 FWC Quarter-Finals 2 (DE)" at bounding box center [235, 363] width 99 height 8
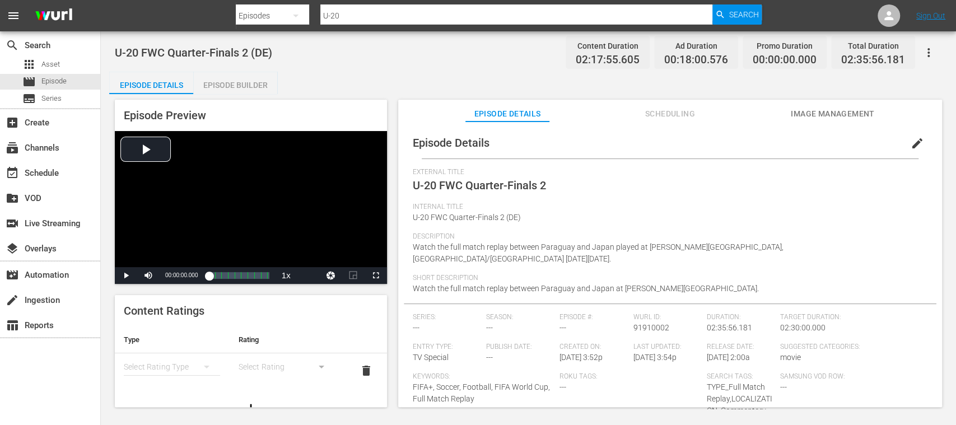
click at [913, 145] on span "edit" at bounding box center [916, 143] width 13 height 13
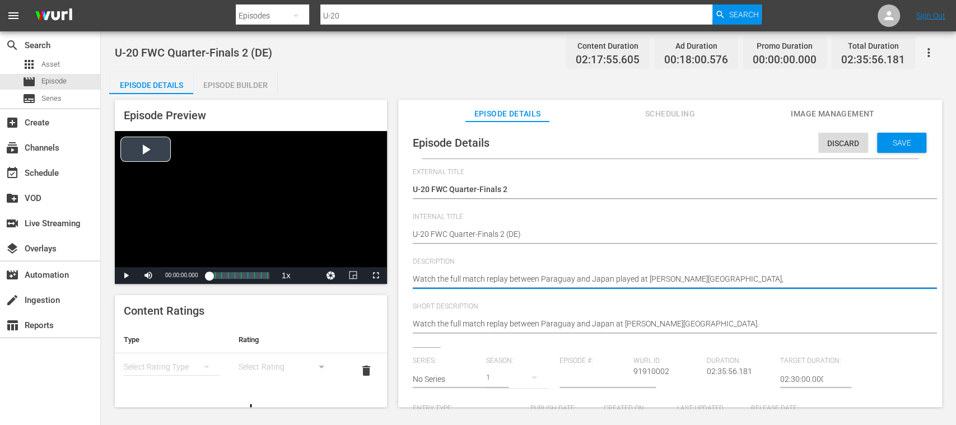
drag, startPoint x: 889, startPoint y: 280, endPoint x: 372, endPoint y: 283, distance: 517.4
paste textarea "Seht Euch das Spiel zwischen"
type textarea "Seht Euch das Spiel zwischen"
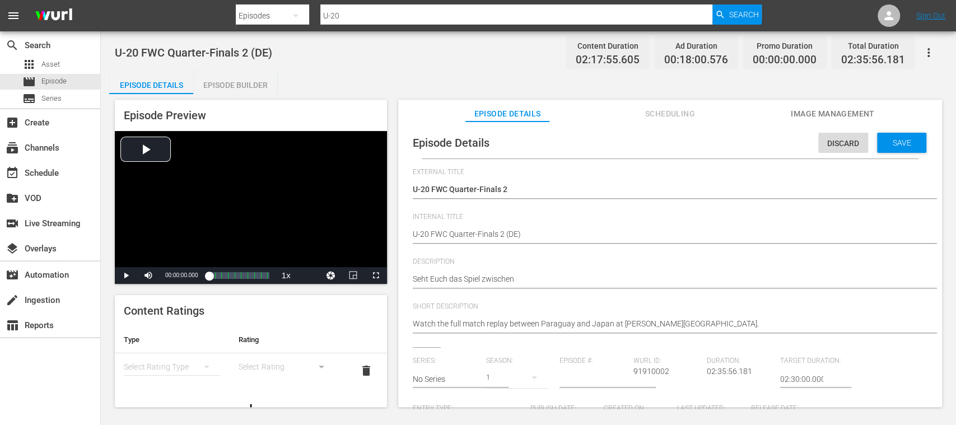
drag, startPoint x: 711, startPoint y: 314, endPoint x: 693, endPoint y: 323, distance: 19.5
click at [427, 320] on div "Watch the full match replay between Paraguay and Japan at Loftus Versfeld Stadi…" at bounding box center [667, 324] width 509 height 27
drag, startPoint x: 721, startPoint y: 323, endPoint x: 651, endPoint y: 277, distance: 83.7
paste textarea "Seht Euch das Spiel zwischen"
type textarea "Seht Euch das Spiel zwischen"
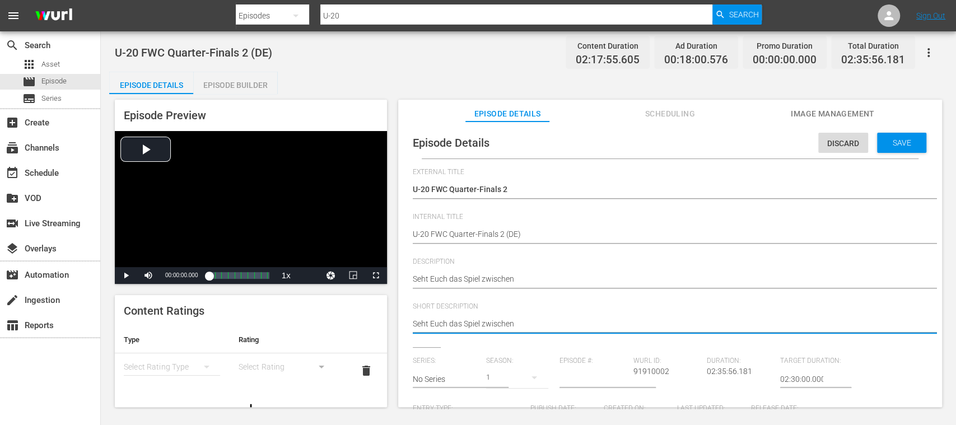
type textarea "Seht Euch das Spiel zwischen"
click at [902, 144] on span "Save" at bounding box center [902, 142] width 36 height 9
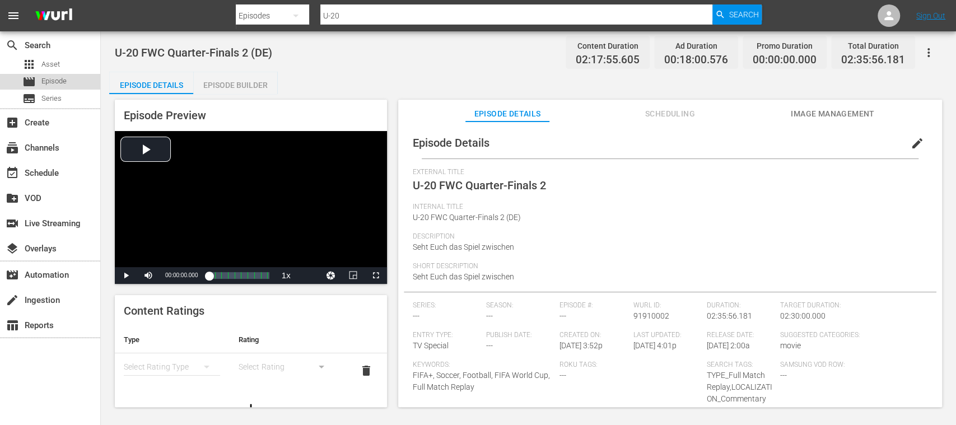
click at [67, 83] on div "movie Episode" at bounding box center [50, 82] width 100 height 16
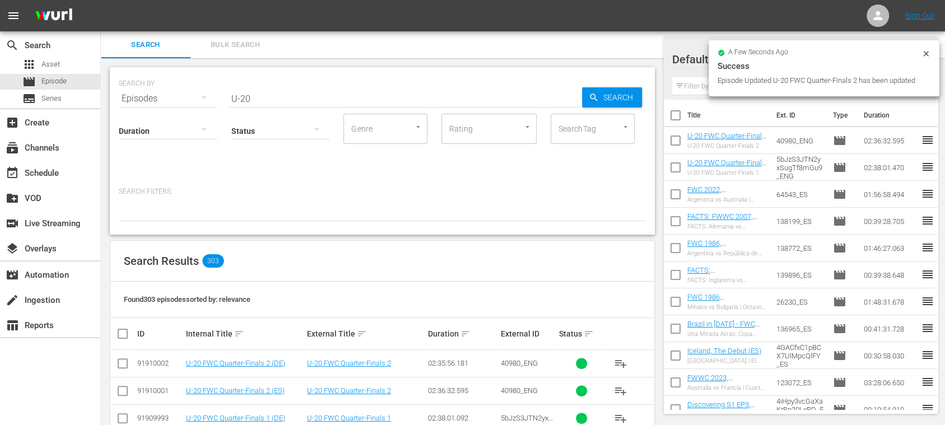
scroll to position [199, 0]
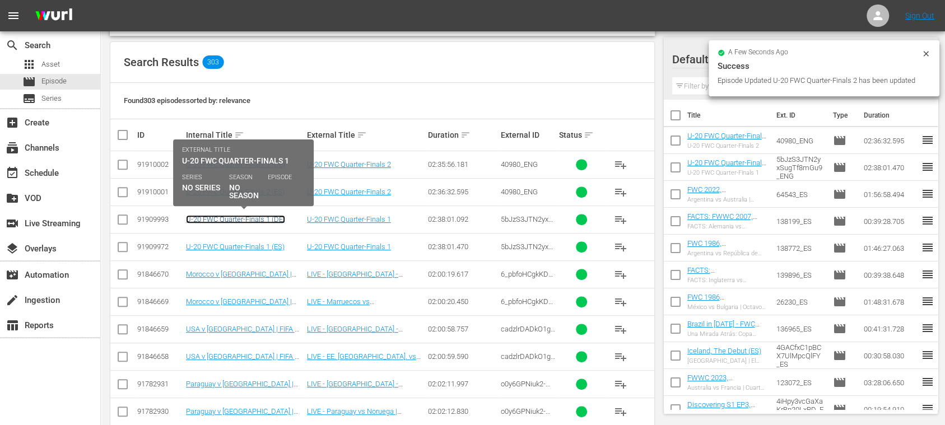
click at [265, 218] on link "U-20 FWC Quarter-Finals 1 (DE)" at bounding box center [235, 219] width 99 height 8
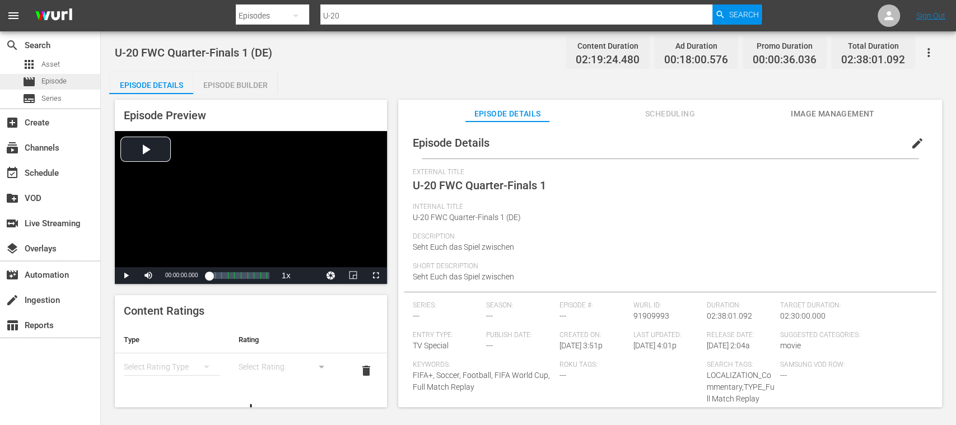
click at [59, 77] on span "Episode" at bounding box center [53, 81] width 25 height 11
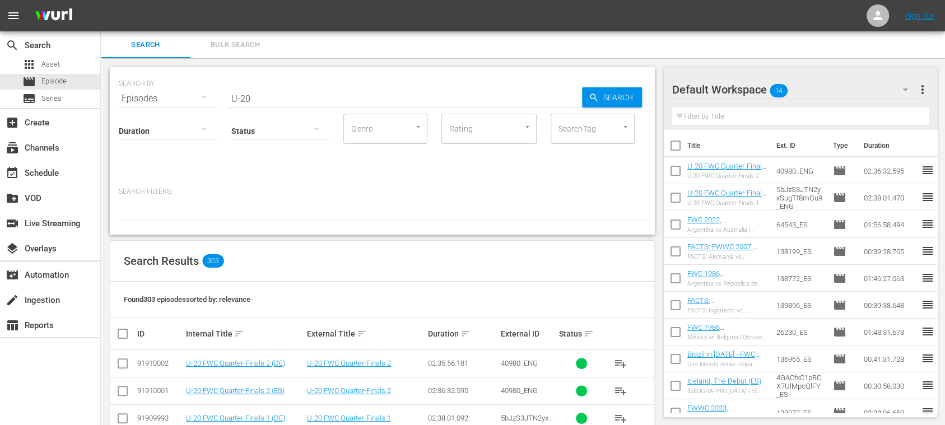
click at [244, 45] on span "Bulk Search" at bounding box center [235, 45] width 76 height 13
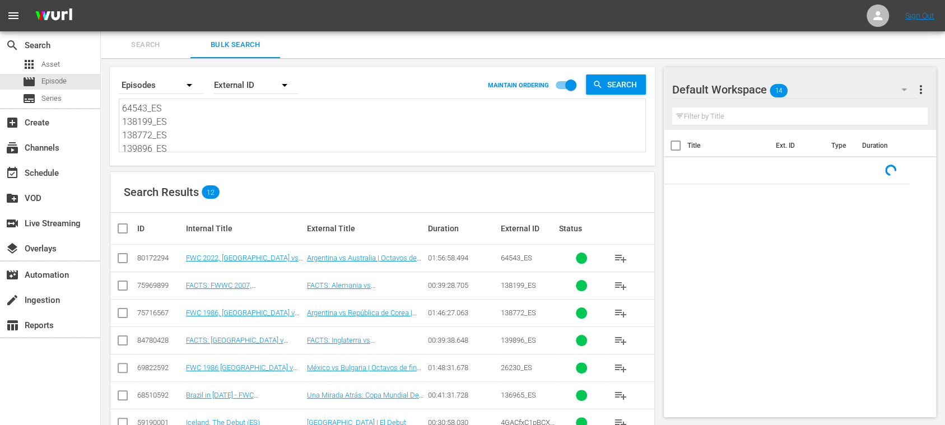
scroll to position [150, 0]
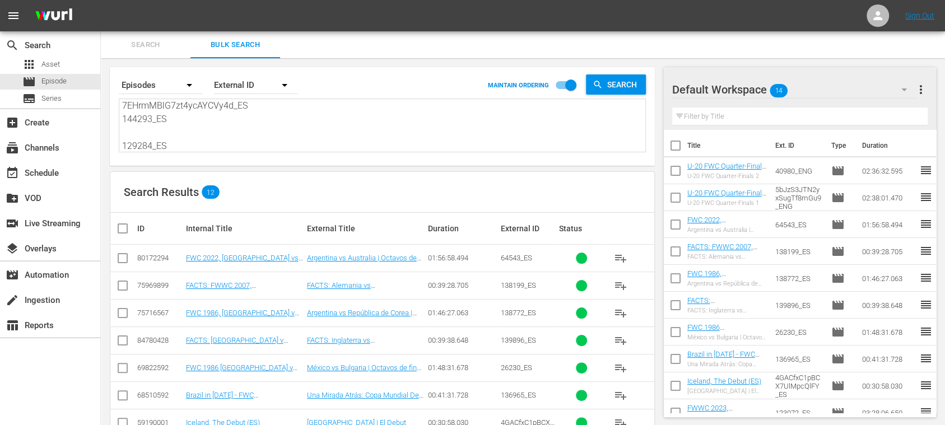
drag, startPoint x: 125, startPoint y: 109, endPoint x: 566, endPoint y: 228, distance: 457.0
click at [559, 230] on div "Search By Episodes Order By External ID MAINTAIN ORDERING Search 64543_ES 13819…" at bounding box center [382, 326] width 563 height 536
type textarea "6"
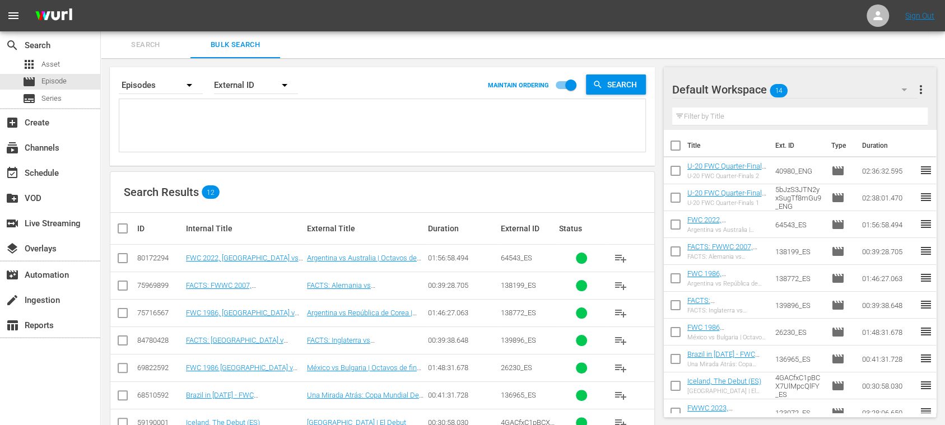
paste textarea "4ZO0kWDCvfiqnVubAyGjfR_DE #N/D CWjEy5H8mkKNWzTQdkmudA_DE #N/D 132548_DE 17426_D…"
type textarea "4ZO0kWDCvfiqnVubAyGjfR_DE #N/D CWjEy5H8mkKNWzTQdkmudA_DE #N/D 132548_DE 17426_D…"
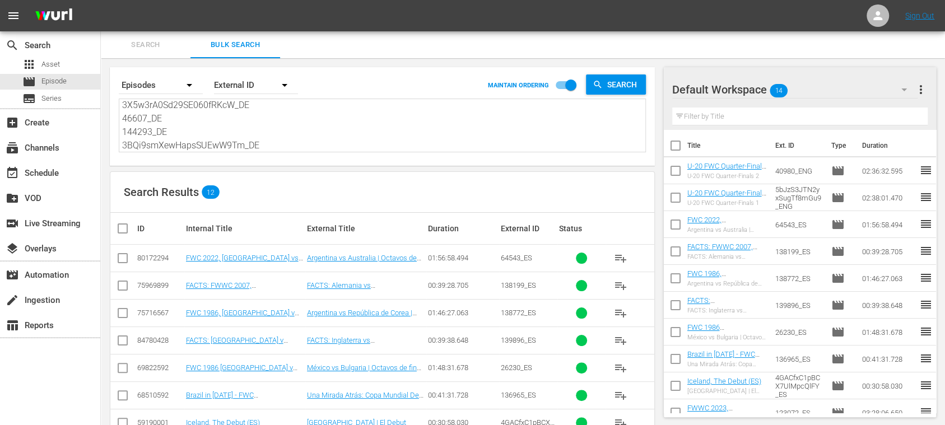
click at [919, 88] on span "more_vert" at bounding box center [920, 89] width 13 height 13
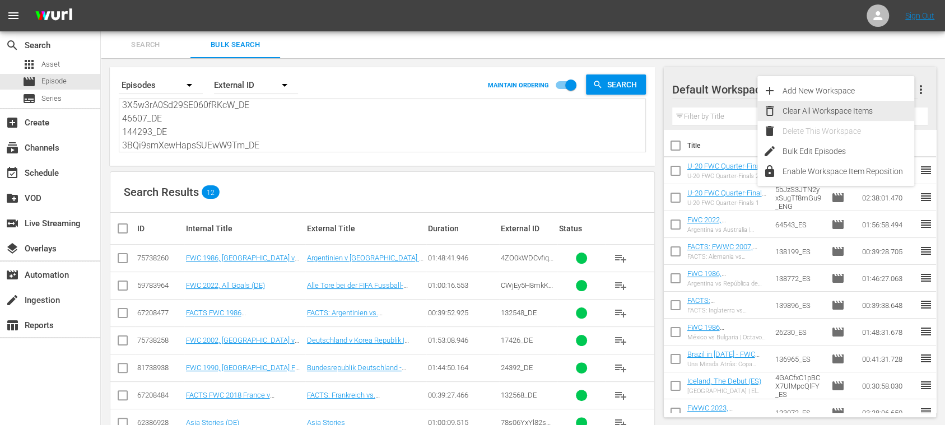
click at [831, 108] on div "Clear All Workspace Items" at bounding box center [848, 111] width 132 height 20
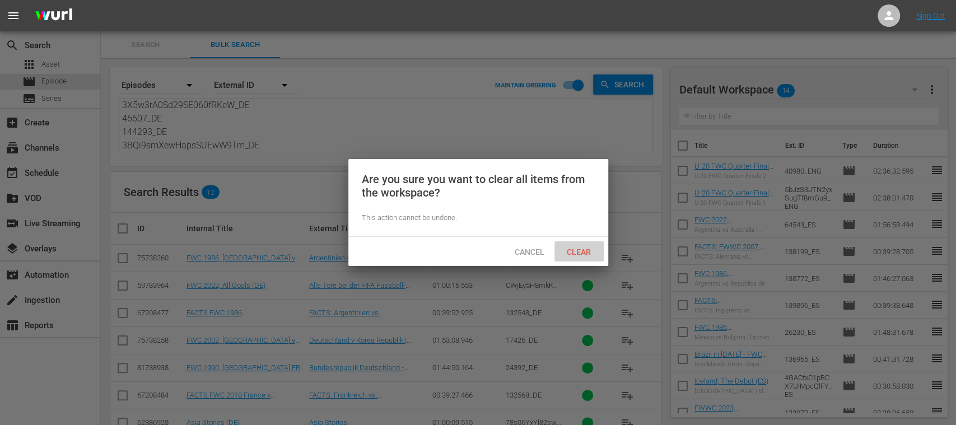
click at [574, 254] on span "Clear" at bounding box center [579, 251] width 42 height 9
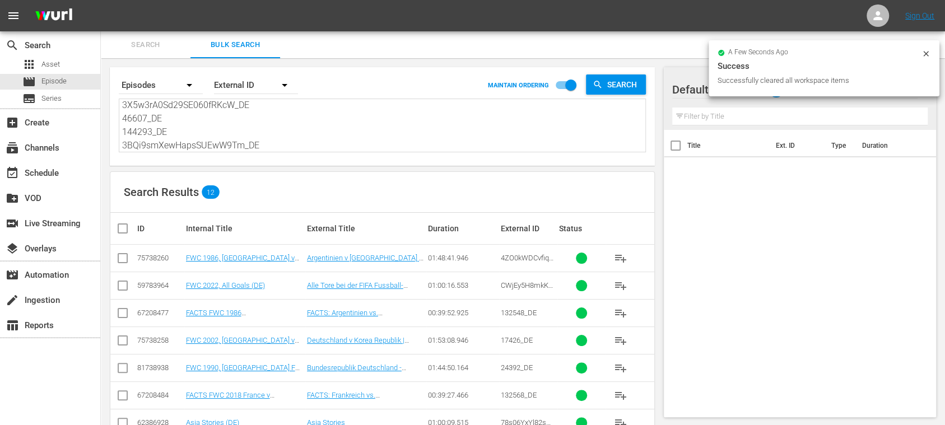
click at [122, 228] on input "checkbox" at bounding box center [127, 228] width 22 height 13
checkbox input "true"
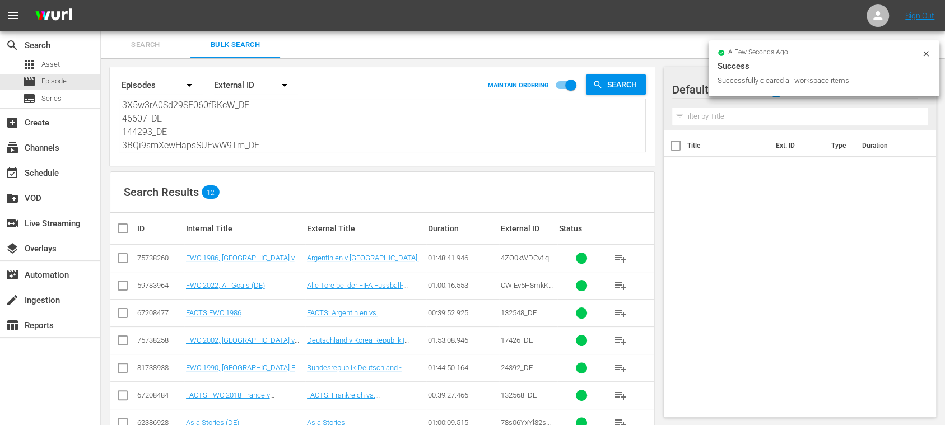
checkbox input "true"
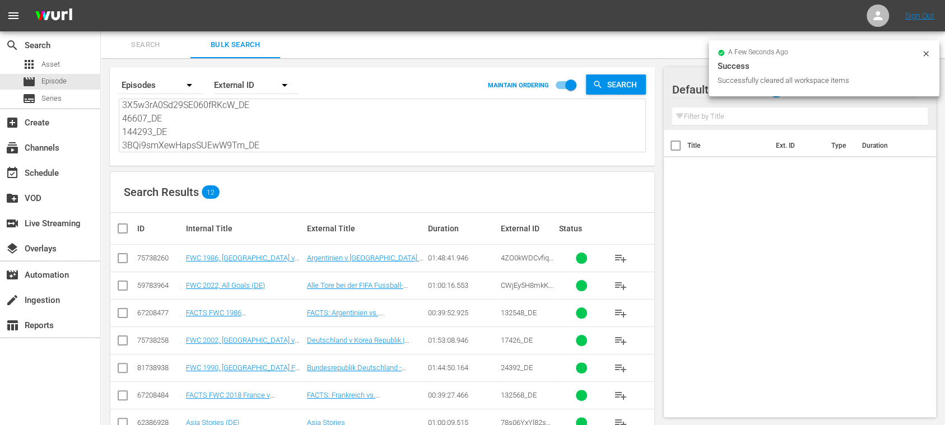
checkbox input "true"
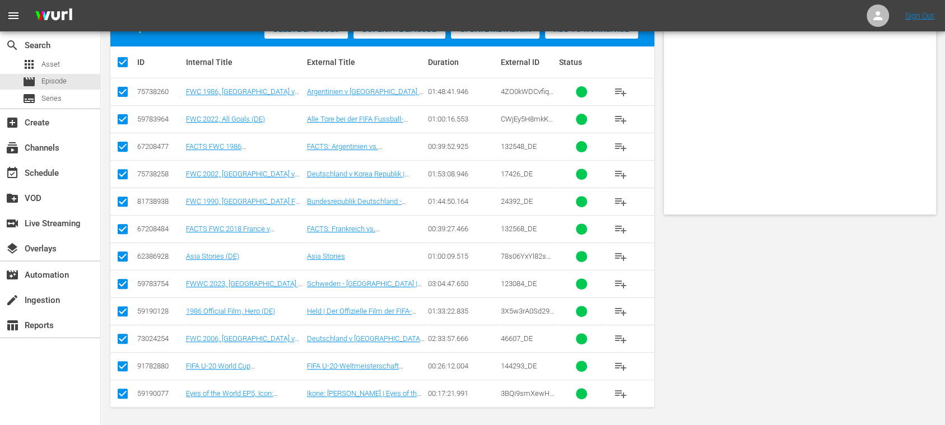
scroll to position [0, 0]
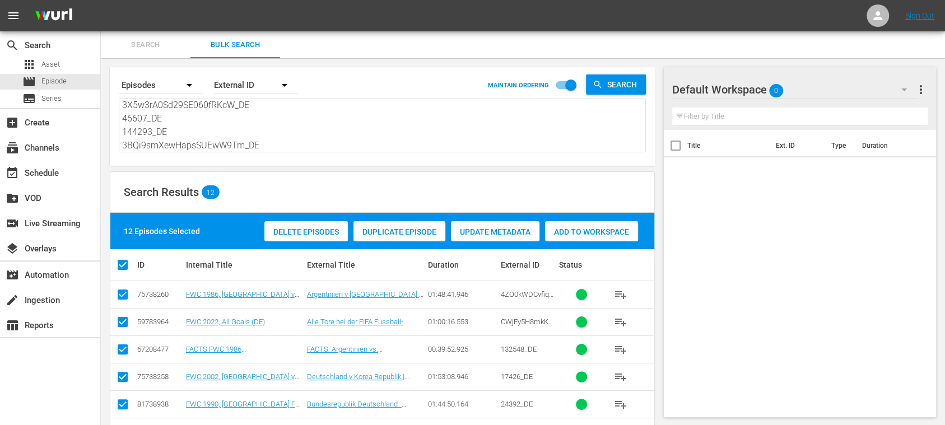
click at [579, 232] on span "Add to Workspace" at bounding box center [591, 231] width 93 height 9
click at [140, 42] on span "Search" at bounding box center [146, 45] width 76 height 13
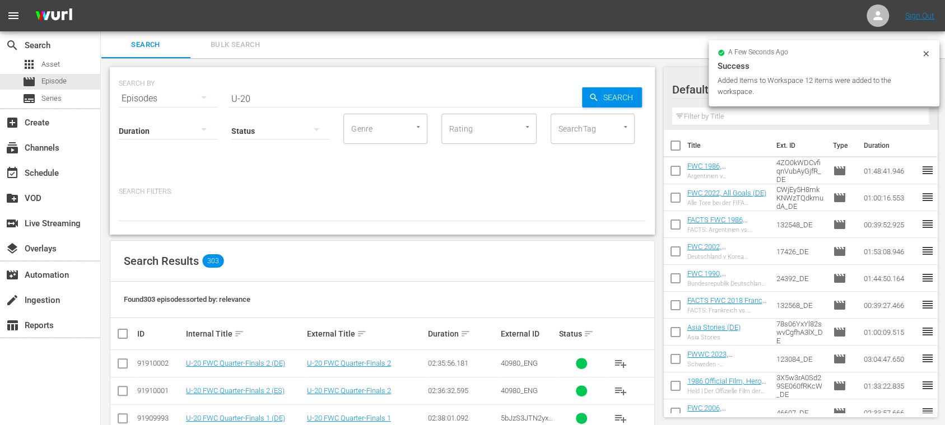
scroll to position [199, 0]
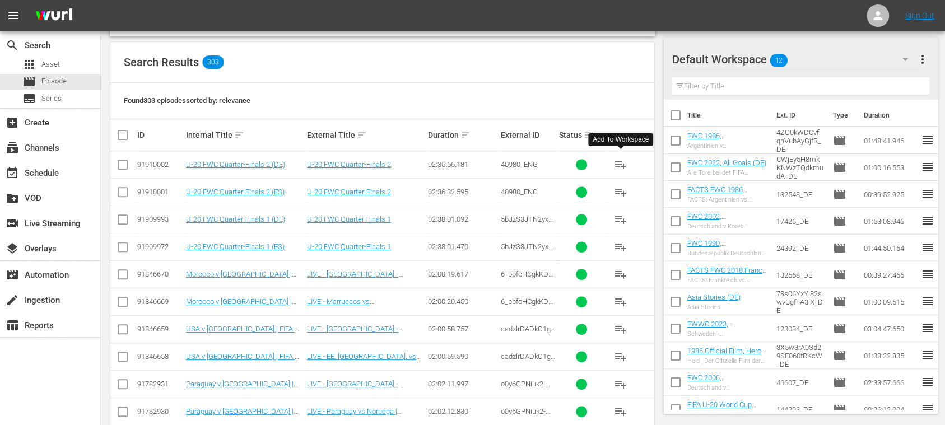
click at [623, 163] on span "playlist_add" at bounding box center [620, 164] width 13 height 13
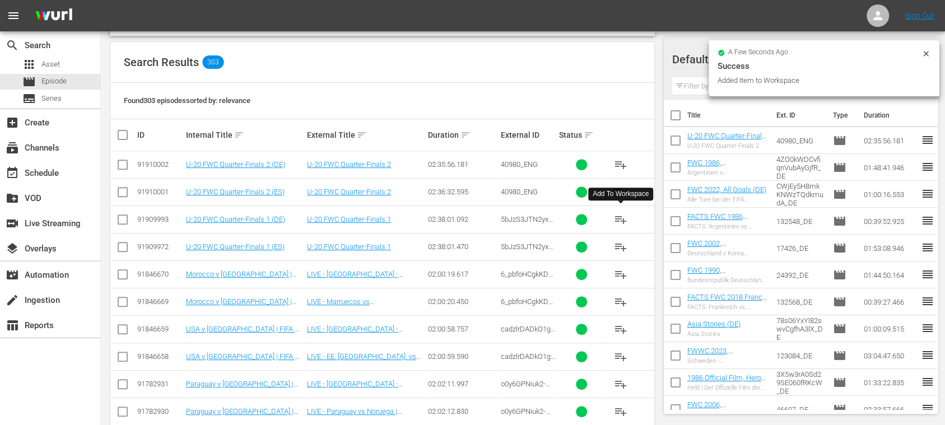
click at [621, 217] on span "playlist_add" at bounding box center [620, 219] width 13 height 13
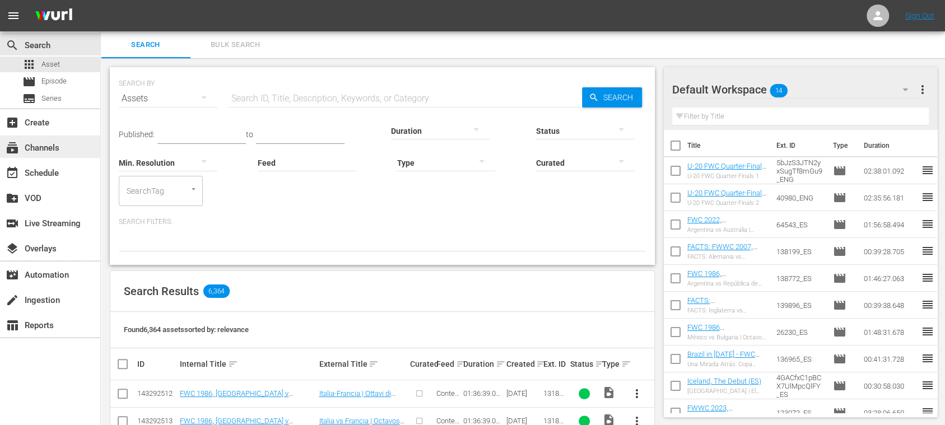
click at [58, 146] on div "subscriptions Channels" at bounding box center [31, 146] width 63 height 10
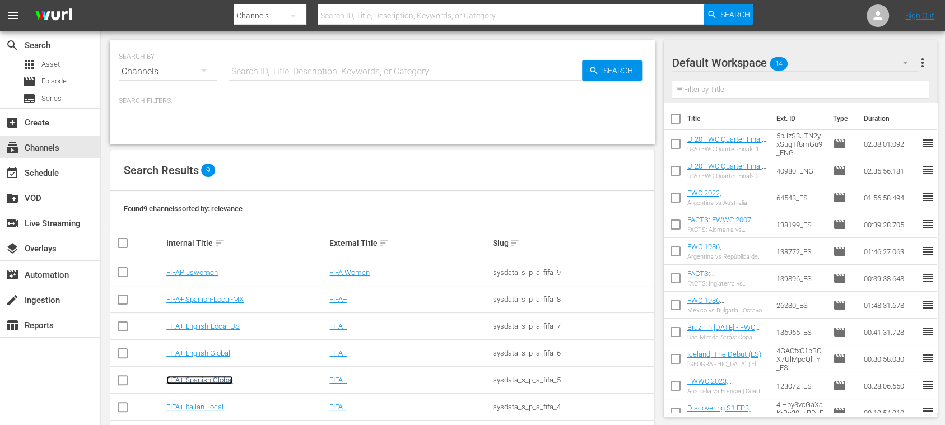
click at [224, 380] on link "FIFA+ Spanish Global" at bounding box center [199, 380] width 67 height 8
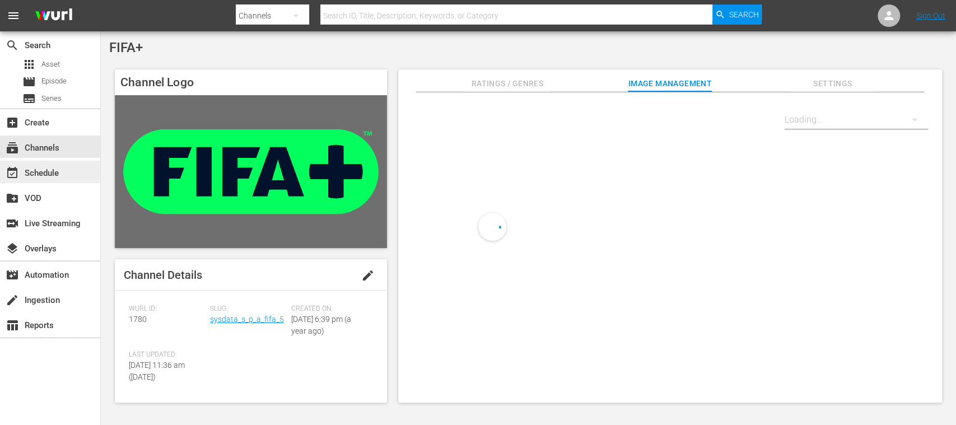
click at [59, 172] on div "event_available Schedule" at bounding box center [31, 171] width 63 height 10
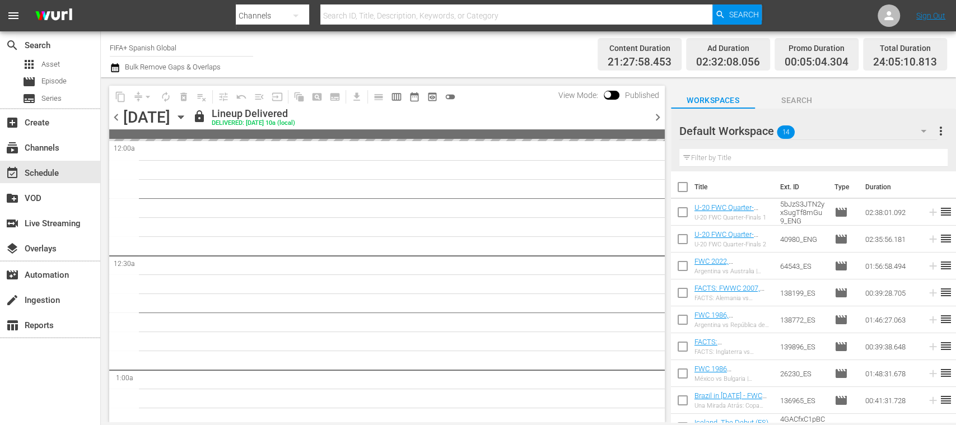
click at [657, 115] on span "chevron_right" at bounding box center [658, 117] width 14 height 14
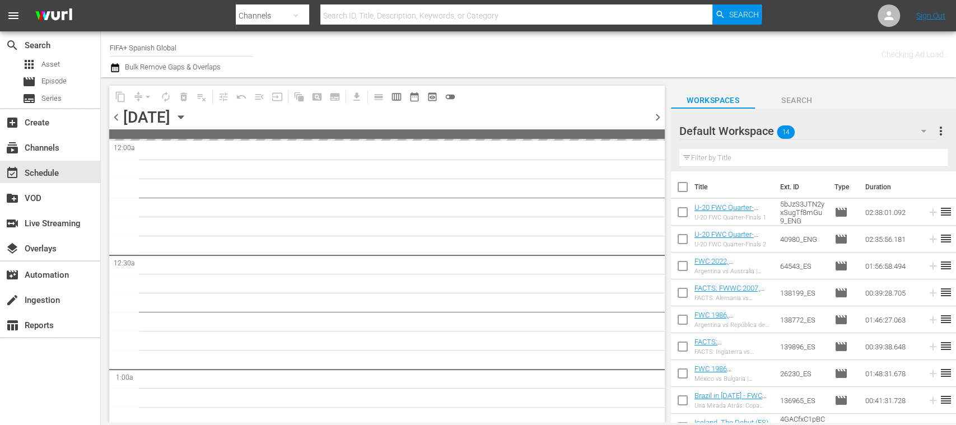
click at [657, 115] on span "chevron_right" at bounding box center [658, 117] width 14 height 14
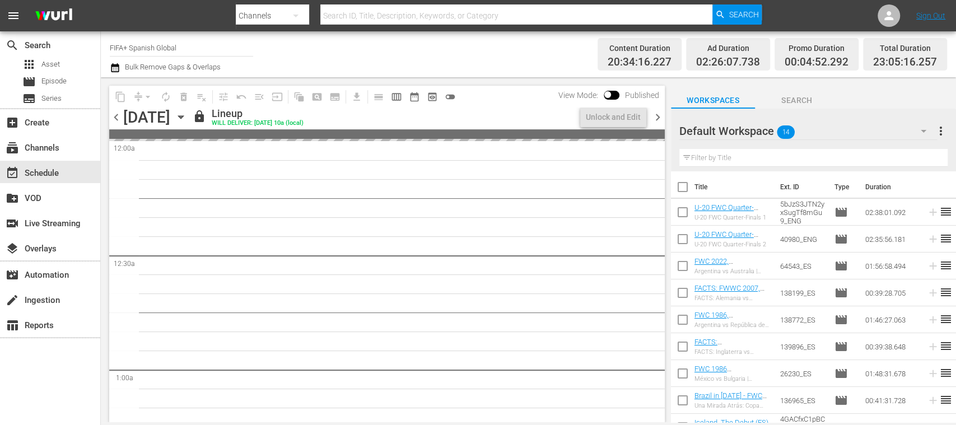
click at [657, 115] on span "chevron_right" at bounding box center [658, 117] width 14 height 14
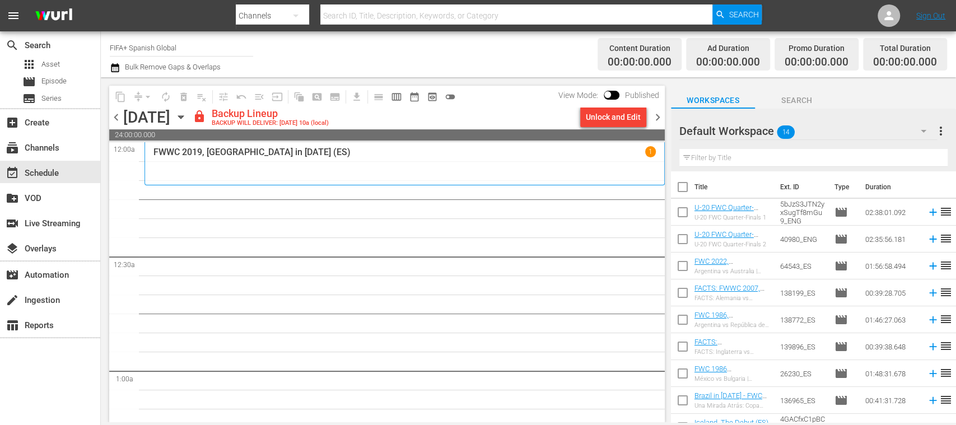
click at [629, 127] on div "Unlock and Edit" at bounding box center [613, 117] width 55 height 20
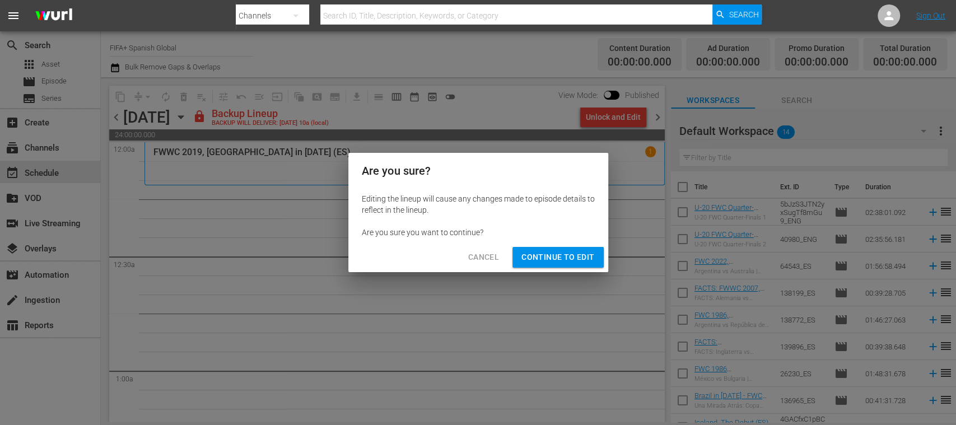
click at [576, 253] on span "Continue to Edit" at bounding box center [557, 257] width 73 height 14
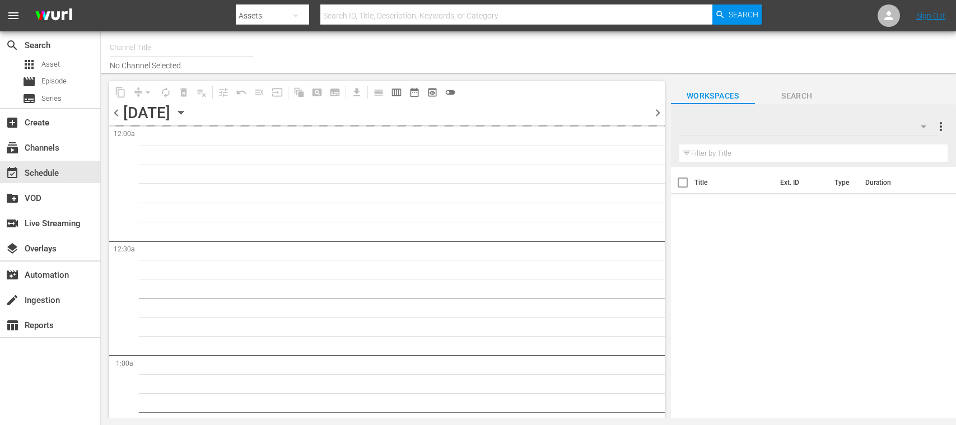
type input "FIFA+ Spanish Global (1780)"
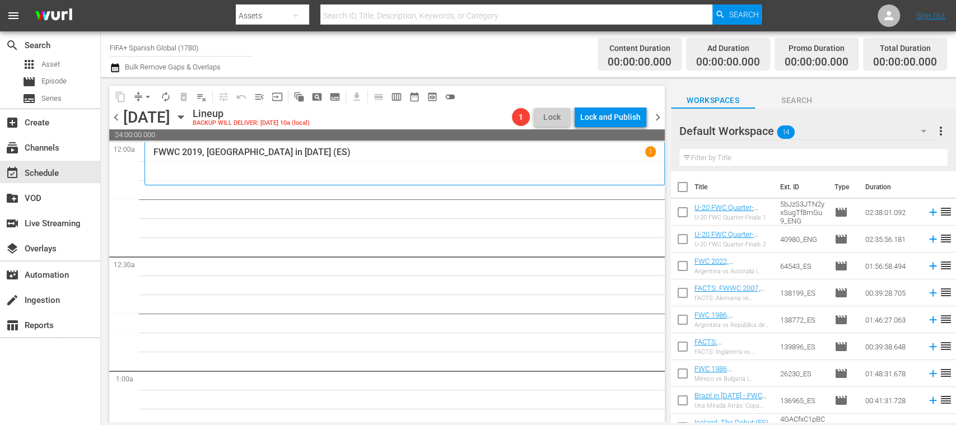
click at [945, 124] on button "more_vert" at bounding box center [940, 131] width 13 height 27
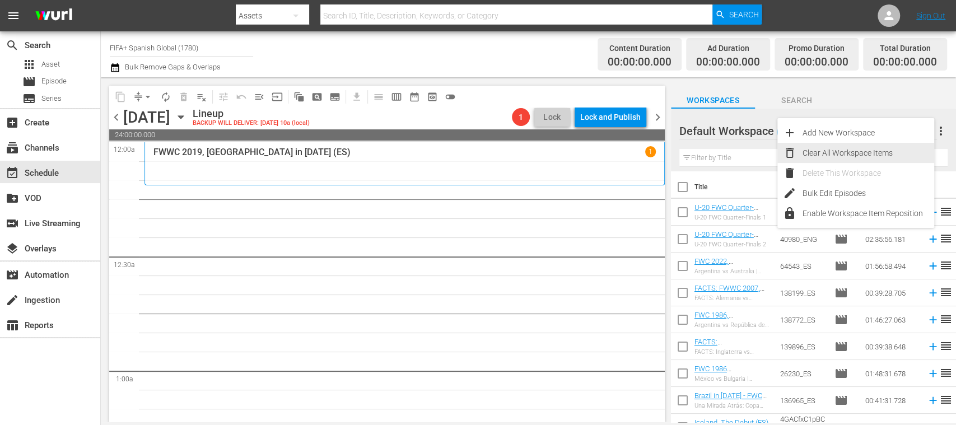
click at [889, 151] on div "Clear All Workspace Items" at bounding box center [868, 153] width 132 height 20
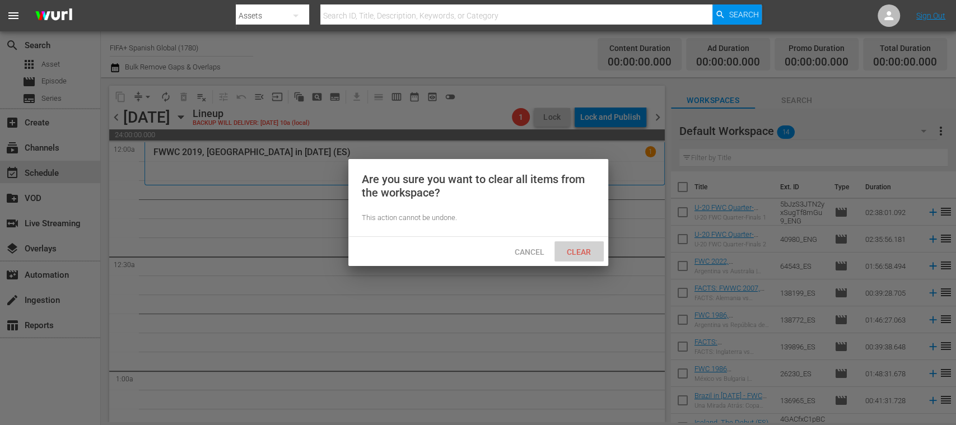
click at [590, 246] on div "Clear" at bounding box center [578, 251] width 49 height 21
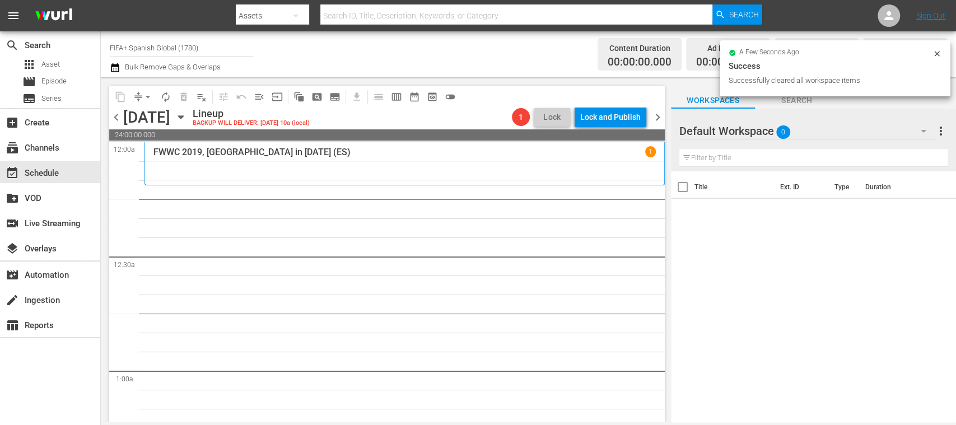
click at [938, 55] on icon at bounding box center [936, 53] width 5 height 5
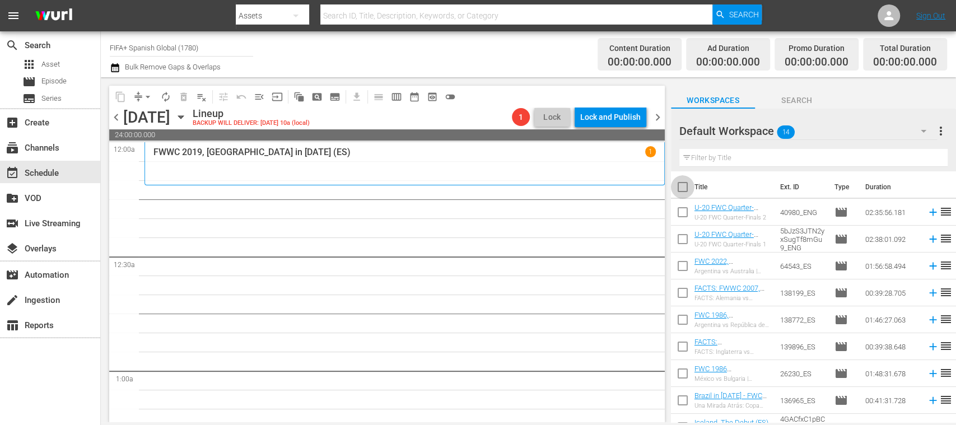
click at [684, 187] on input "checkbox" at bounding box center [683, 189] width 24 height 24
checkbox input "true"
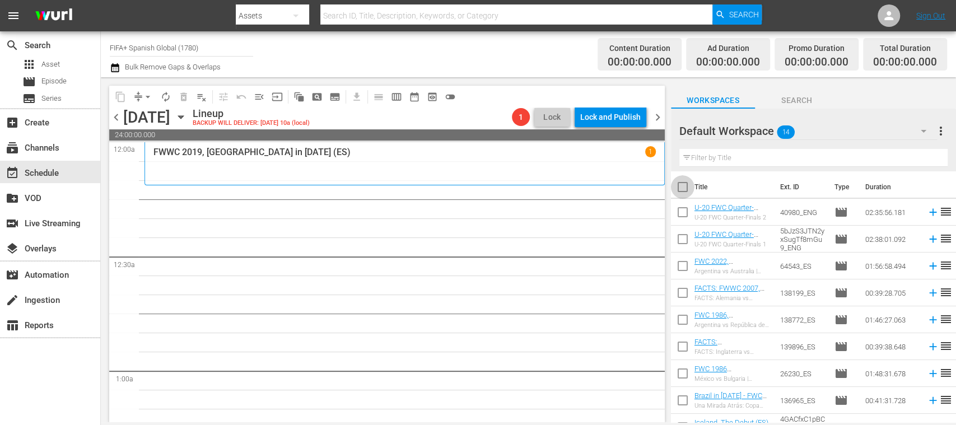
checkbox input "true"
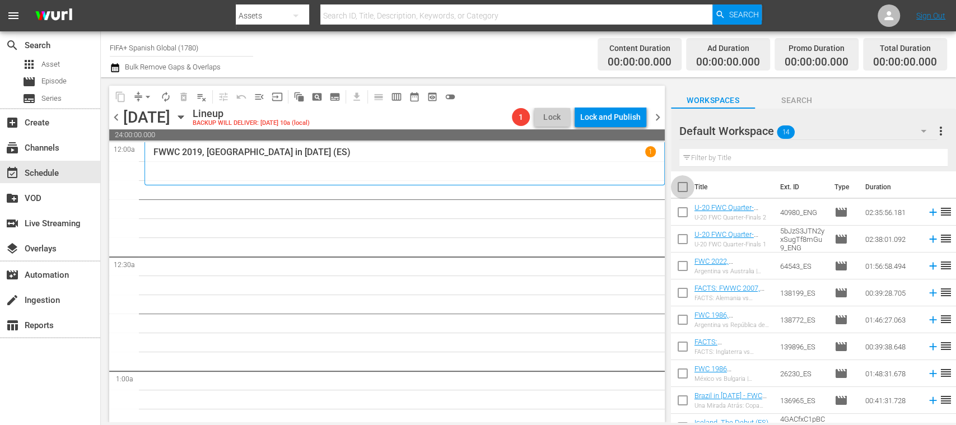
checkbox input "true"
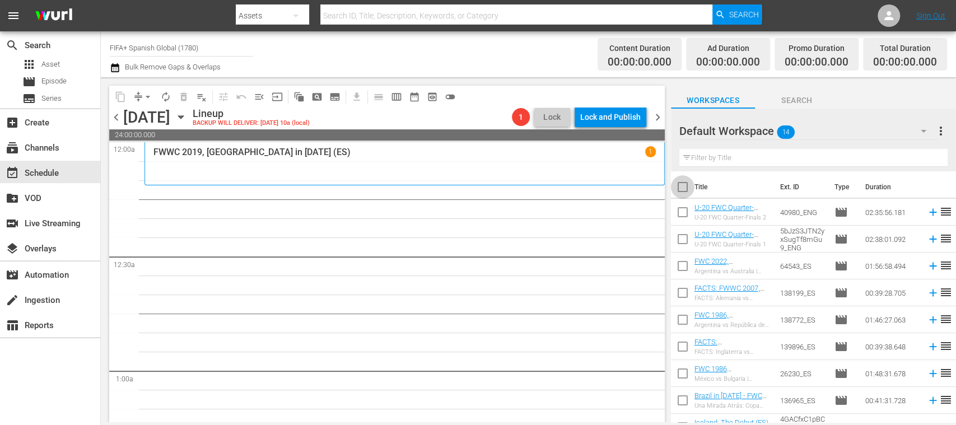
checkbox input "true"
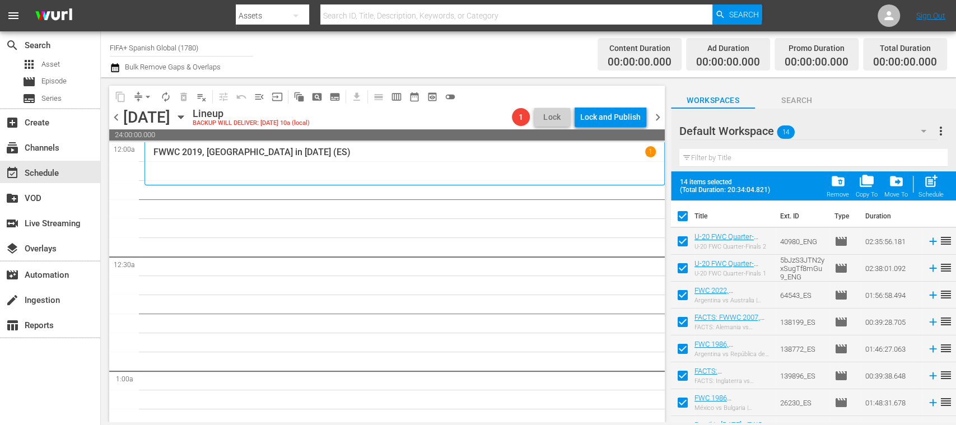
click at [682, 239] on input "checkbox" at bounding box center [683, 244] width 24 height 24
checkbox input "false"
click at [686, 265] on input "checkbox" at bounding box center [683, 271] width 24 height 24
checkbox input "false"
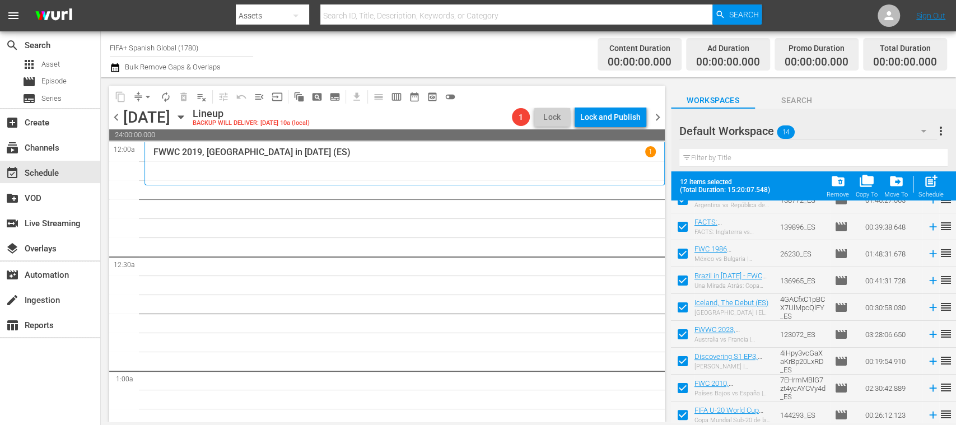
scroll to position [180, 0]
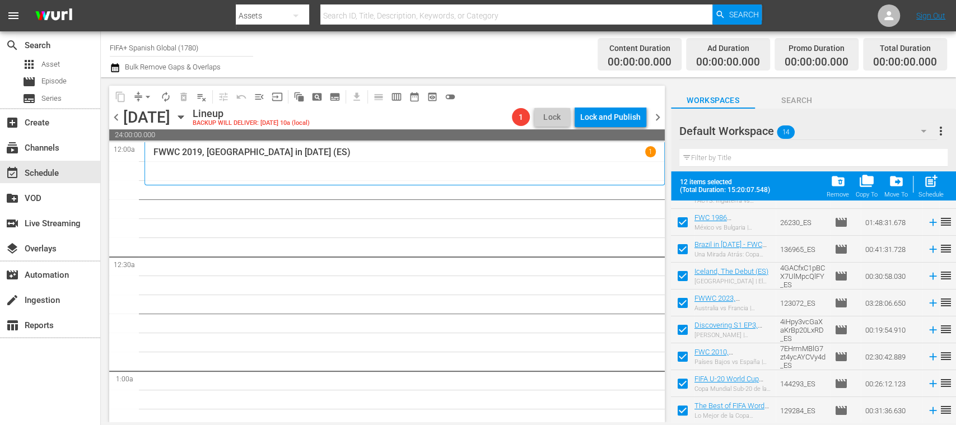
click at [682, 358] on input "checkbox" at bounding box center [683, 359] width 24 height 24
checkbox input "false"
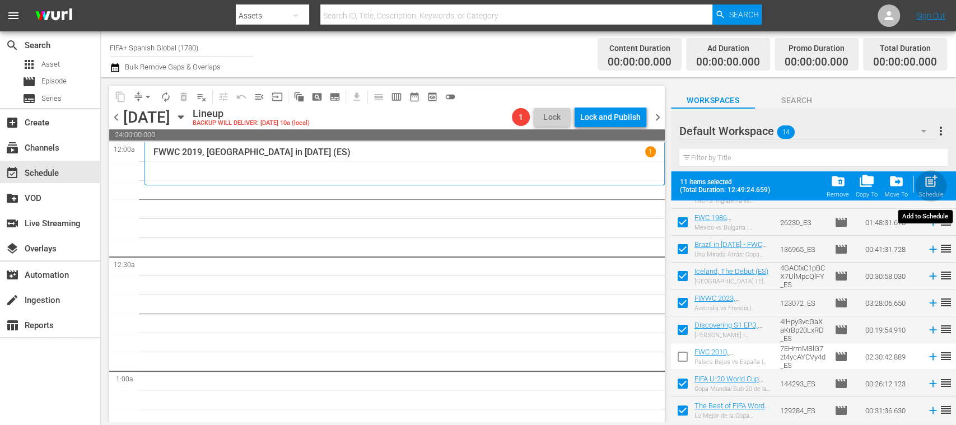
click at [936, 185] on span "post_add" at bounding box center [930, 181] width 15 height 15
checkbox input "false"
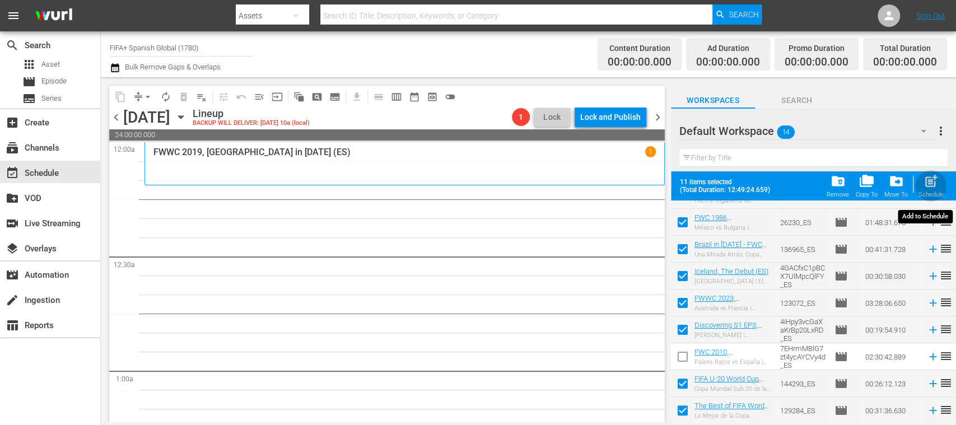
checkbox input "false"
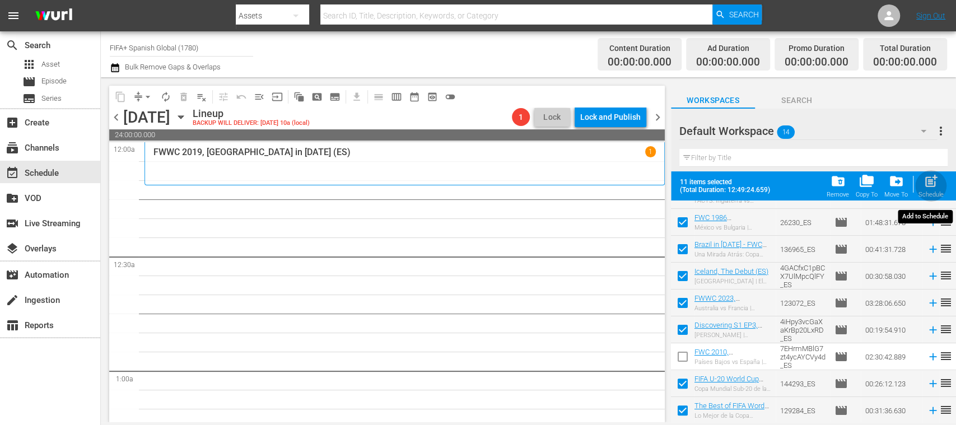
checkbox input "false"
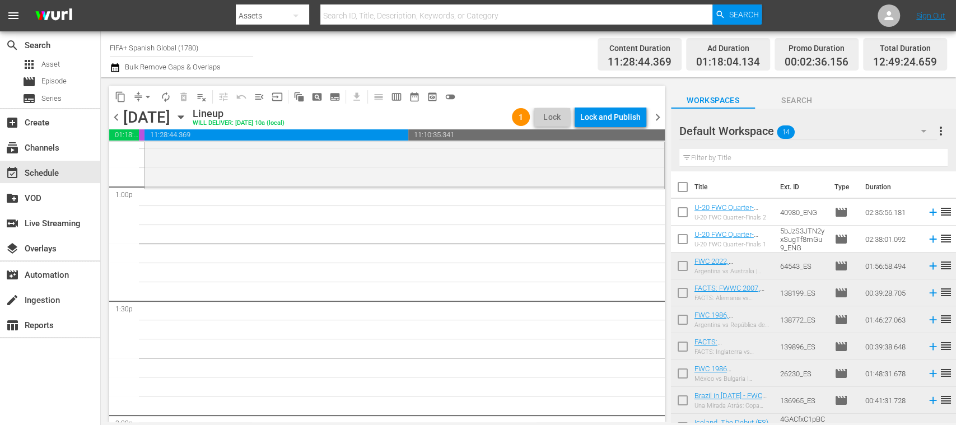
scroll to position [2917, 0]
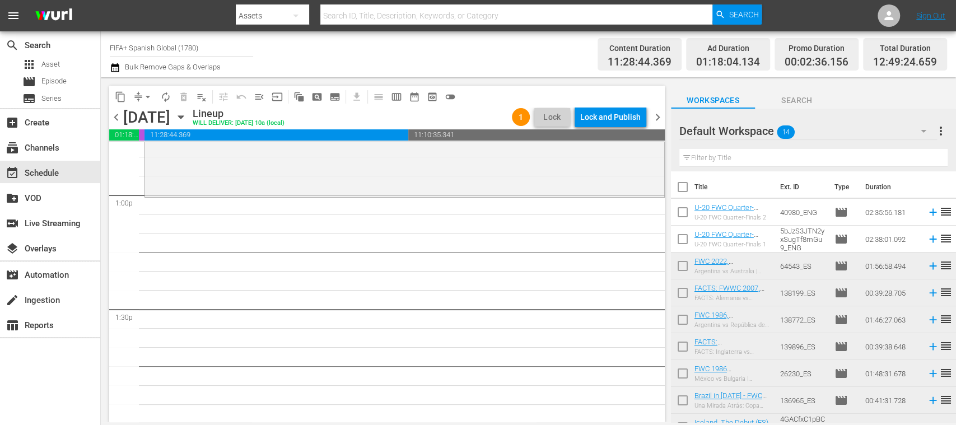
click at [682, 267] on input "checkbox" at bounding box center [683, 268] width 24 height 24
checkbox input "true"
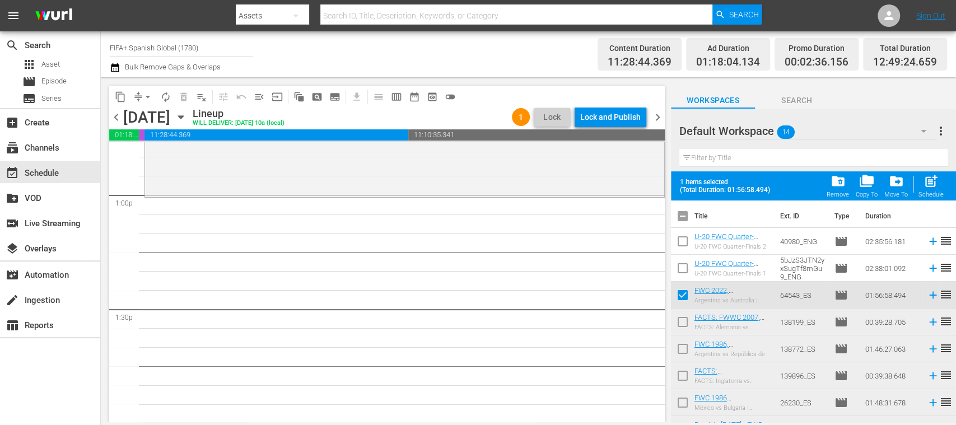
click at [686, 322] on input "checkbox" at bounding box center [683, 324] width 24 height 24
checkbox input "true"
click at [685, 347] on input "checkbox" at bounding box center [683, 351] width 24 height 24
checkbox input "true"
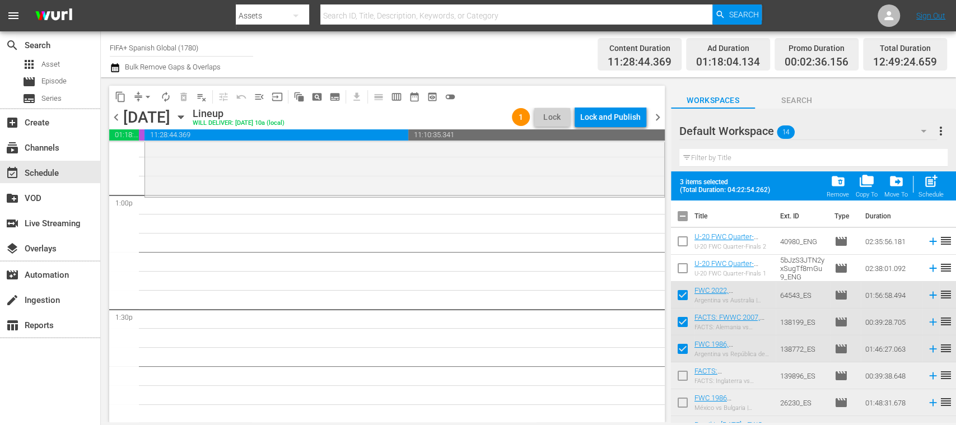
scroll to position [180, 0]
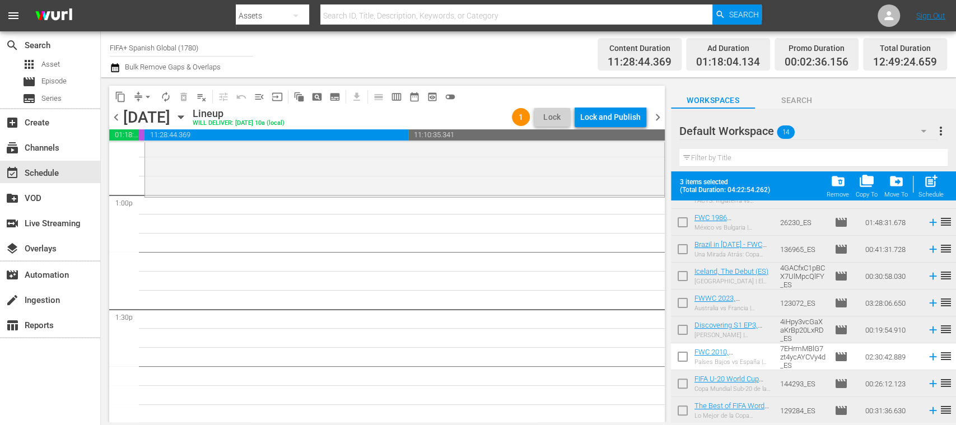
click at [683, 381] on input "checkbox" at bounding box center [683, 386] width 24 height 24
click at [681, 382] on input "checkbox" at bounding box center [683, 386] width 24 height 24
click at [680, 384] on input "checkbox" at bounding box center [683, 386] width 24 height 24
checkbox input "false"
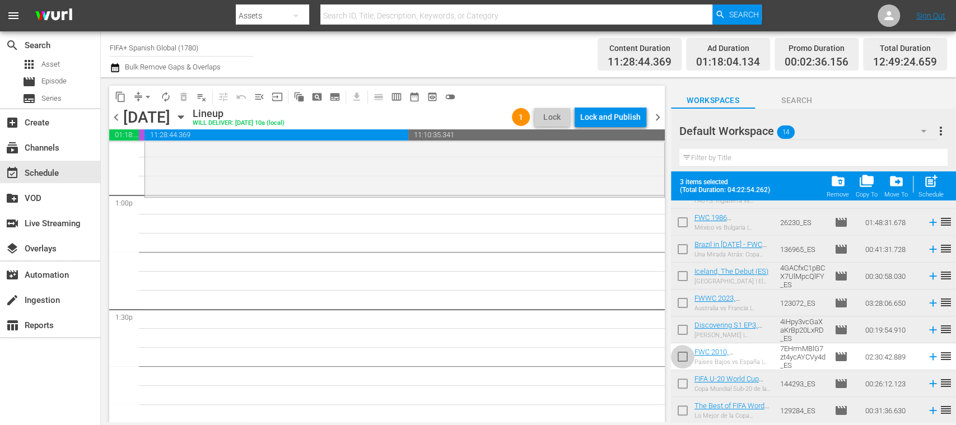
click at [682, 357] on input "checkbox" at bounding box center [683, 359] width 24 height 24
checkbox input "true"
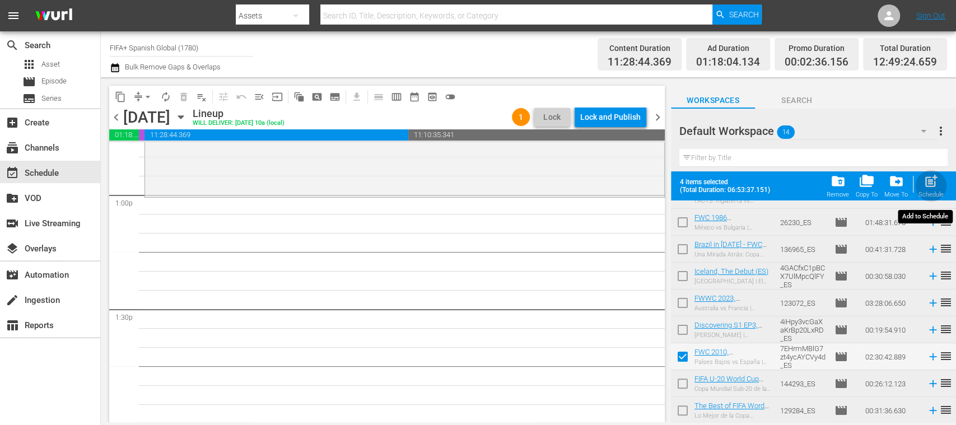
click at [932, 187] on span "post_add" at bounding box center [930, 181] width 15 height 15
checkbox input "false"
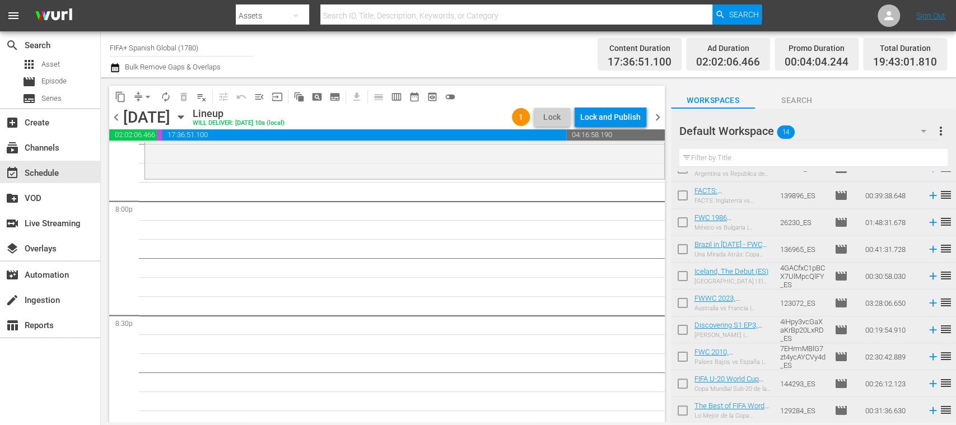
scroll to position [0, 0]
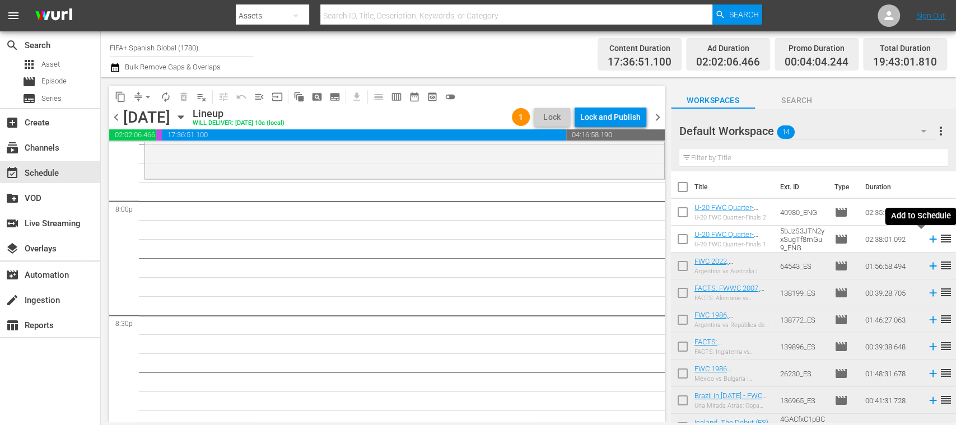
click at [929, 239] on icon at bounding box center [932, 239] width 7 height 7
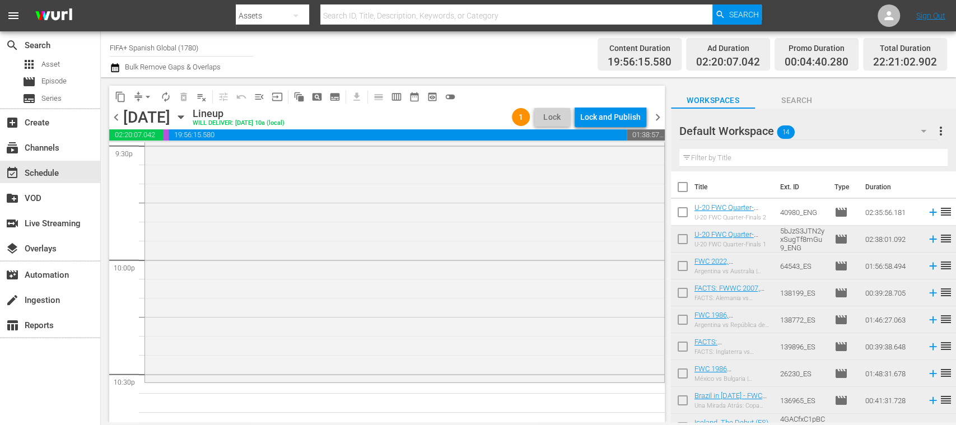
scroll to position [151, 0]
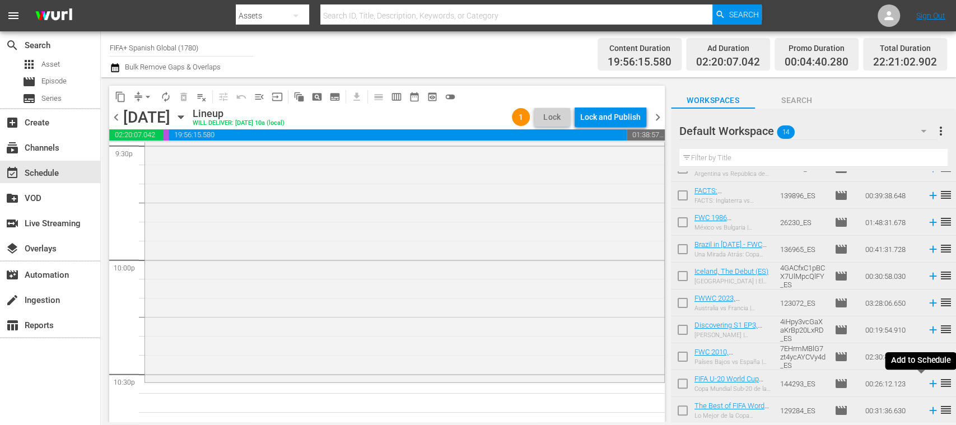
click at [927, 384] on icon at bounding box center [933, 383] width 12 height 12
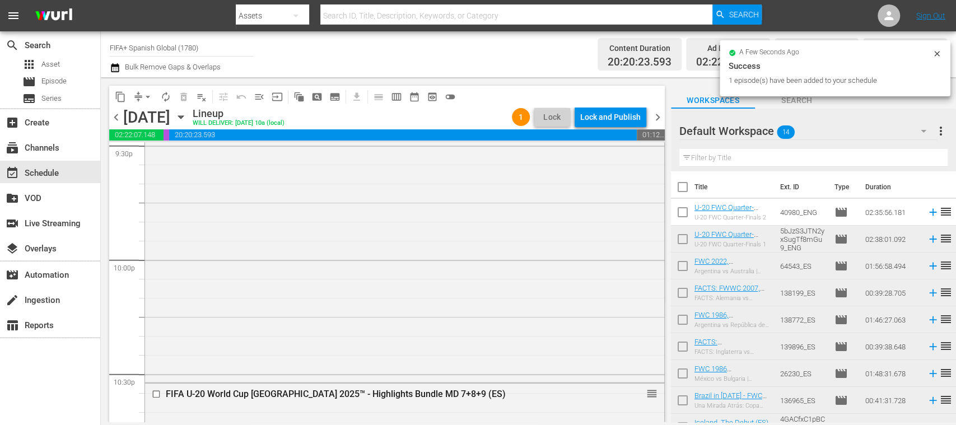
scroll to position [5203, 0]
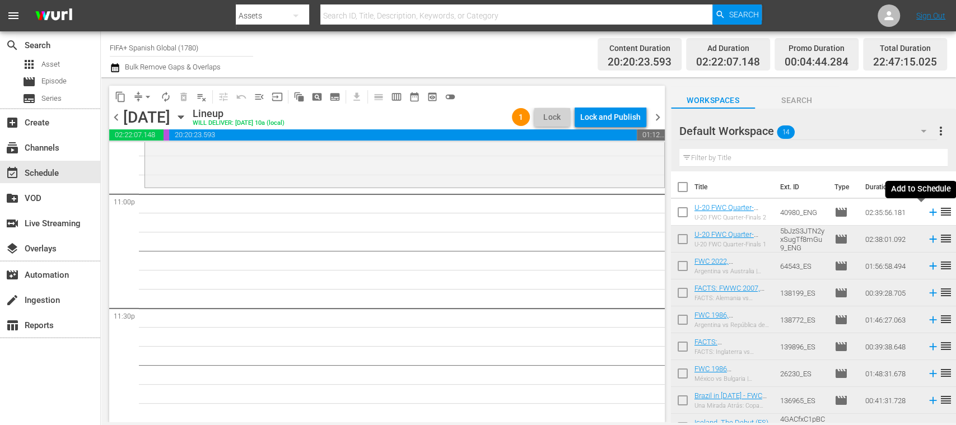
click at [929, 212] on icon at bounding box center [932, 212] width 7 height 7
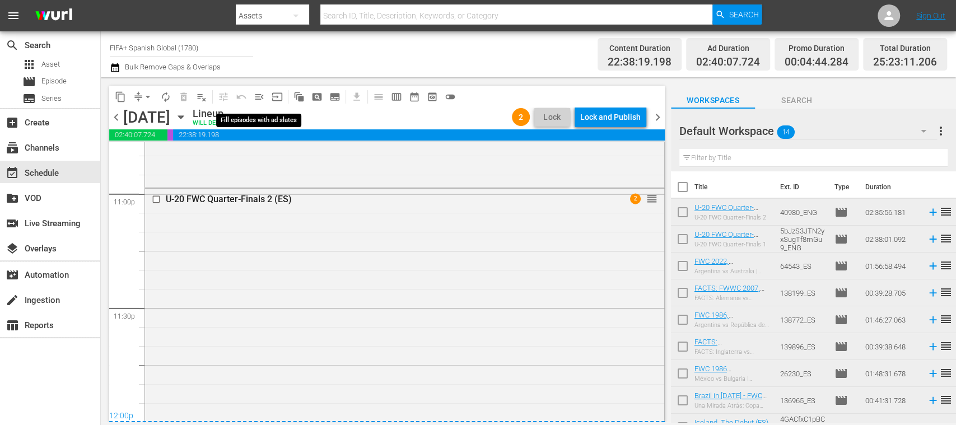
click at [259, 95] on span "menu_open" at bounding box center [259, 96] width 11 height 11
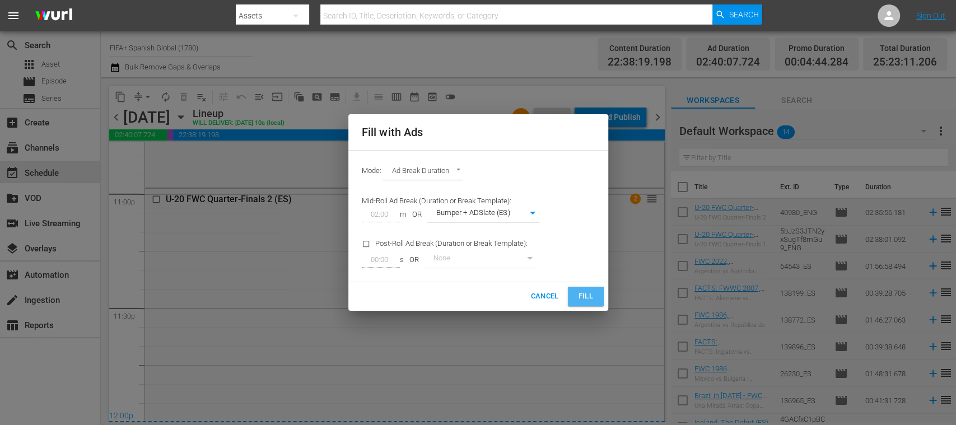
click at [587, 289] on button "Fill" at bounding box center [586, 297] width 36 height 20
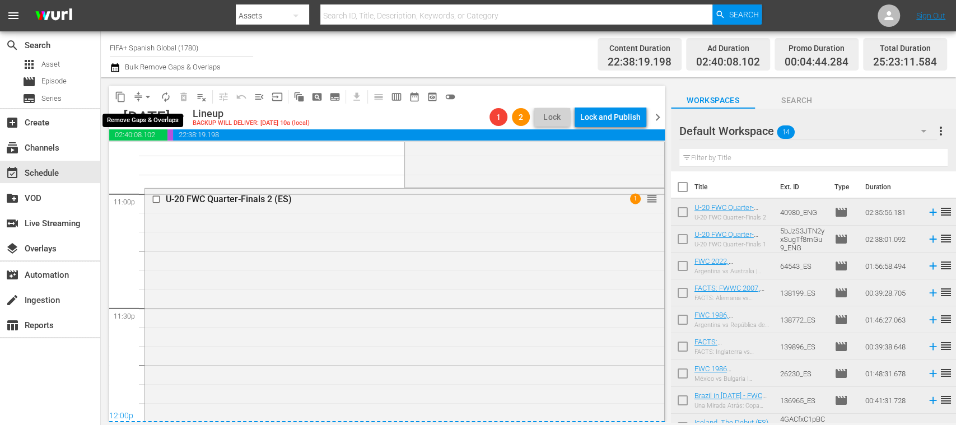
click at [150, 99] on span "arrow_drop_down" at bounding box center [147, 96] width 11 height 11
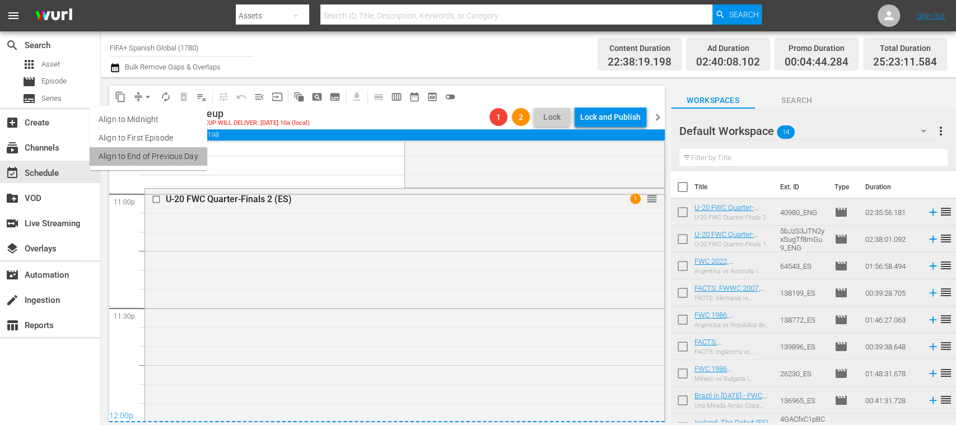
click at [177, 151] on li "Align to End of Previous Day" at bounding box center [149, 156] width 118 height 18
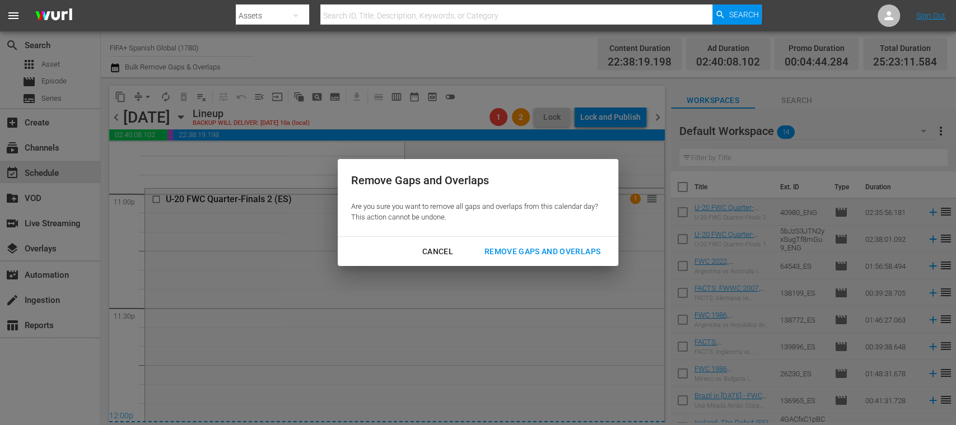
click at [539, 250] on div "Remove Gaps and Overlaps" at bounding box center [542, 252] width 134 height 14
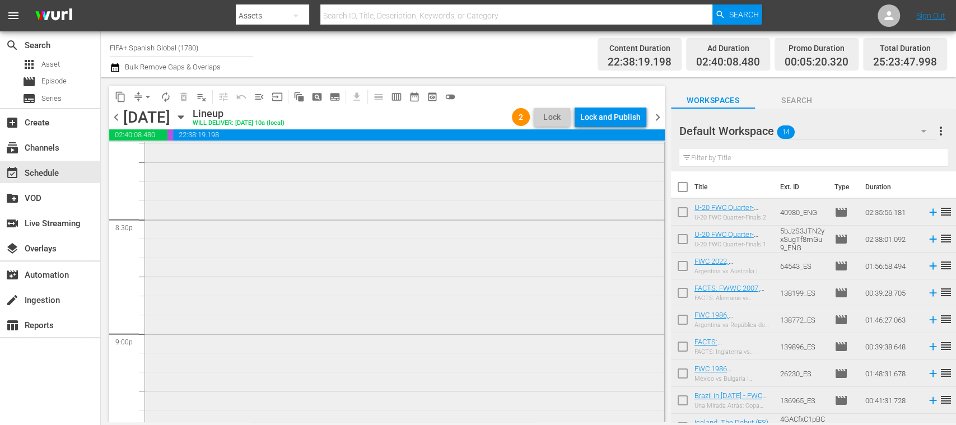
scroll to position [4406, 0]
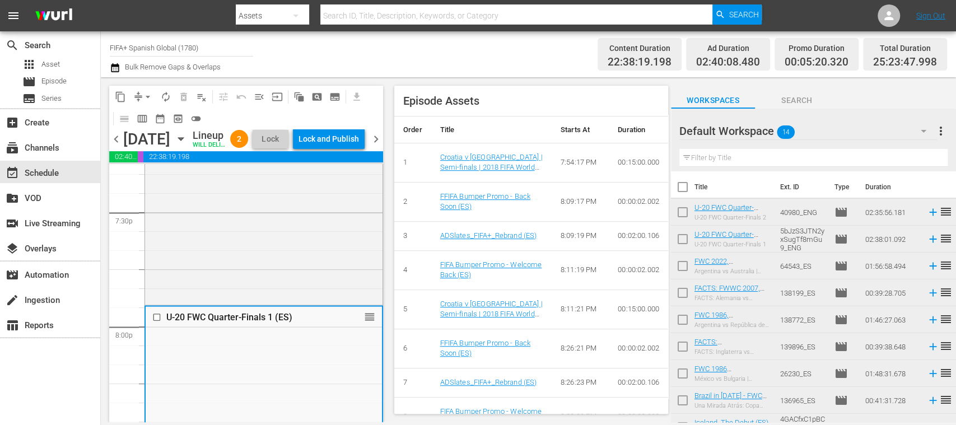
scroll to position [0, 0]
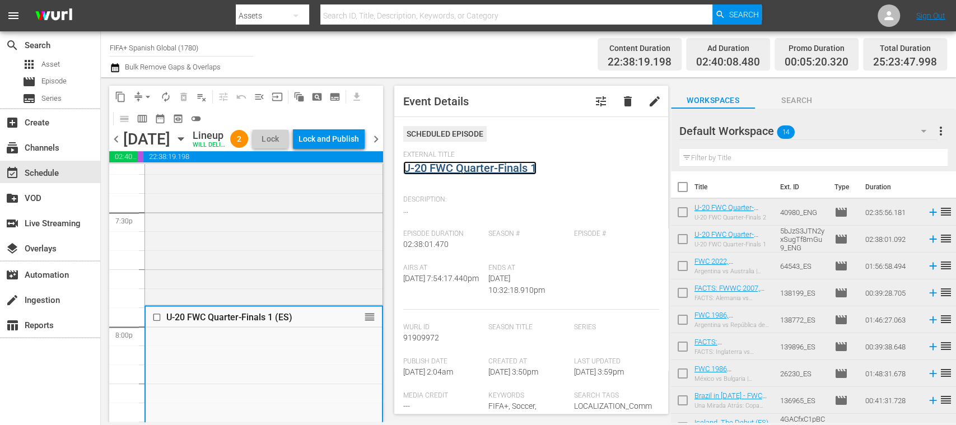
click at [456, 170] on link "U-20 FWC Quarter-Finals 1" at bounding box center [469, 167] width 133 height 13
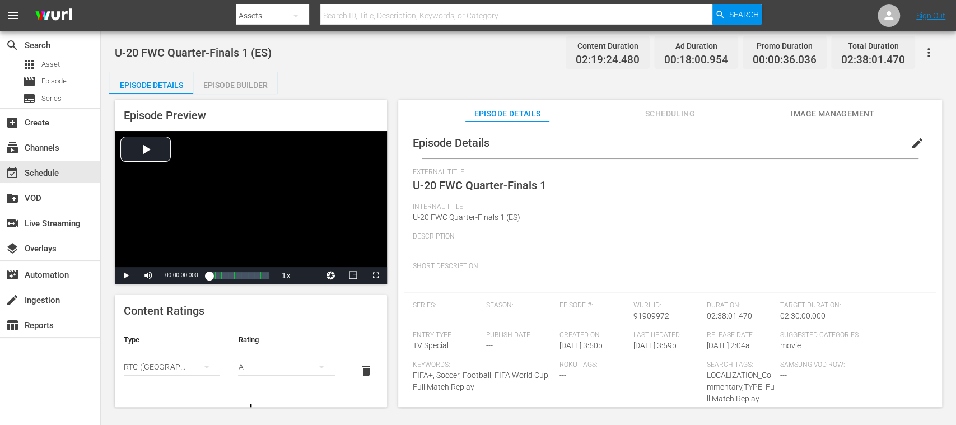
click at [912, 143] on span "edit" at bounding box center [916, 143] width 13 height 13
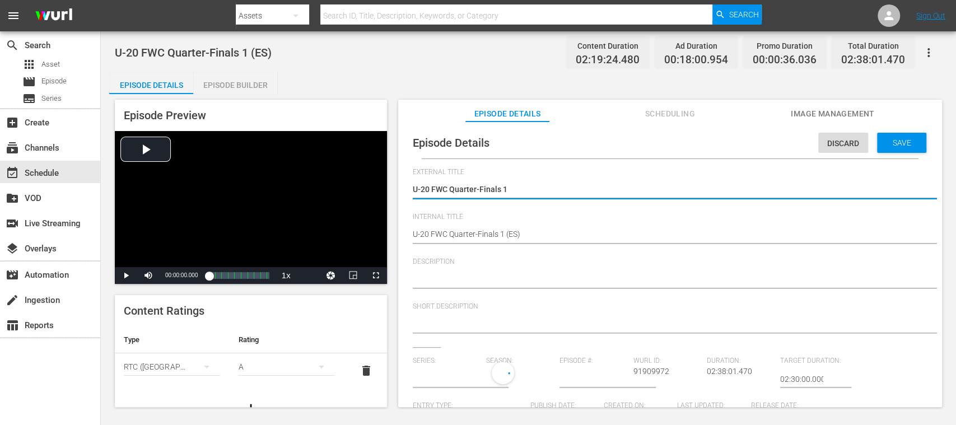
type input "No Series"
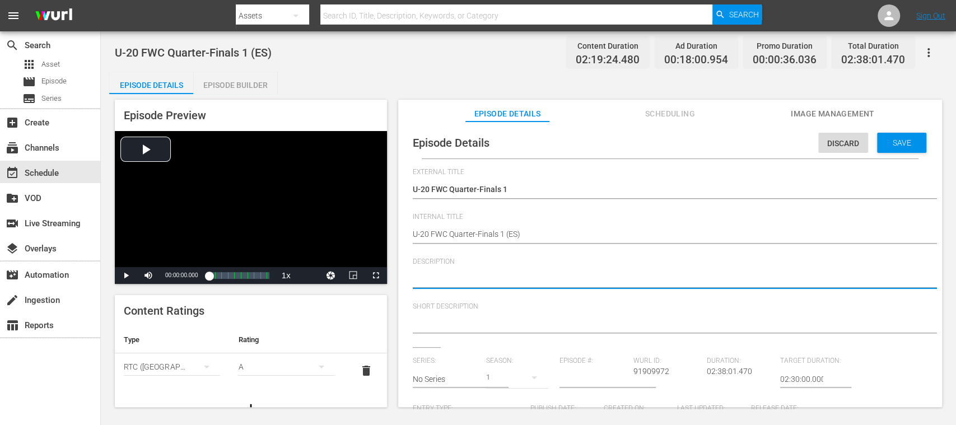
click at [504, 279] on textarea at bounding box center [667, 279] width 509 height 13
paste textarea "Vea el partido entre"
type textarea "Vea el partido entre"
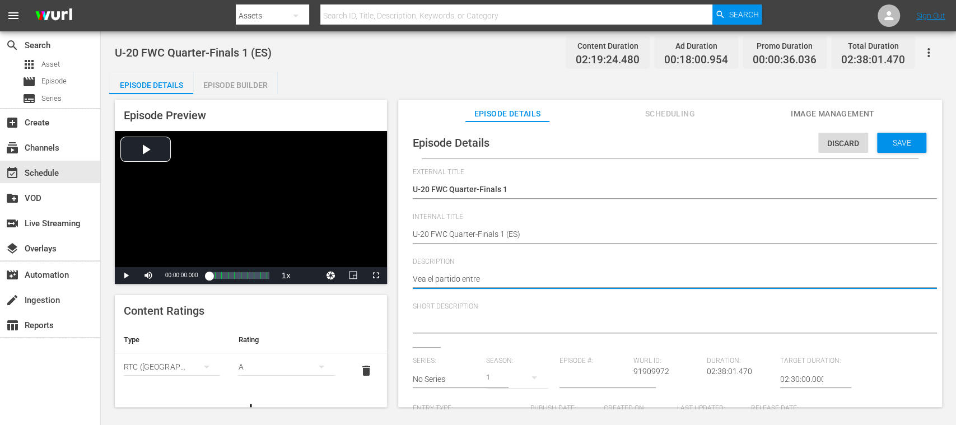
click at [501, 325] on textarea at bounding box center [667, 324] width 509 height 13
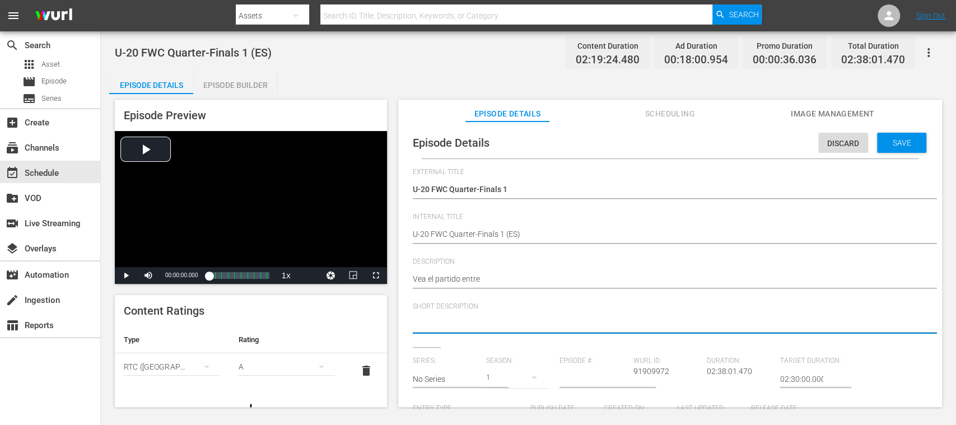
paste textarea "Vea el partido entre"
type textarea "Vea el partido entre"
click at [906, 141] on span "Save" at bounding box center [902, 142] width 36 height 9
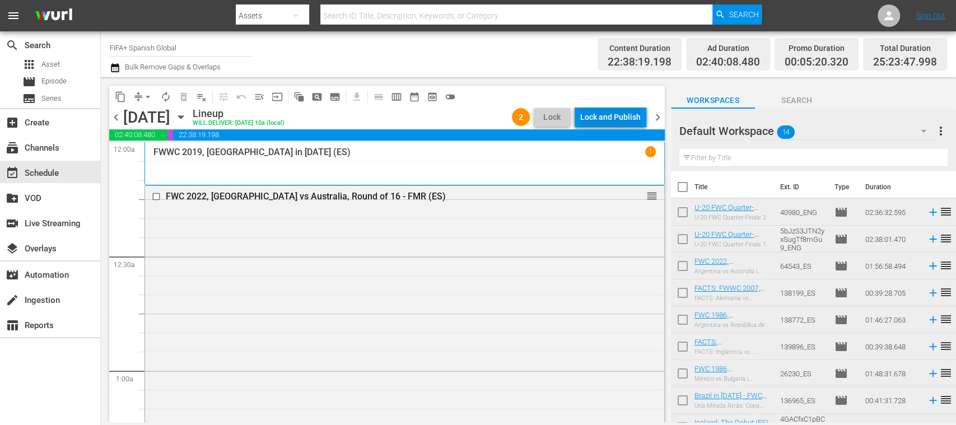
click at [639, 121] on div "Lock and Publish" at bounding box center [610, 117] width 60 height 20
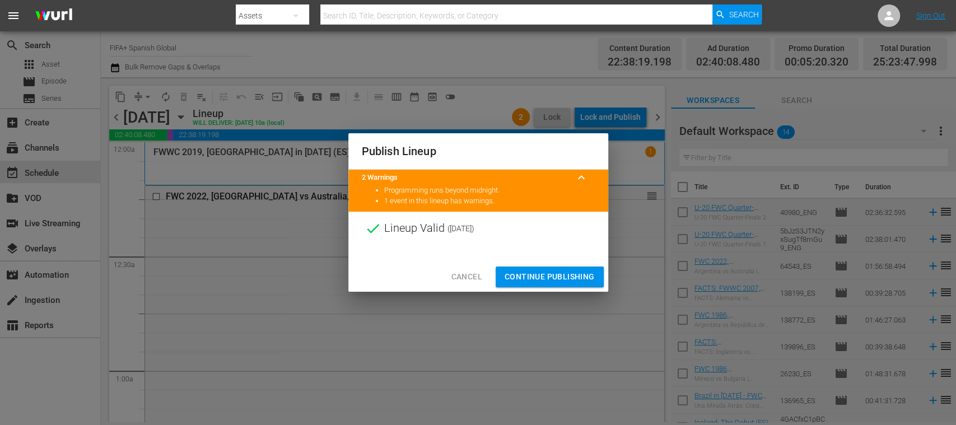
click at [578, 279] on span "Continue Publishing" at bounding box center [549, 277] width 90 height 14
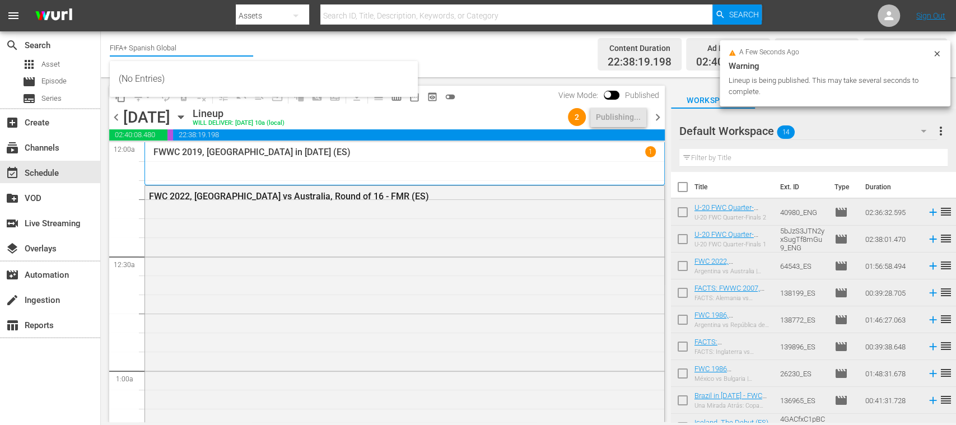
drag, startPoint x: 132, startPoint y: 50, endPoint x: 239, endPoint y: 49, distance: 106.9
click at [232, 49] on input "FIFA+ Spanish Global" at bounding box center [181, 47] width 143 height 27
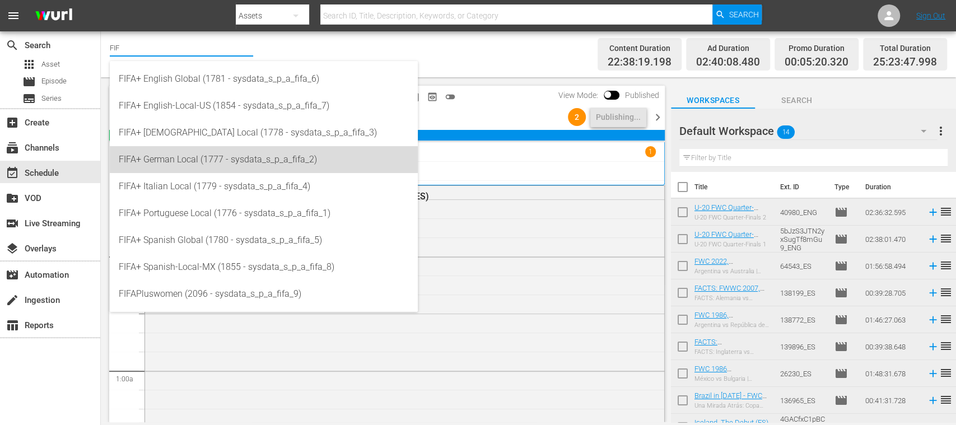
click at [227, 163] on div "FIFA+ German Local (1777 - sysdata_s_p_a_fifa_2)" at bounding box center [264, 159] width 290 height 27
type input "FIFA+ German Local (1777 - sysdata_s_p_a_fifa_2)"
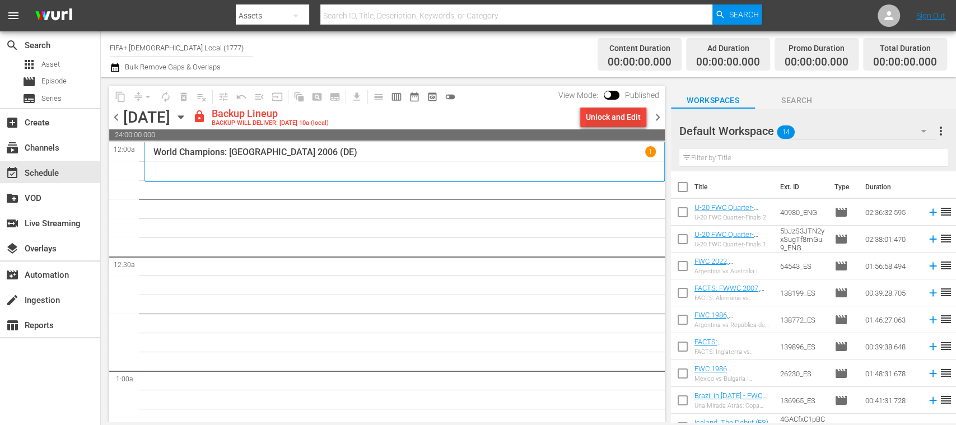
click at [613, 120] on div "Unlock and Edit" at bounding box center [613, 117] width 55 height 20
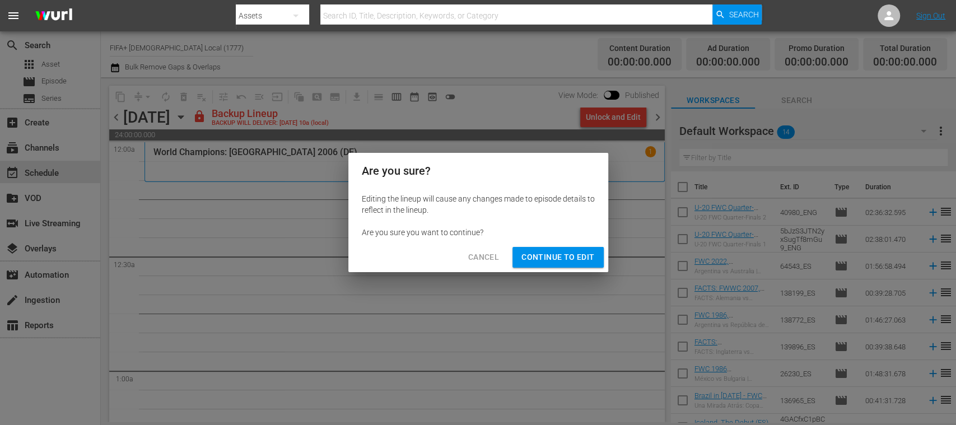
click at [579, 256] on span "Continue to Edit" at bounding box center [557, 257] width 73 height 14
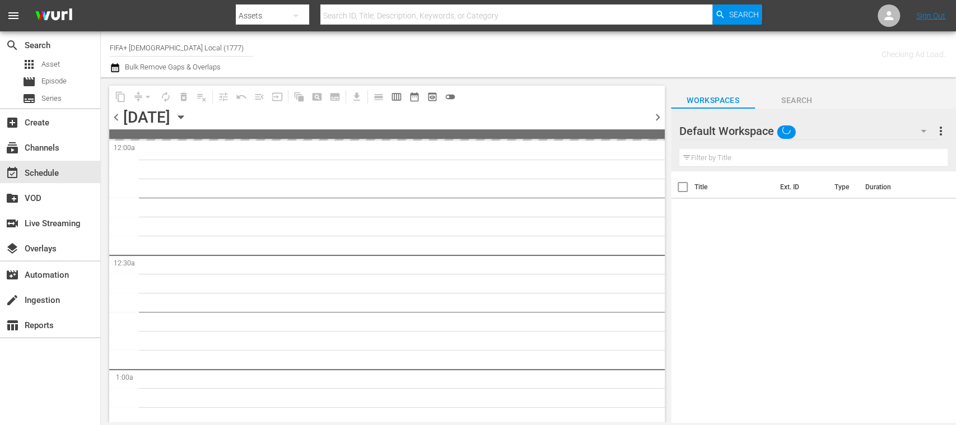
type input "FIFA+ [DEMOGRAPHIC_DATA] Local (1777)"
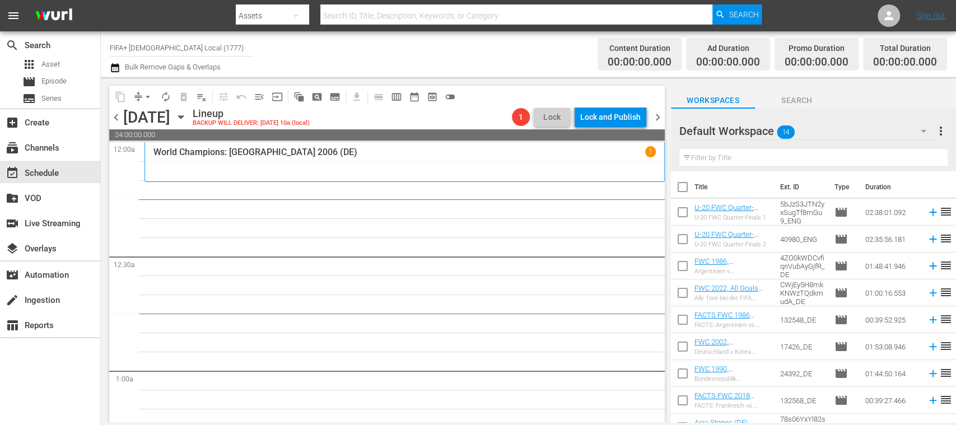
drag, startPoint x: 684, startPoint y: 183, endPoint x: 686, endPoint y: 202, distance: 19.2
click at [684, 183] on input "checkbox" at bounding box center [683, 189] width 24 height 24
checkbox input "true"
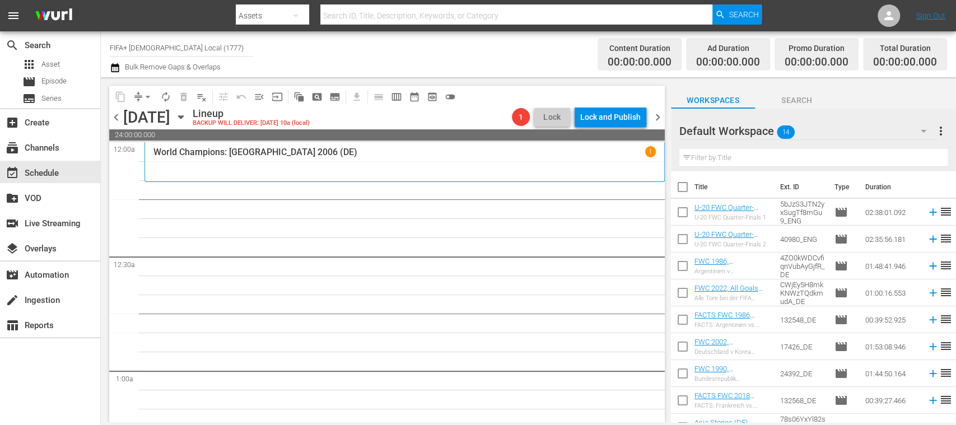
checkbox input "true"
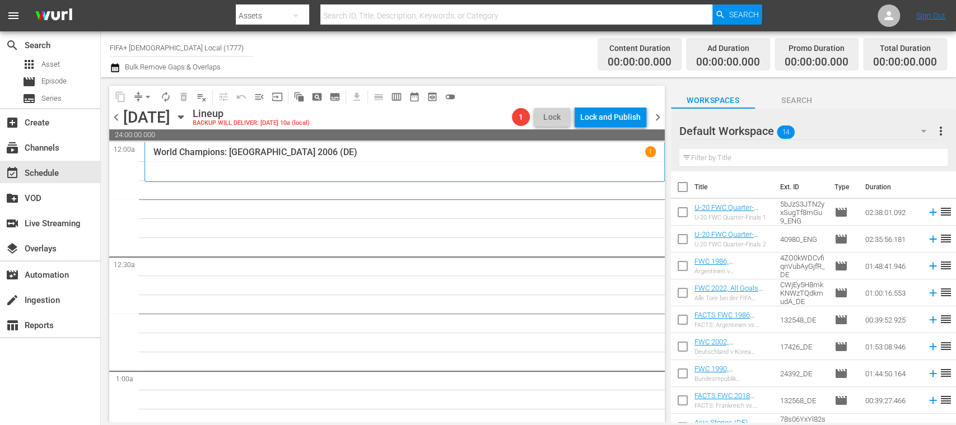
checkbox input "true"
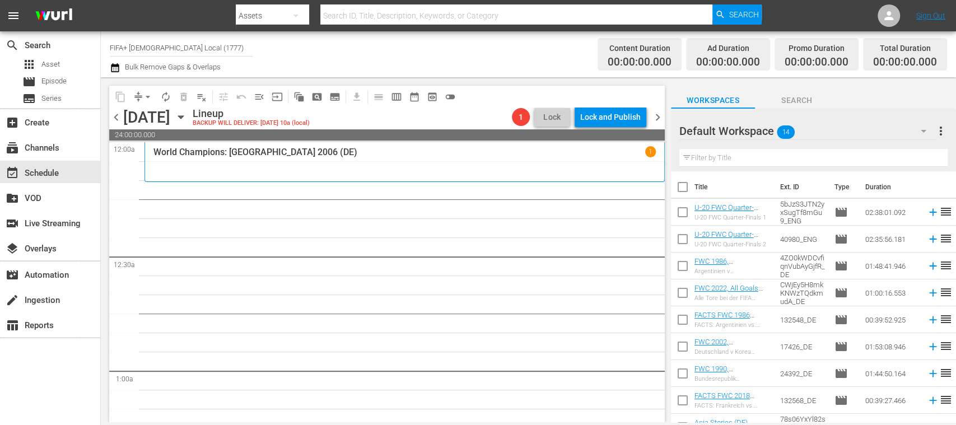
checkbox input "true"
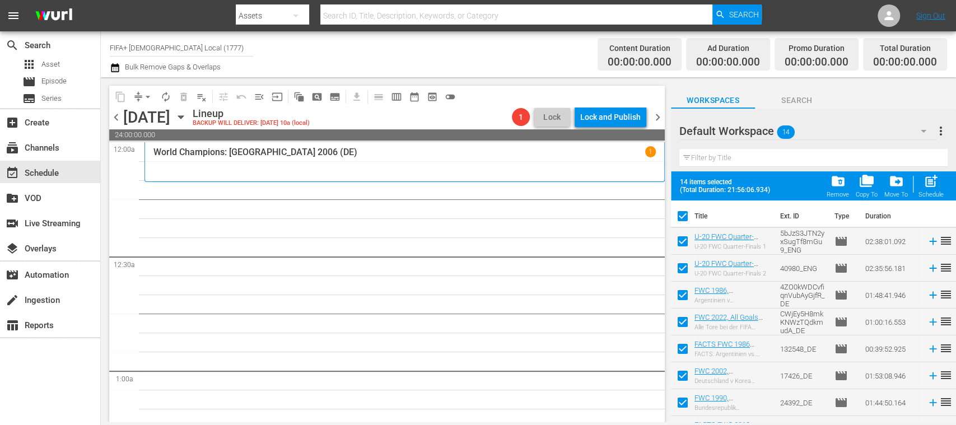
click at [685, 243] on input "checkbox" at bounding box center [683, 244] width 24 height 24
checkbox input "false"
click at [684, 267] on input "checkbox" at bounding box center [683, 271] width 24 height 24
checkbox input "false"
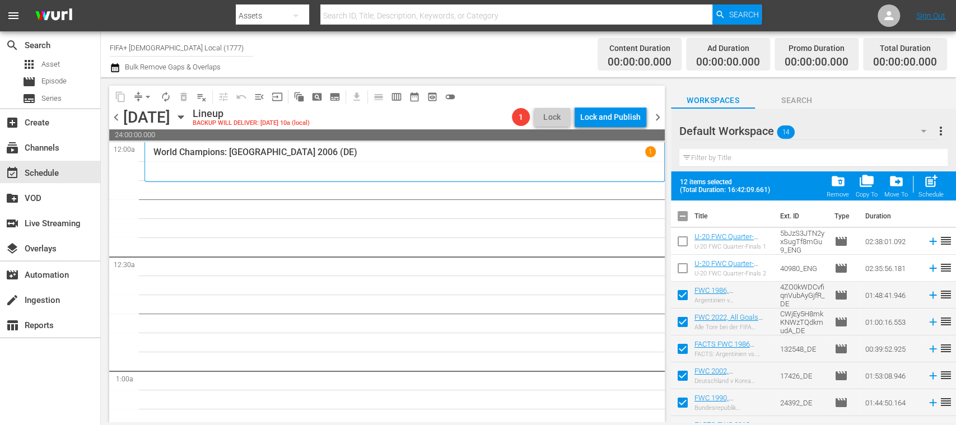
scroll to position [180, 0]
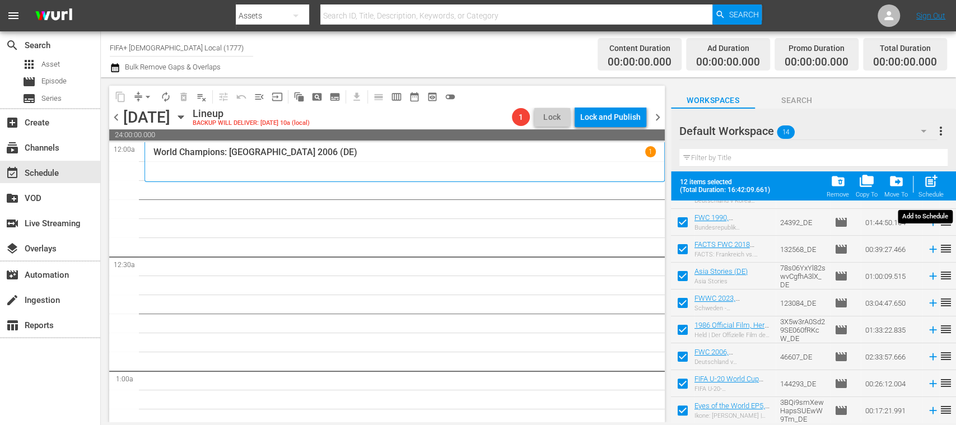
click at [934, 185] on span "post_add" at bounding box center [930, 181] width 15 height 15
checkbox input "false"
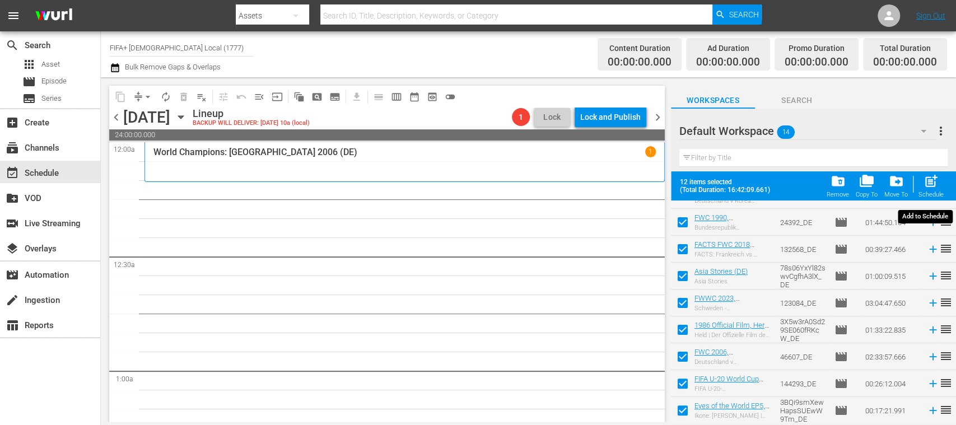
checkbox input "false"
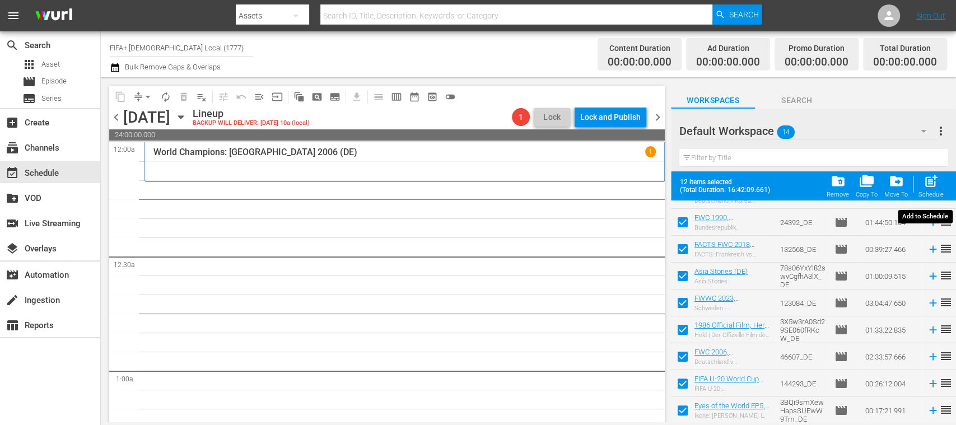
checkbox input "false"
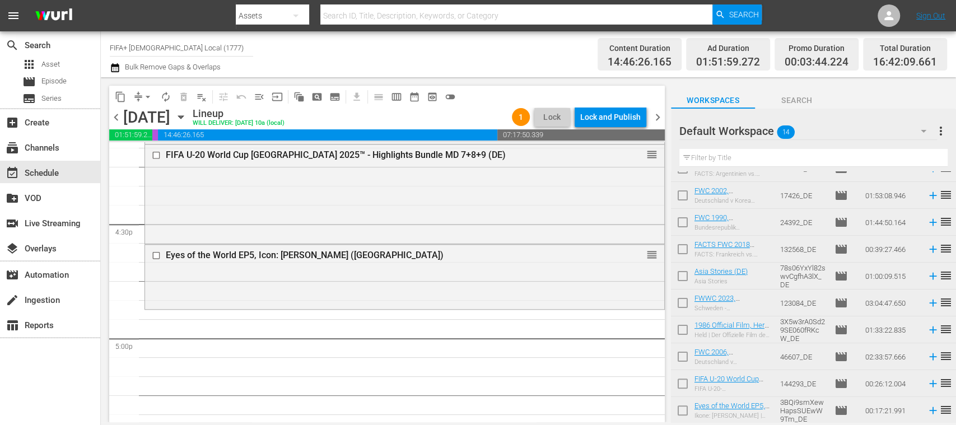
scroll to position [0, 0]
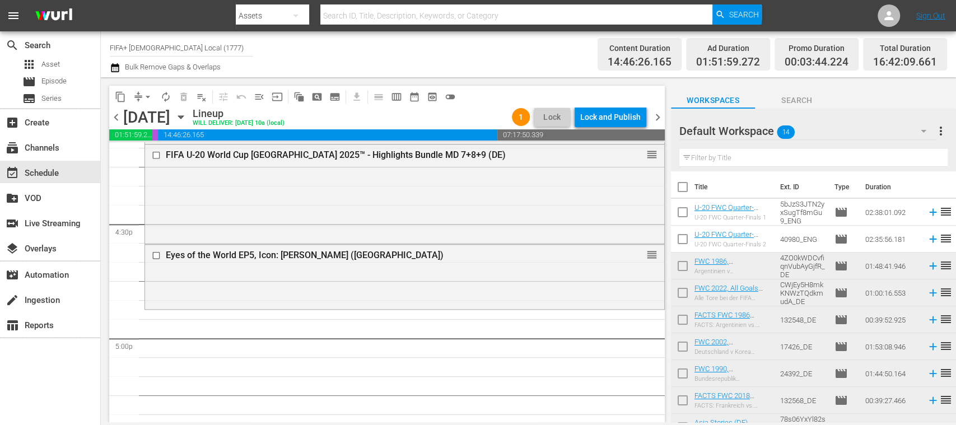
click at [682, 398] on input "checkbox" at bounding box center [683, 403] width 24 height 24
checkbox input "true"
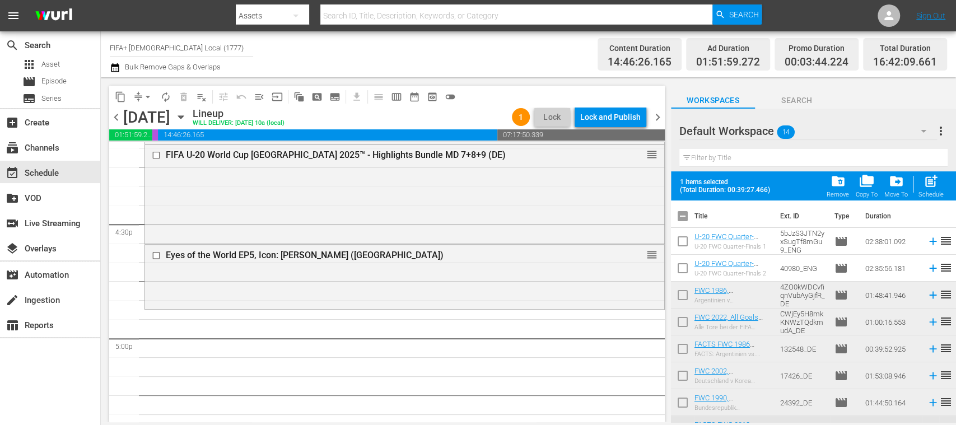
scroll to position [180, 0]
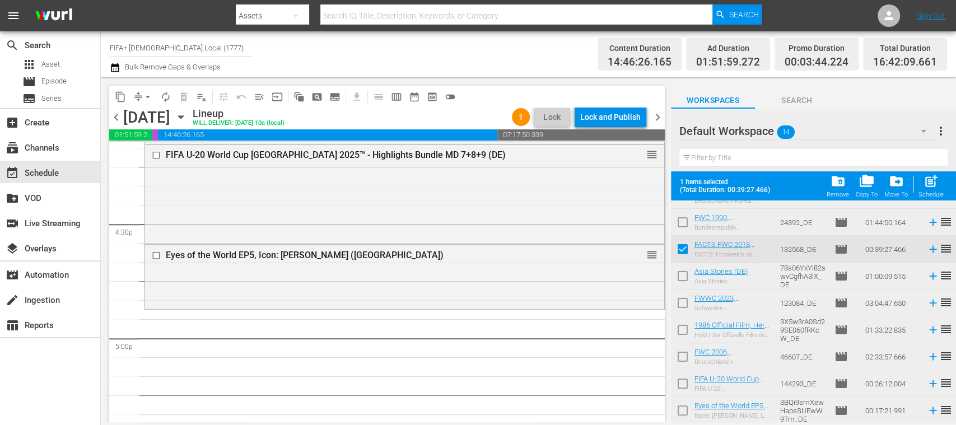
click at [684, 381] on input "checkbox" at bounding box center [683, 386] width 24 height 24
checkbox input "true"
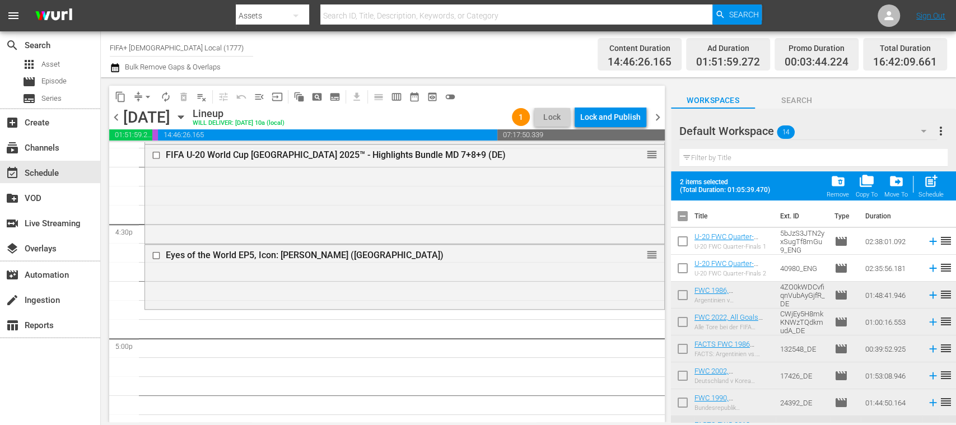
click at [685, 219] on input "checkbox" at bounding box center [683, 219] width 24 height 24
checkbox input "true"
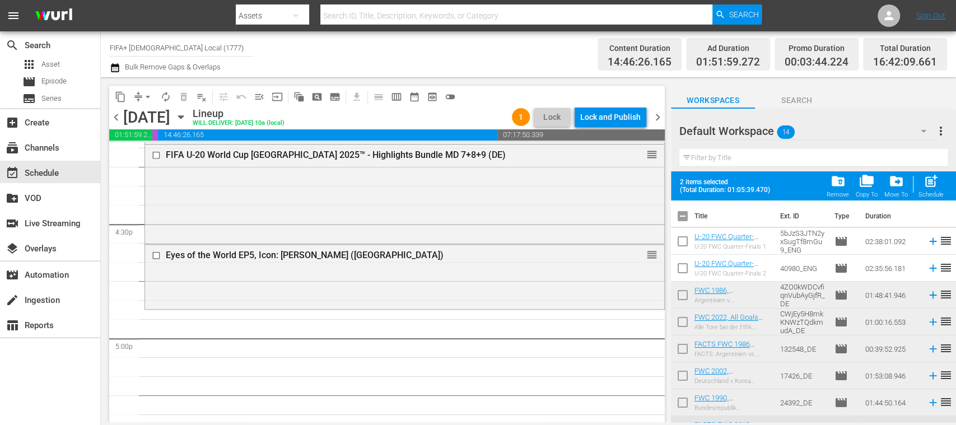
checkbox input "true"
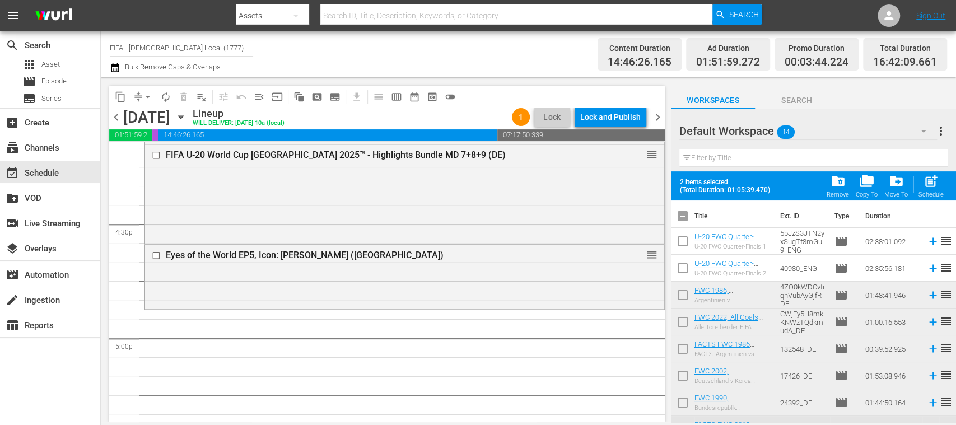
checkbox input "true"
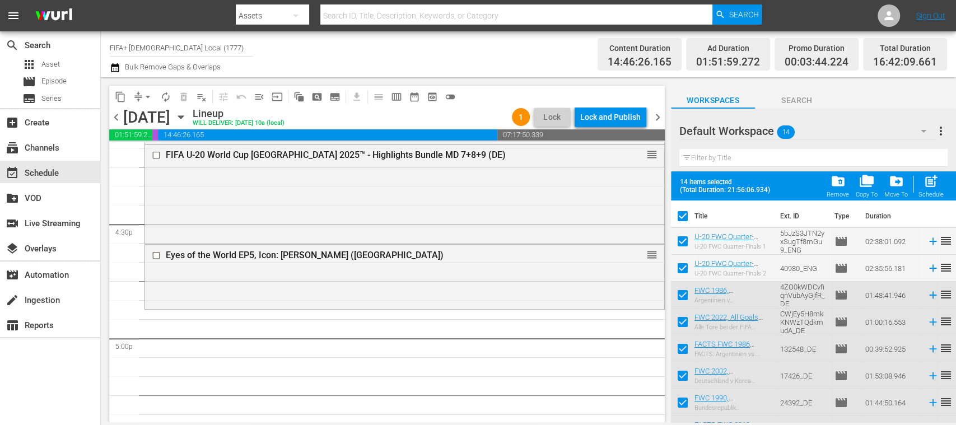
click at [685, 219] on input "checkbox" at bounding box center [683, 219] width 24 height 24
checkbox input "false"
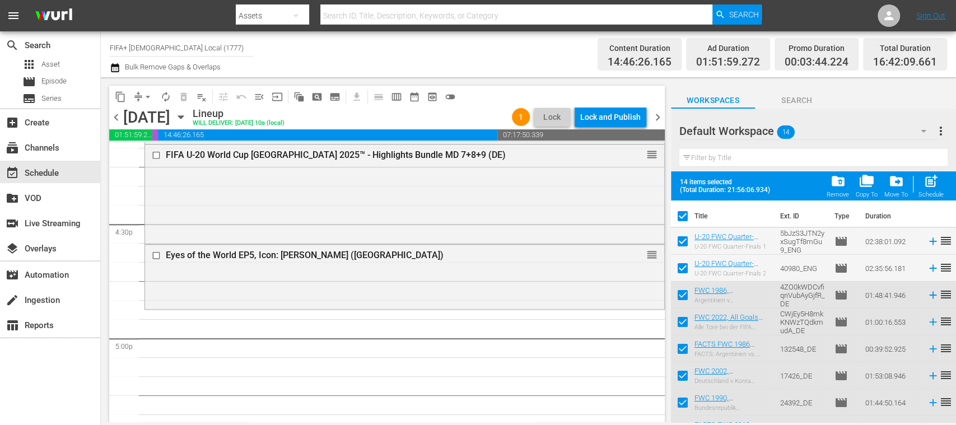
checkbox input "false"
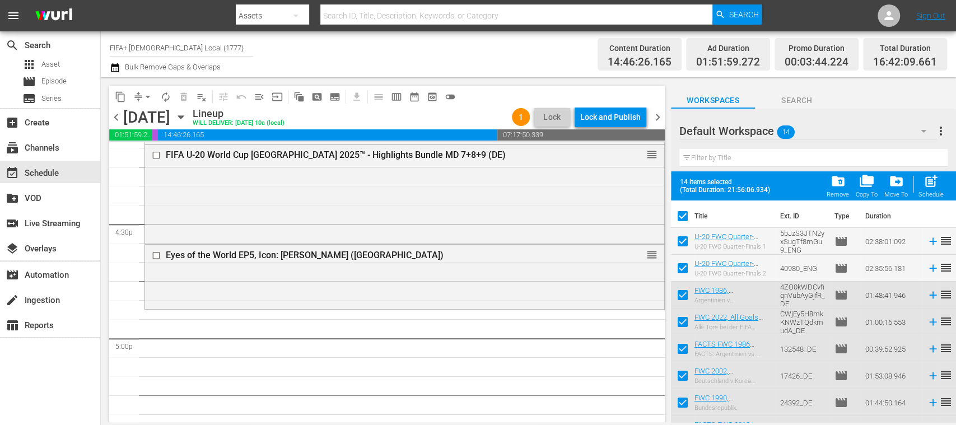
checkbox input "false"
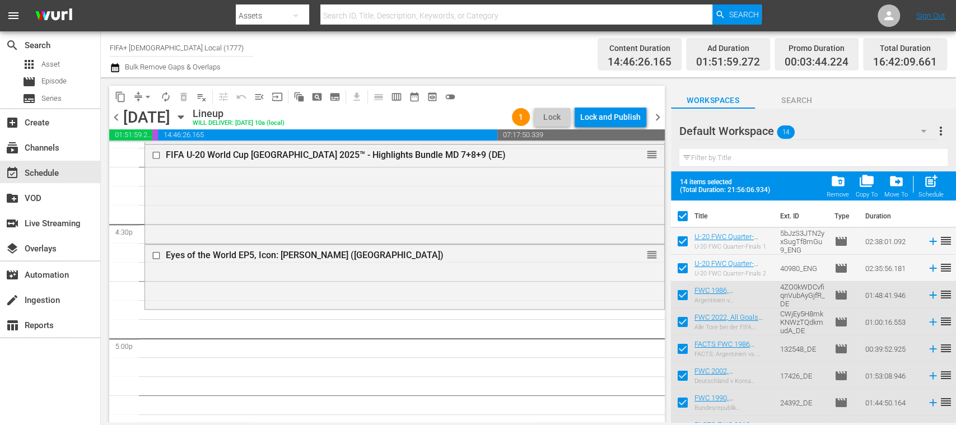
checkbox input "false"
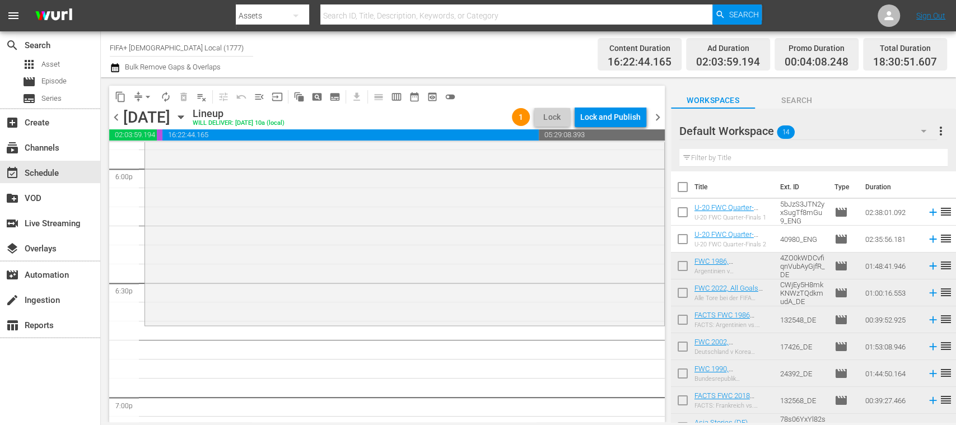
click at [681, 319] on input "checkbox" at bounding box center [683, 322] width 24 height 24
checkbox input "true"
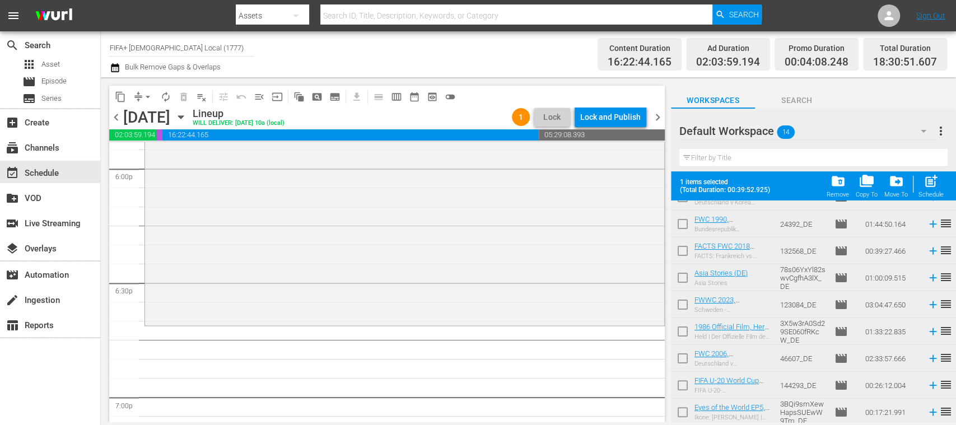
scroll to position [180, 0]
click at [683, 381] on input "checkbox" at bounding box center [683, 386] width 24 height 24
checkbox input "false"
click at [686, 250] on input "checkbox" at bounding box center [683, 252] width 24 height 24
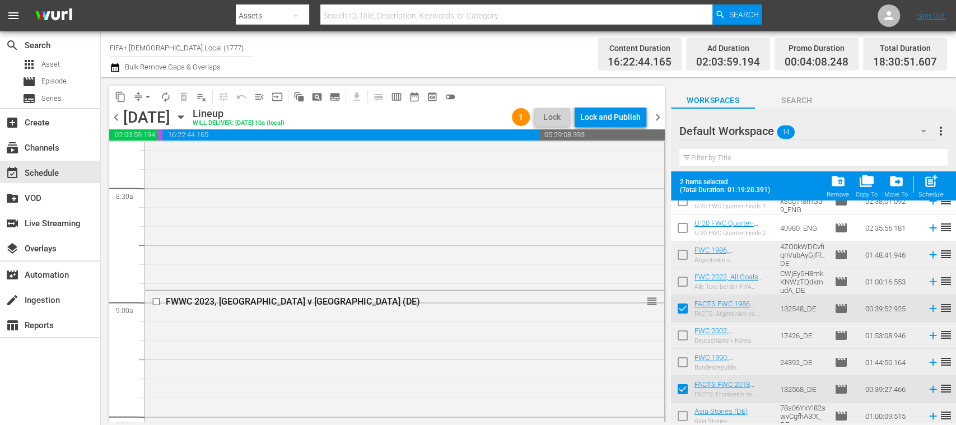
scroll to position [2095, 0]
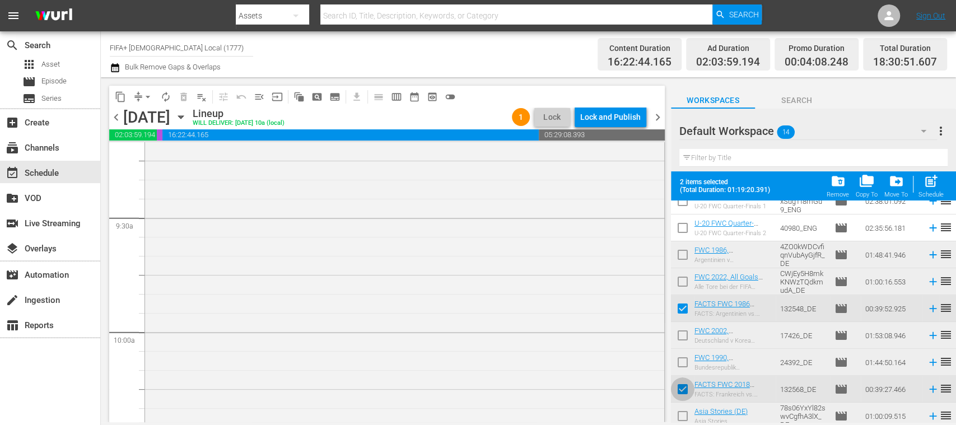
click at [682, 387] on input "checkbox" at bounding box center [683, 392] width 24 height 24
checkbox input "false"
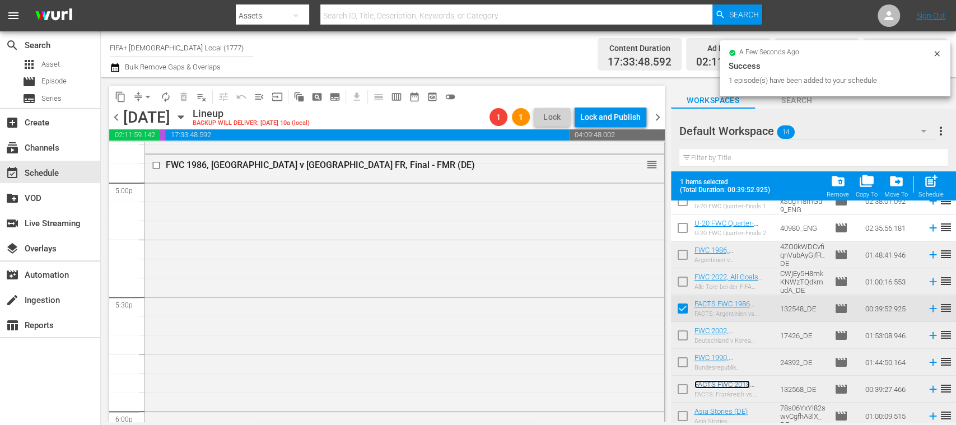
scroll to position [3886, 0]
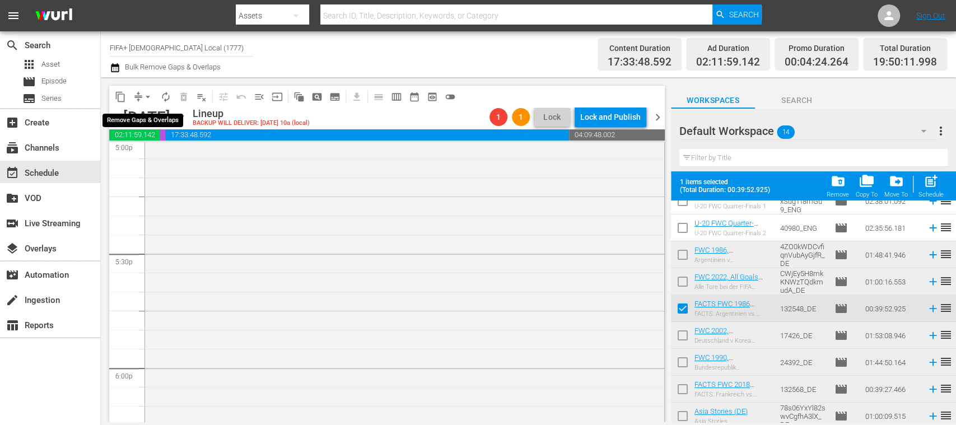
click at [149, 99] on span "arrow_drop_down" at bounding box center [147, 96] width 11 height 11
click at [189, 156] on li "Align to End of Previous Day" at bounding box center [149, 156] width 118 height 18
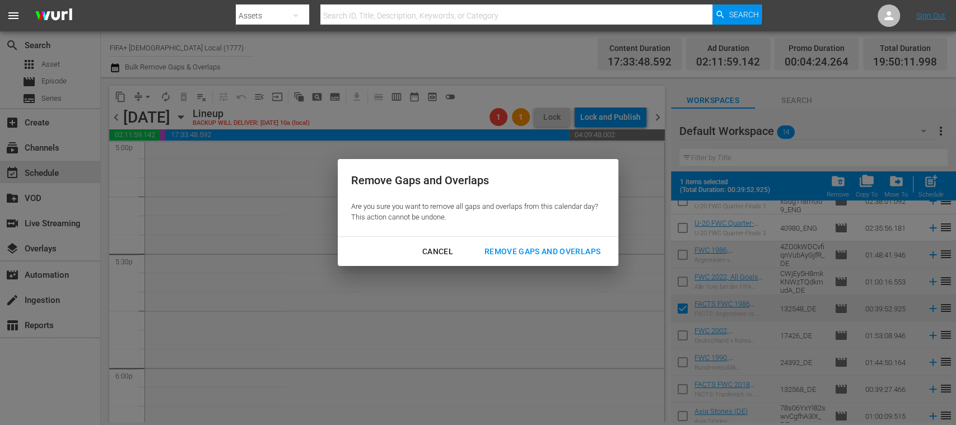
click at [549, 249] on div "Remove Gaps and Overlaps" at bounding box center [542, 252] width 134 height 14
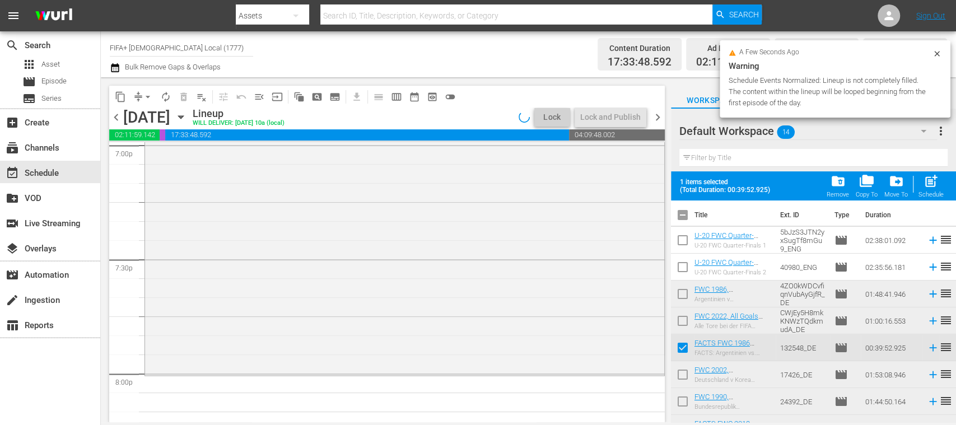
scroll to position [0, 0]
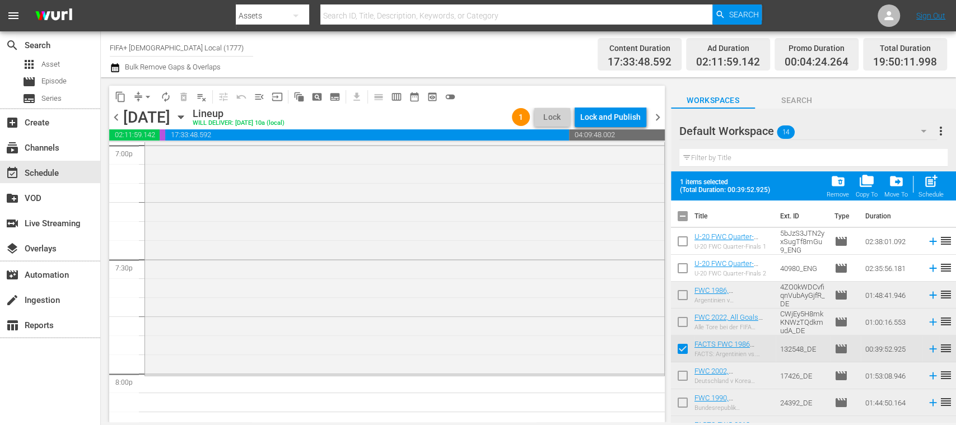
click at [680, 348] on input "checkbox" at bounding box center [683, 351] width 24 height 24
checkbox input "false"
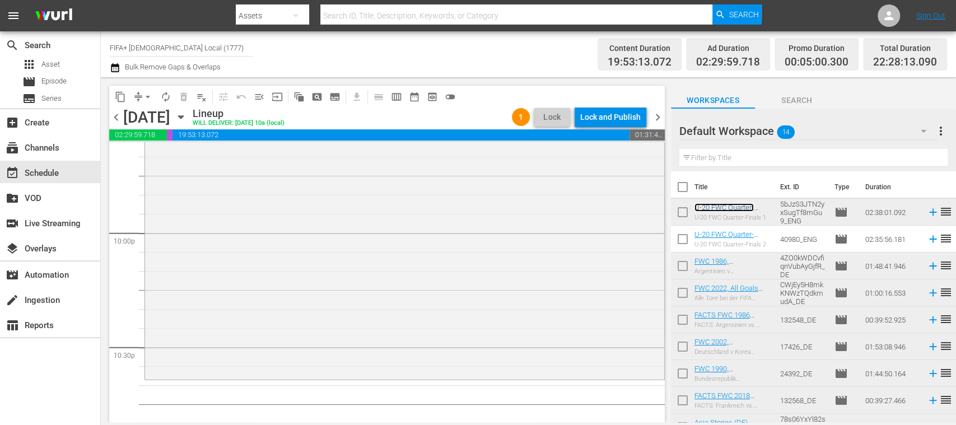
scroll to position [151, 0]
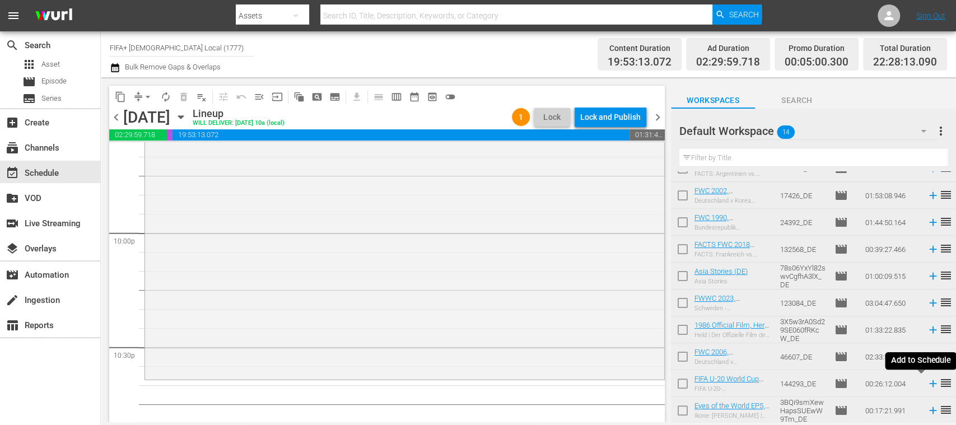
click at [927, 386] on icon at bounding box center [933, 383] width 12 height 12
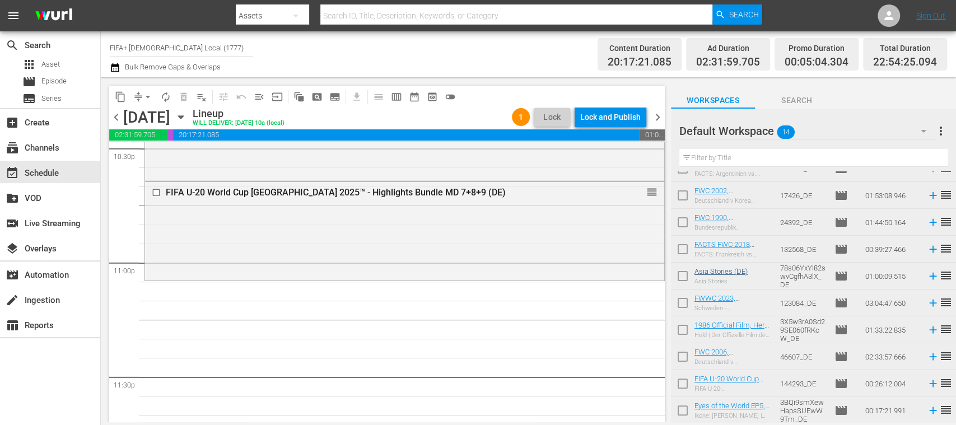
scroll to position [0, 0]
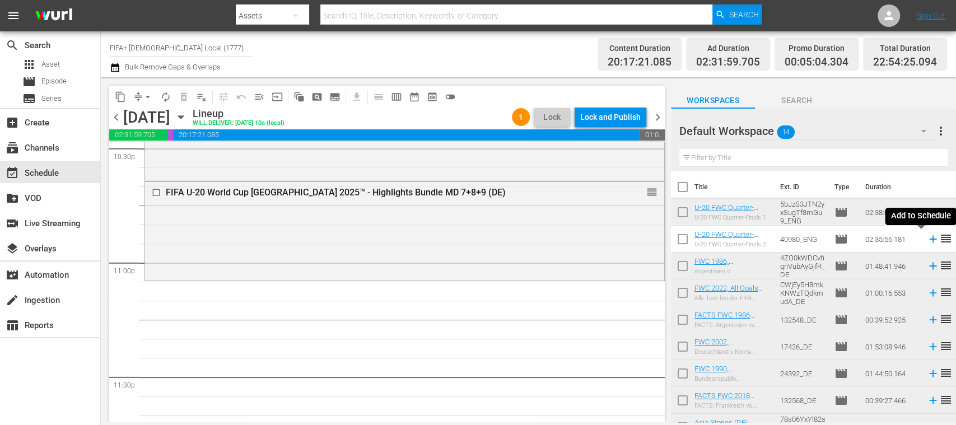
click at [929, 239] on icon at bounding box center [932, 239] width 7 height 7
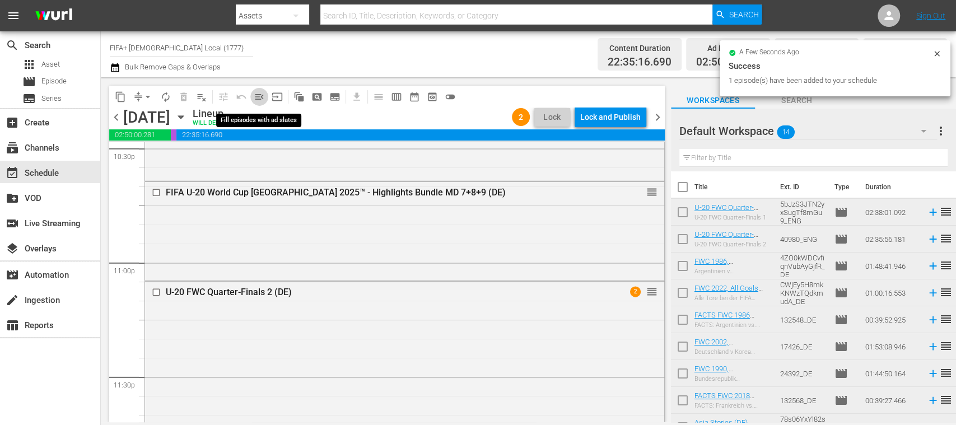
click at [259, 97] on span "menu_open" at bounding box center [259, 96] width 11 height 11
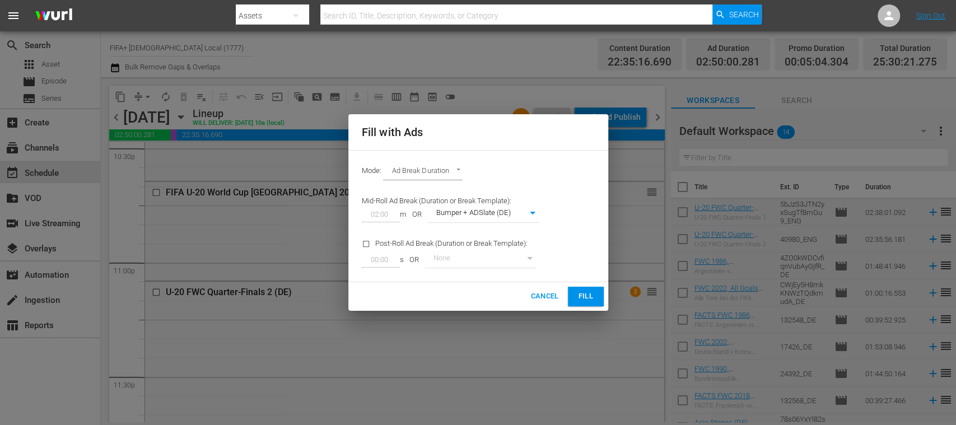
click at [583, 291] on span "Fill" at bounding box center [586, 296] width 18 height 13
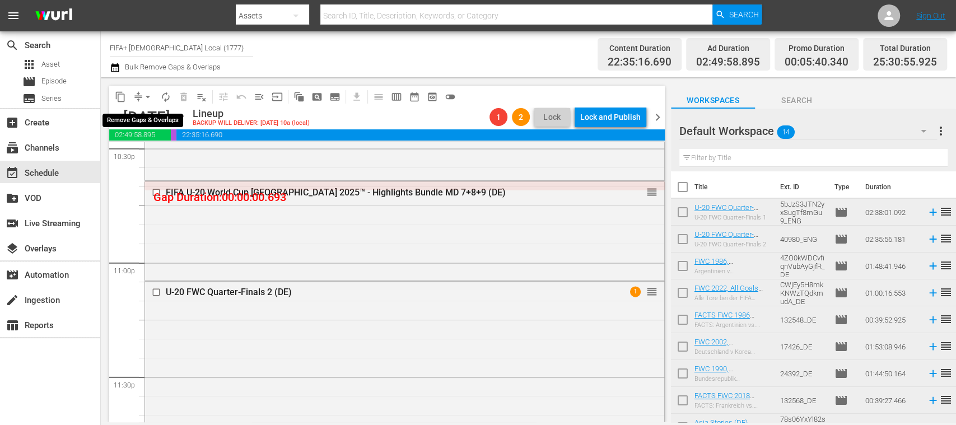
click at [148, 96] on span "arrow_drop_down" at bounding box center [147, 96] width 11 height 11
click at [179, 153] on li "Align to End of Previous Day" at bounding box center [149, 156] width 118 height 18
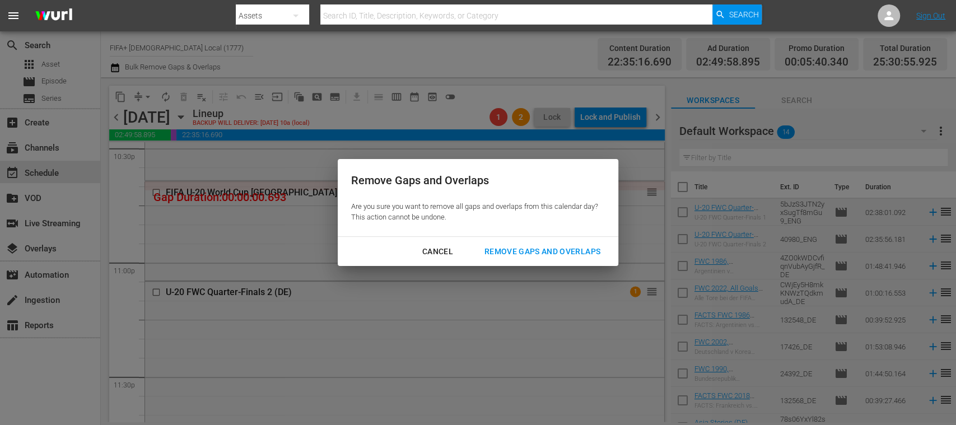
click at [545, 250] on div "Remove Gaps and Overlaps" at bounding box center [542, 252] width 134 height 14
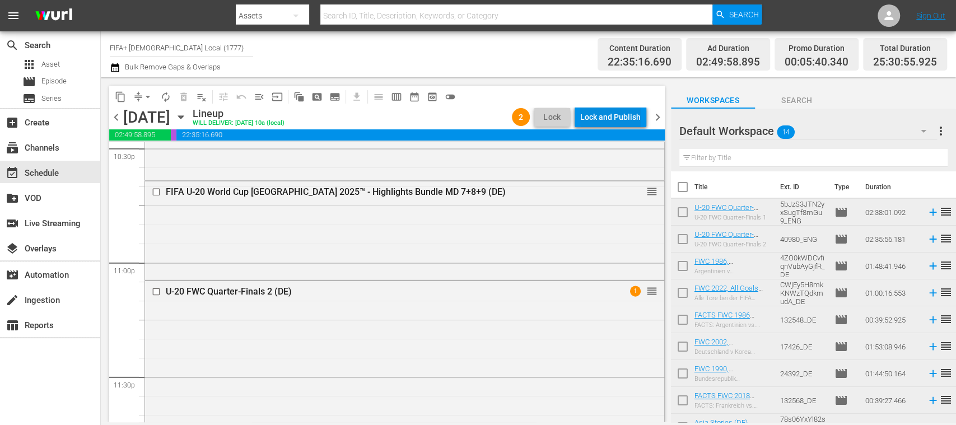
click at [614, 116] on div "Lock and Publish" at bounding box center [610, 117] width 60 height 20
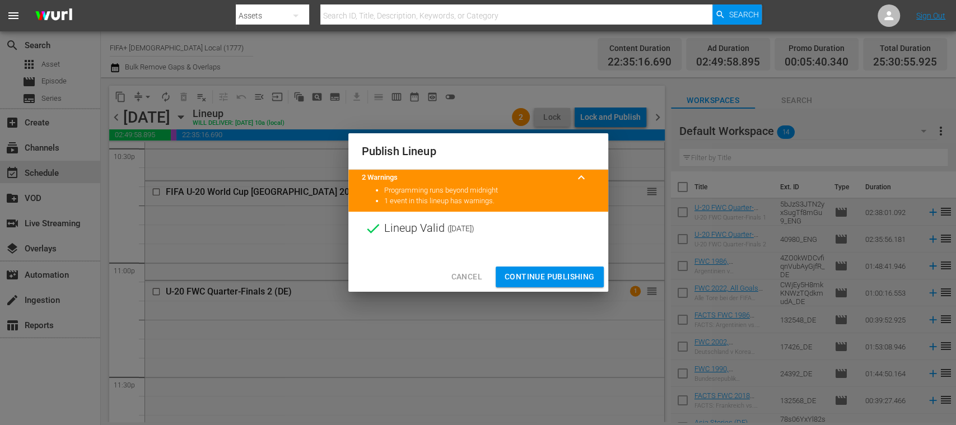
click at [562, 273] on span "Continue Publishing" at bounding box center [549, 277] width 90 height 14
